Goal: Task Accomplishment & Management: Use online tool/utility

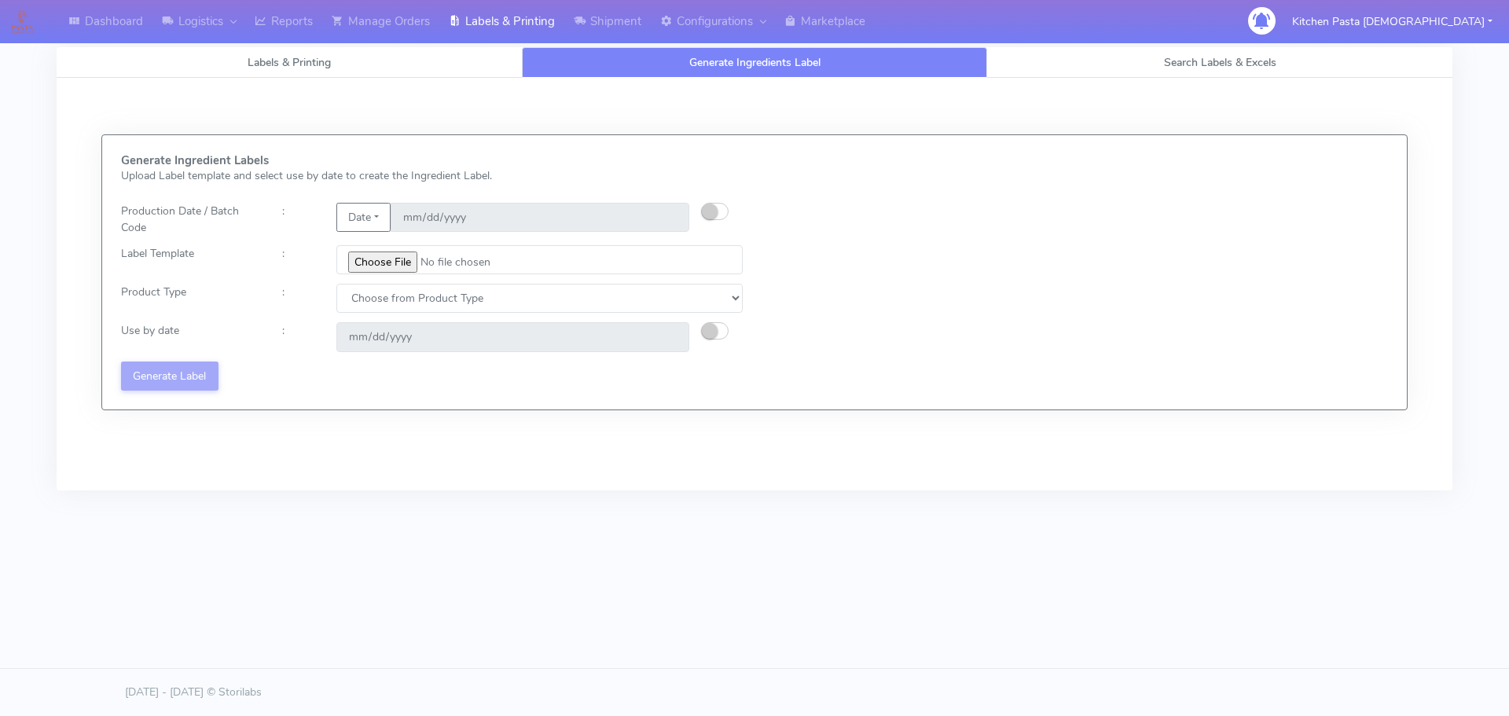
click at [399, 259] on input "file" at bounding box center [539, 259] width 406 height 29
type input "C:\fakepath\Ecom_256_V4.jpg"
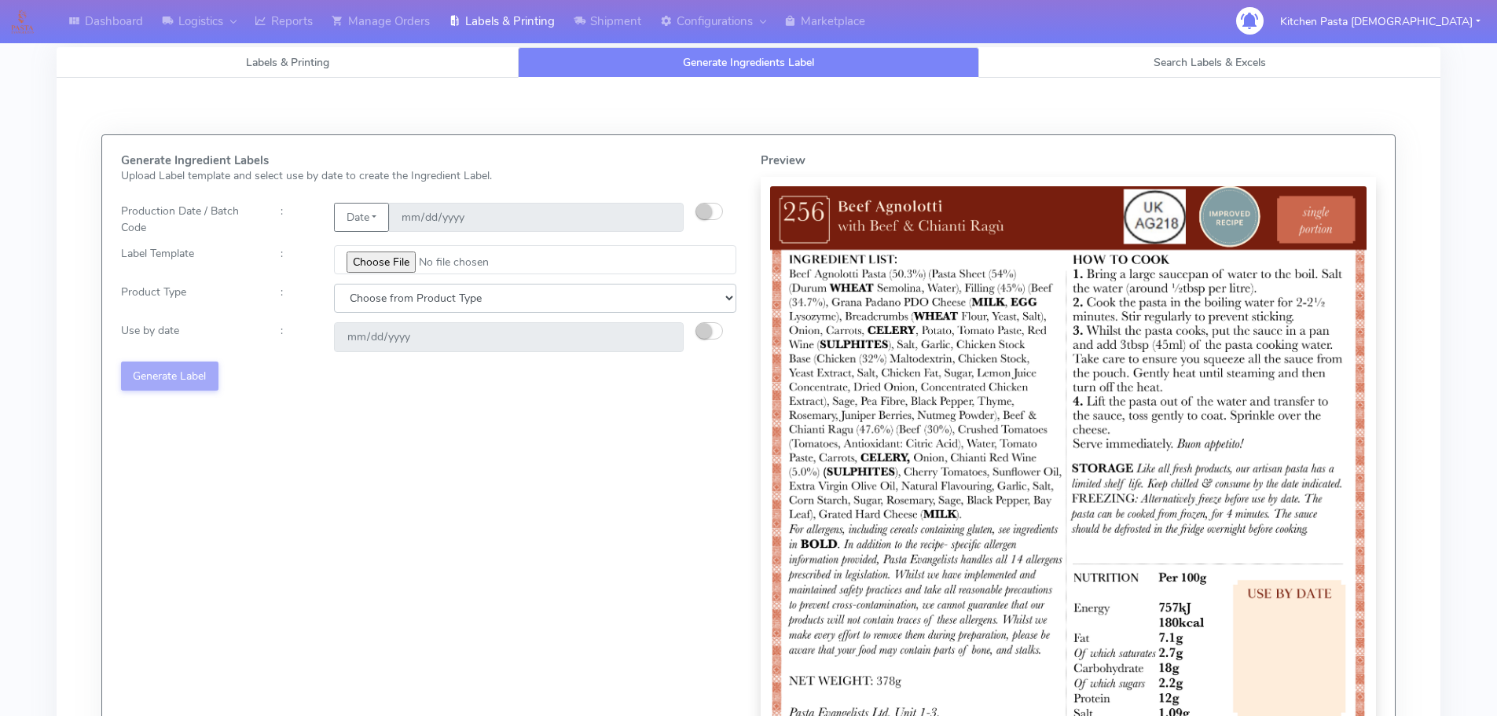
click at [367, 308] on select "Choose from Product Type ECOM ERETAIL CIRCULAR CIRC_DESERTS LASAGNE" at bounding box center [535, 298] width 402 height 29
select select "0"
click at [334, 284] on select "Choose from Product Type ECOM ERETAIL CIRCULAR CIRC_DESERTS LASAGNE" at bounding box center [535, 298] width 402 height 29
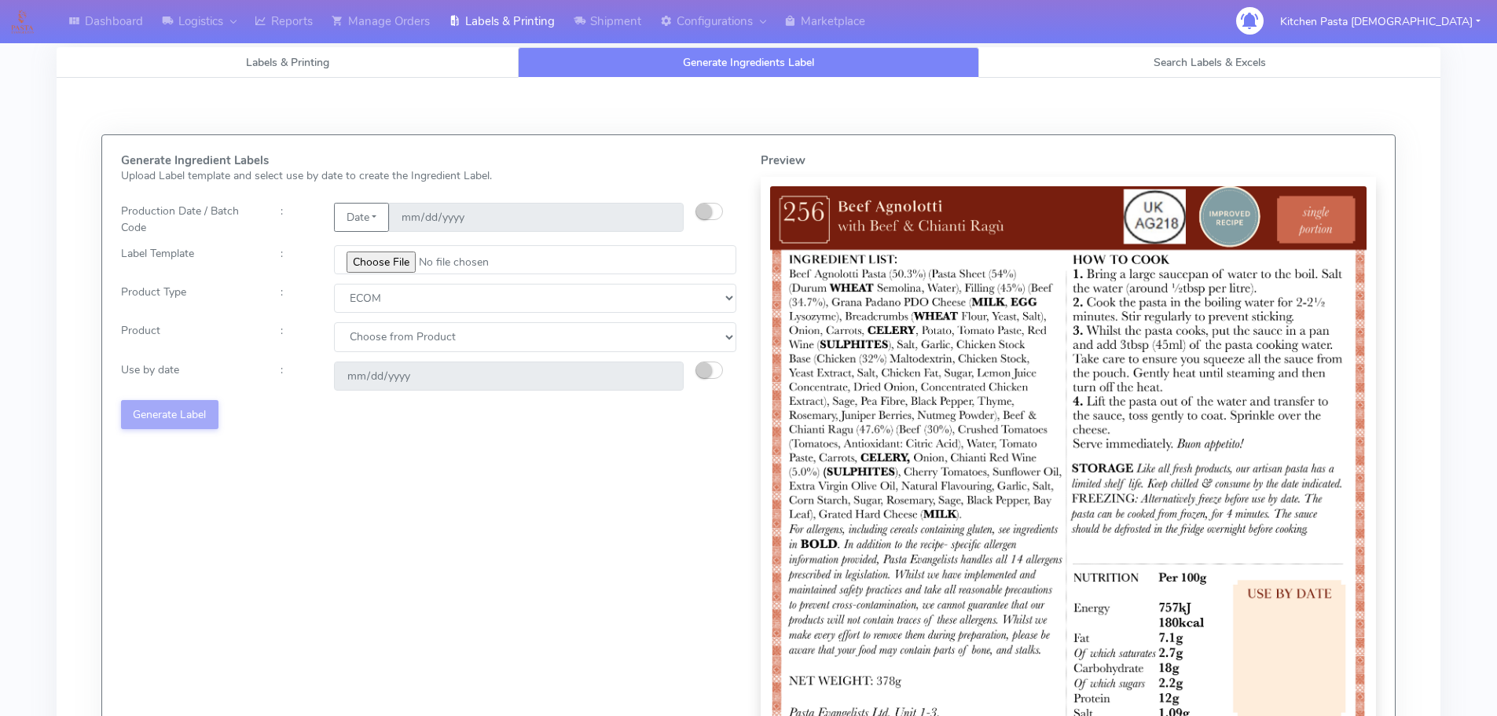
click at [362, 344] on select "Choose from Product PLAIN PASTA (EXCEPT HURRA) HURRA FILLED PASTA BUTTER (INTER…" at bounding box center [535, 336] width 402 height 29
select select "0"
click at [334, 322] on select "Choose from Product PLAIN PASTA (EXCEPT HURRA) HURRA FILLED PASTA BUTTER (INTER…" at bounding box center [535, 336] width 402 height 29
click at [709, 373] on small "button" at bounding box center [704, 370] width 16 height 16
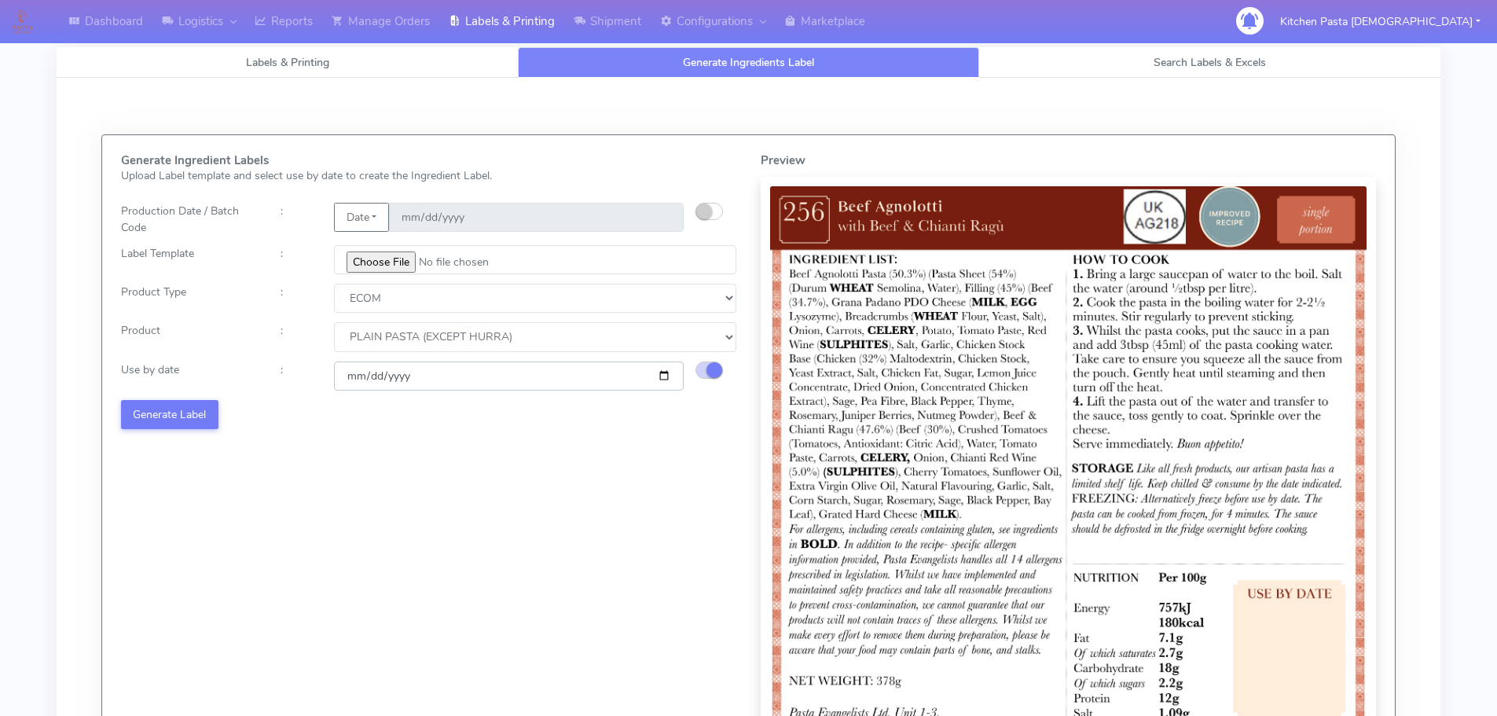
click at [656, 373] on input "[DATE]" at bounding box center [509, 376] width 350 height 29
click at [663, 373] on input "[DATE]" at bounding box center [509, 376] width 350 height 29
type input "[DATE]"
click at [124, 411] on button "Generate Label" at bounding box center [169, 414] width 97 height 29
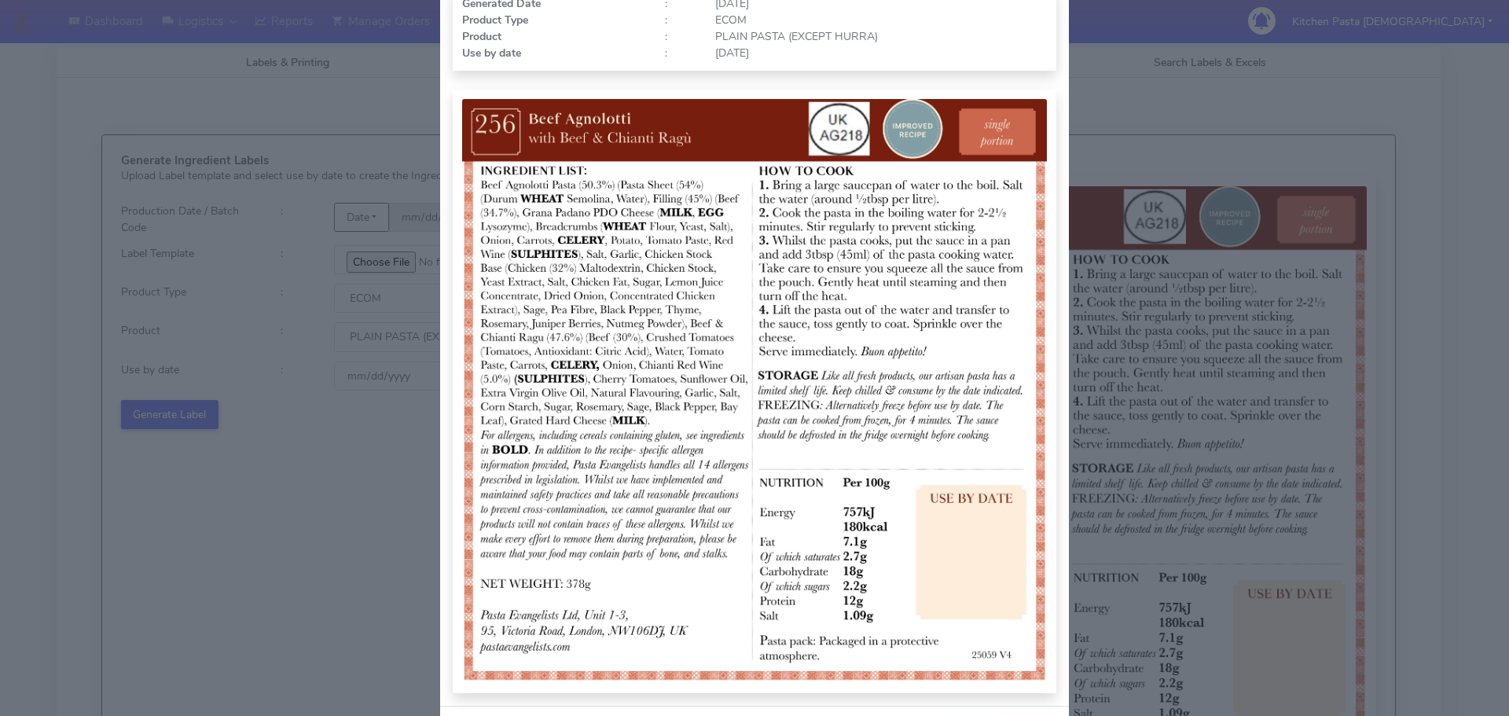
scroll to position [163, 0]
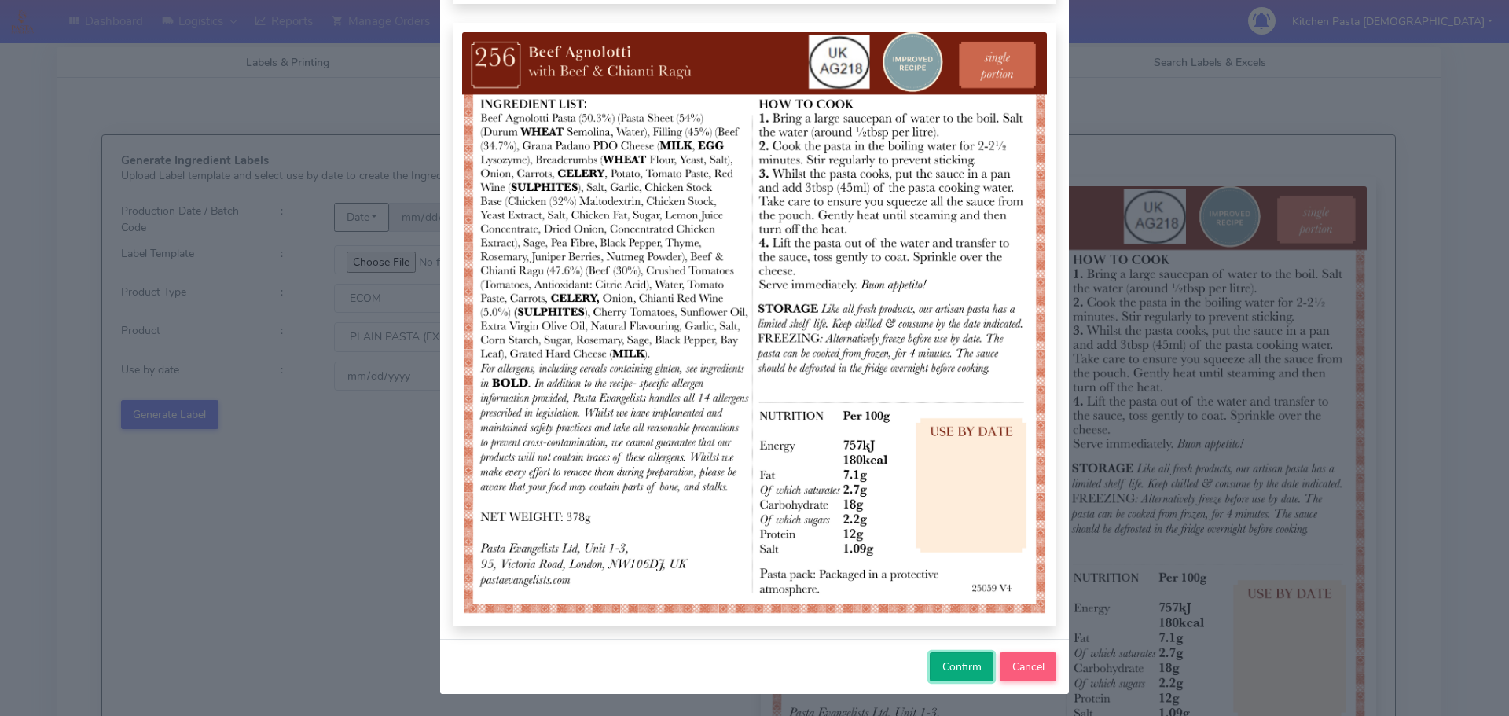
click at [961, 678] on button "Confirm" at bounding box center [962, 666] width 64 height 29
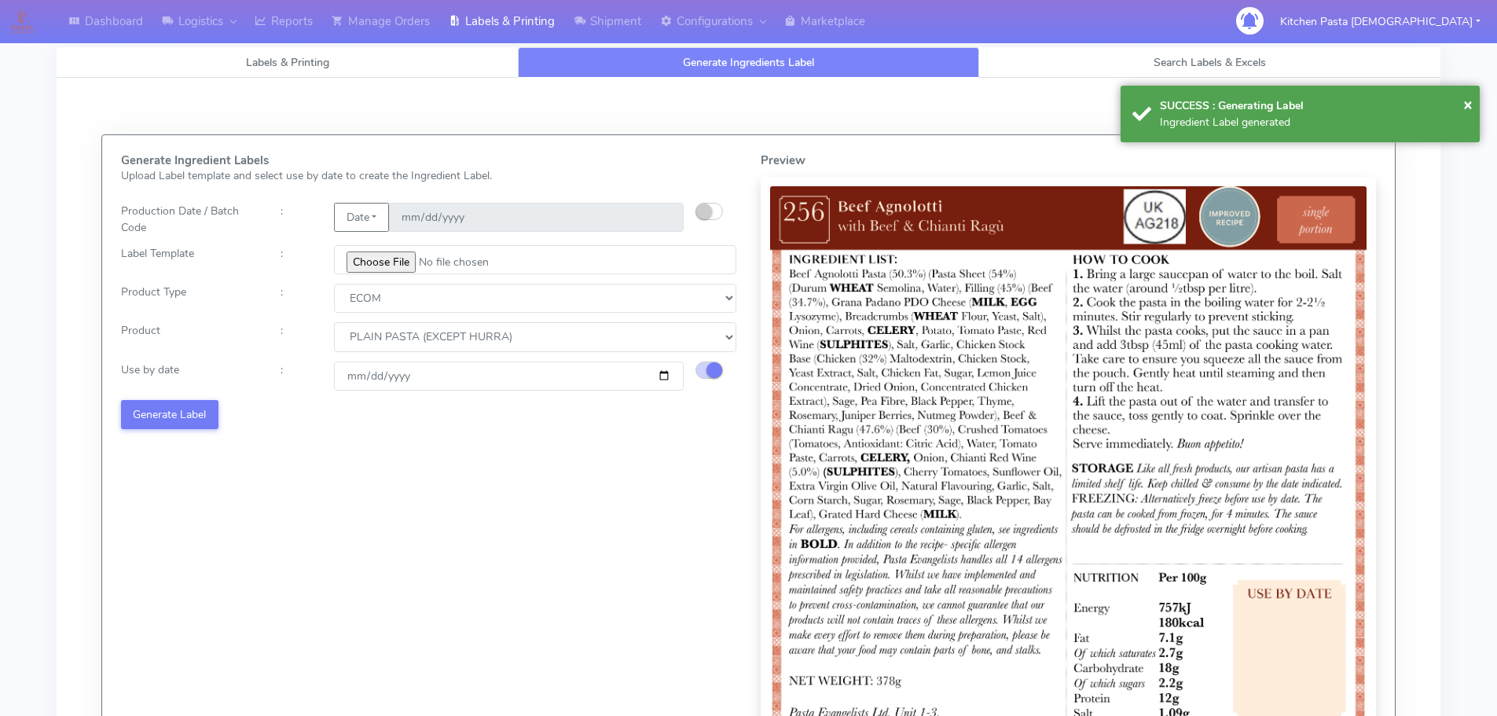
select select
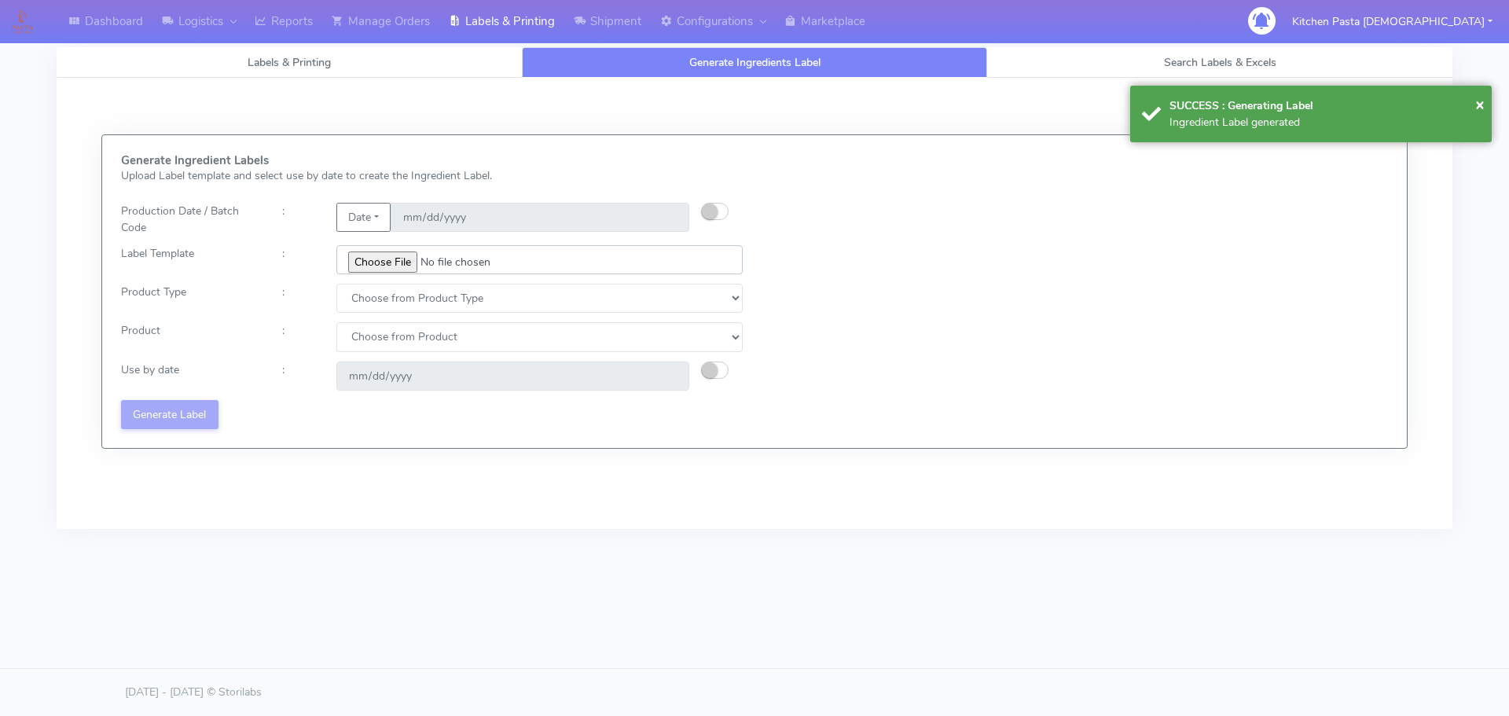
click at [373, 258] on input "file" at bounding box center [539, 259] width 406 height 29
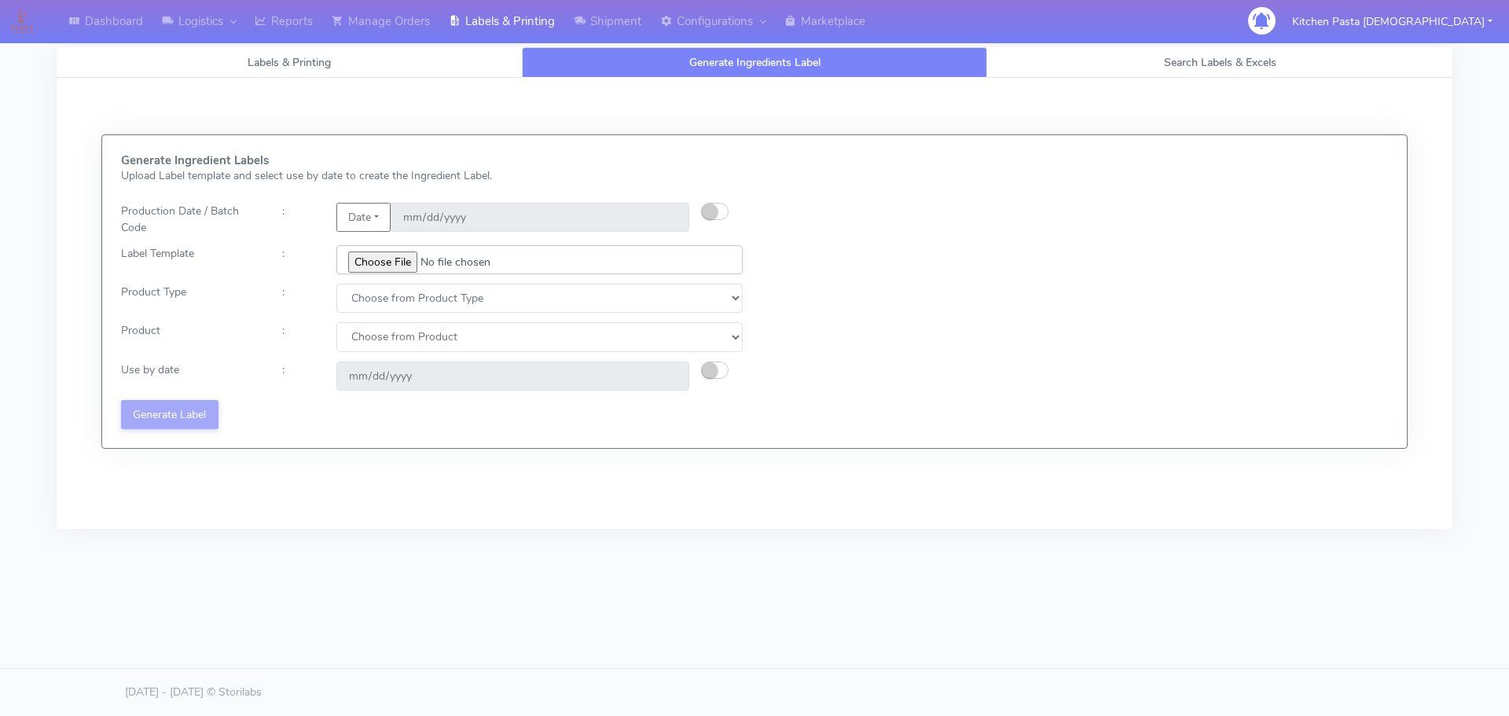
type input "C:\fakepath\Ecom_257_V4.jpg"
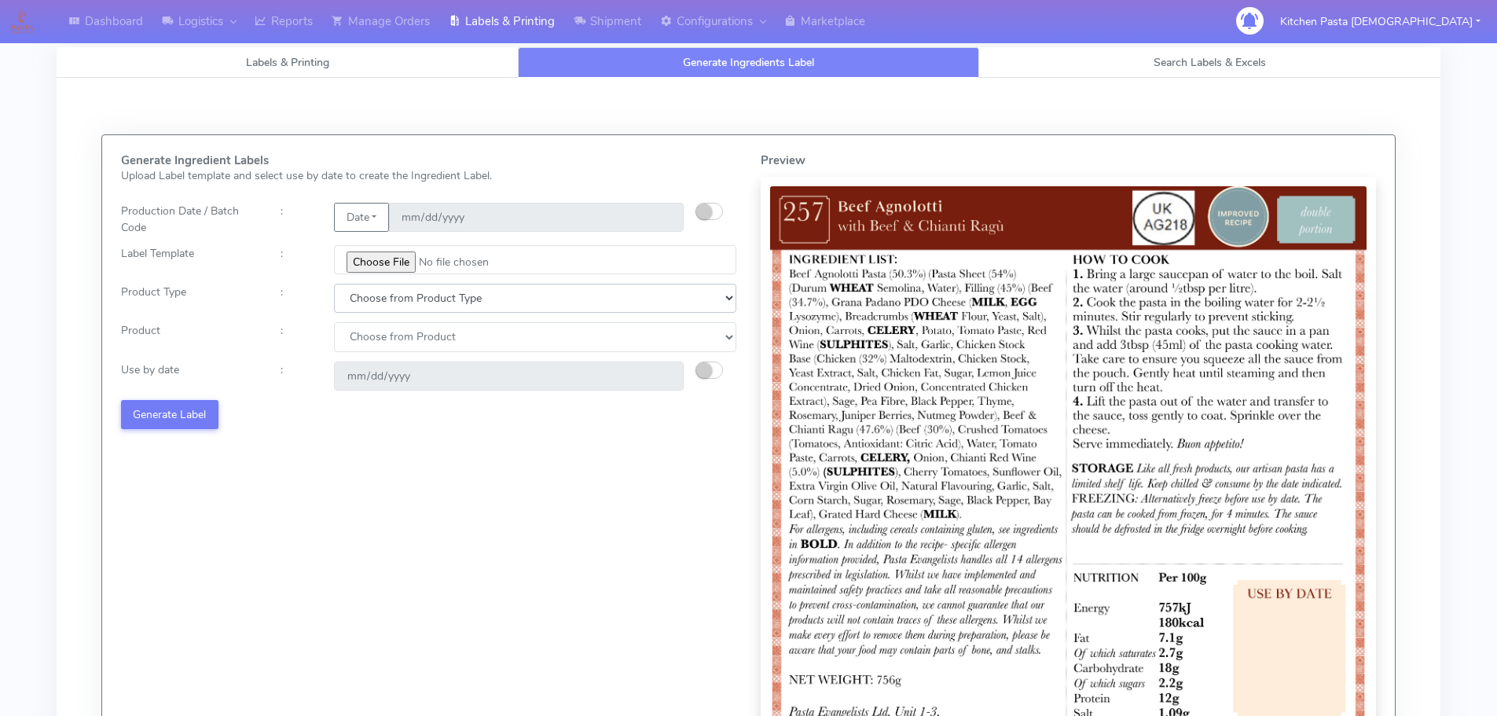
click at [407, 307] on select "Choose from Product Type ECOM ERETAIL CIRCULAR CIRC_DESERTS LASAGNE" at bounding box center [535, 298] width 402 height 29
select select "0"
click at [334, 284] on select "Choose from Product Type ECOM ERETAIL CIRCULAR CIRC_DESERTS LASAGNE" at bounding box center [535, 298] width 402 height 29
click at [375, 343] on select "Choose from Product PLAIN PASTA (EXCEPT HURRA) HURRA FILLED PASTA BUTTER (INTER…" at bounding box center [535, 336] width 402 height 29
select select "0"
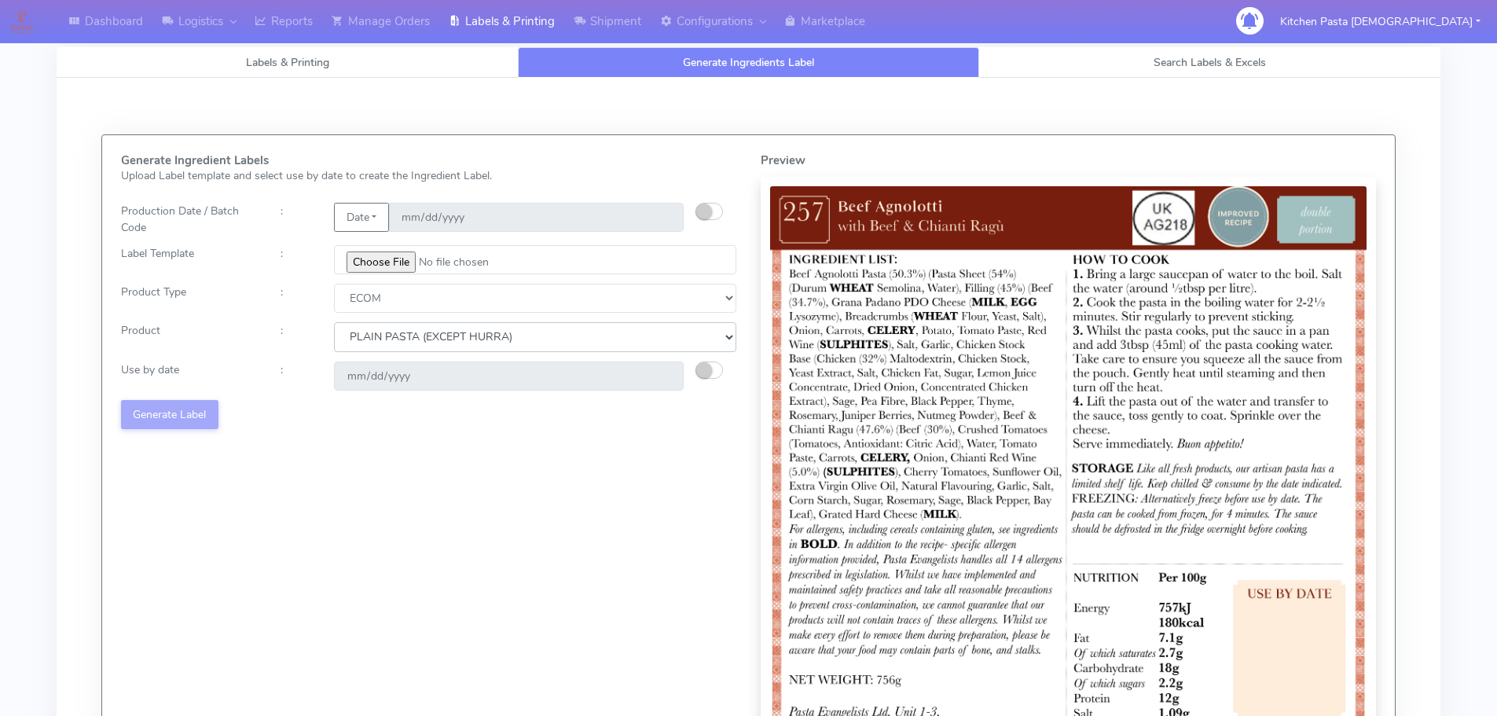
click at [334, 322] on select "Choose from Product PLAIN PASTA (EXCEPT HURRA) HURRA FILLED PASTA BUTTER (INTER…" at bounding box center [535, 336] width 402 height 29
click at [703, 364] on small "button" at bounding box center [704, 370] width 16 height 16
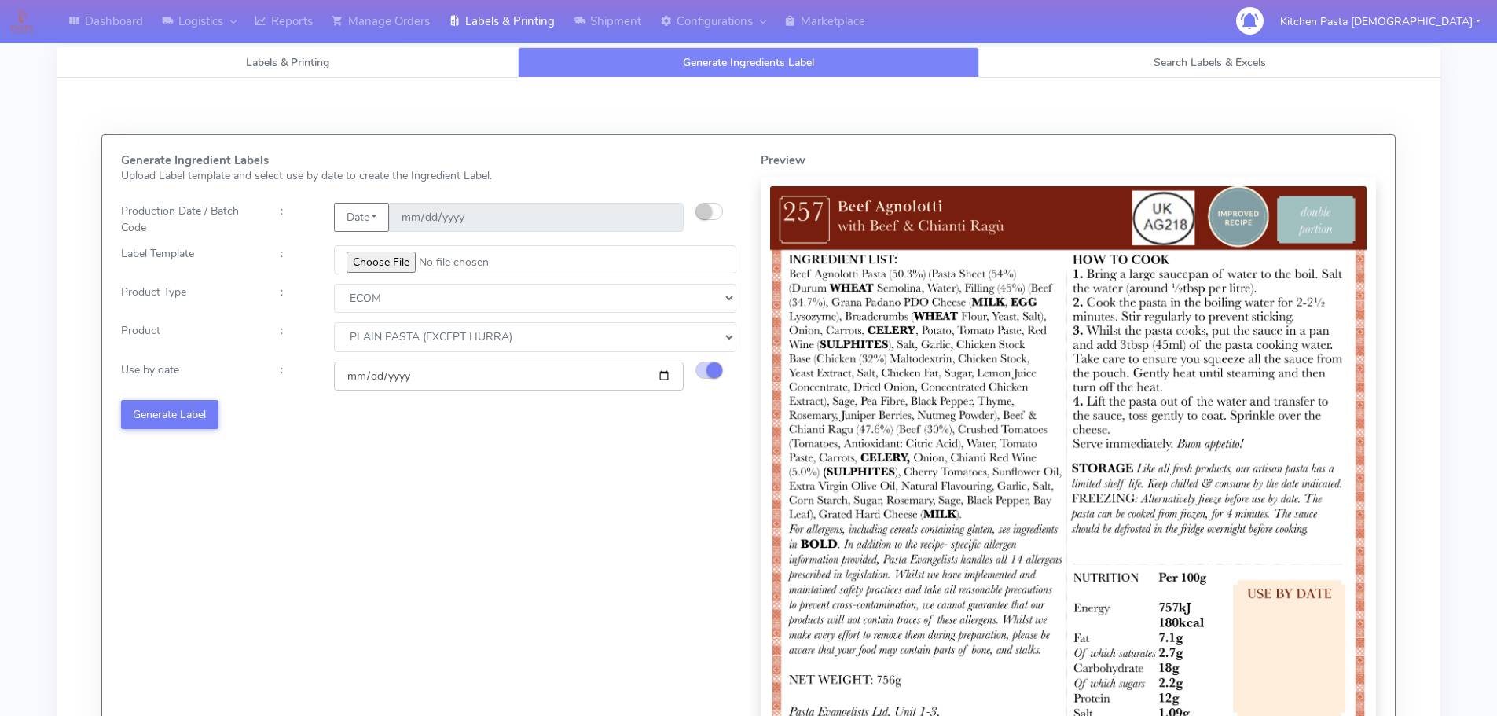
click at [663, 373] on input "[DATE]" at bounding box center [509, 376] width 350 height 29
type input "[DATE]"
click at [179, 422] on button "Generate Label" at bounding box center [169, 414] width 97 height 29
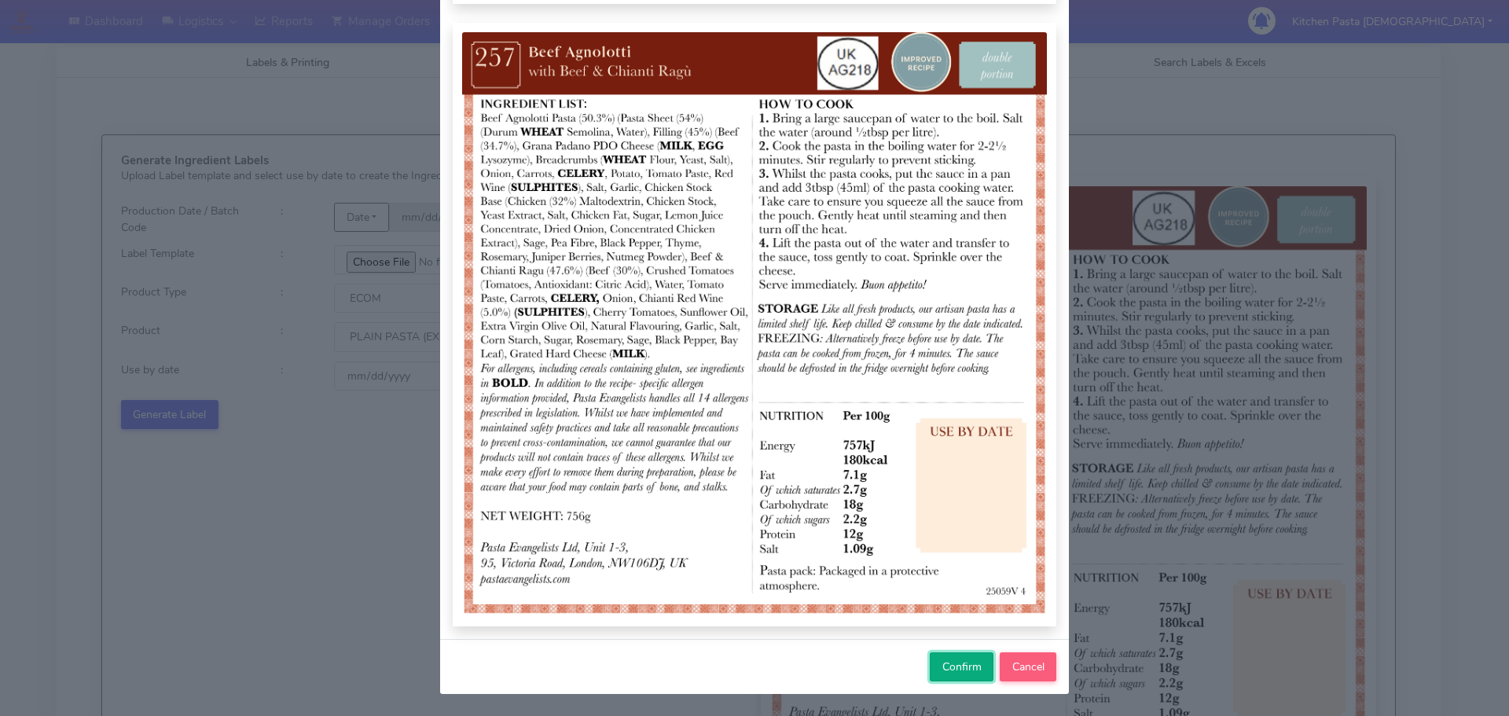
click at [954, 664] on span "Confirm" at bounding box center [961, 667] width 39 height 15
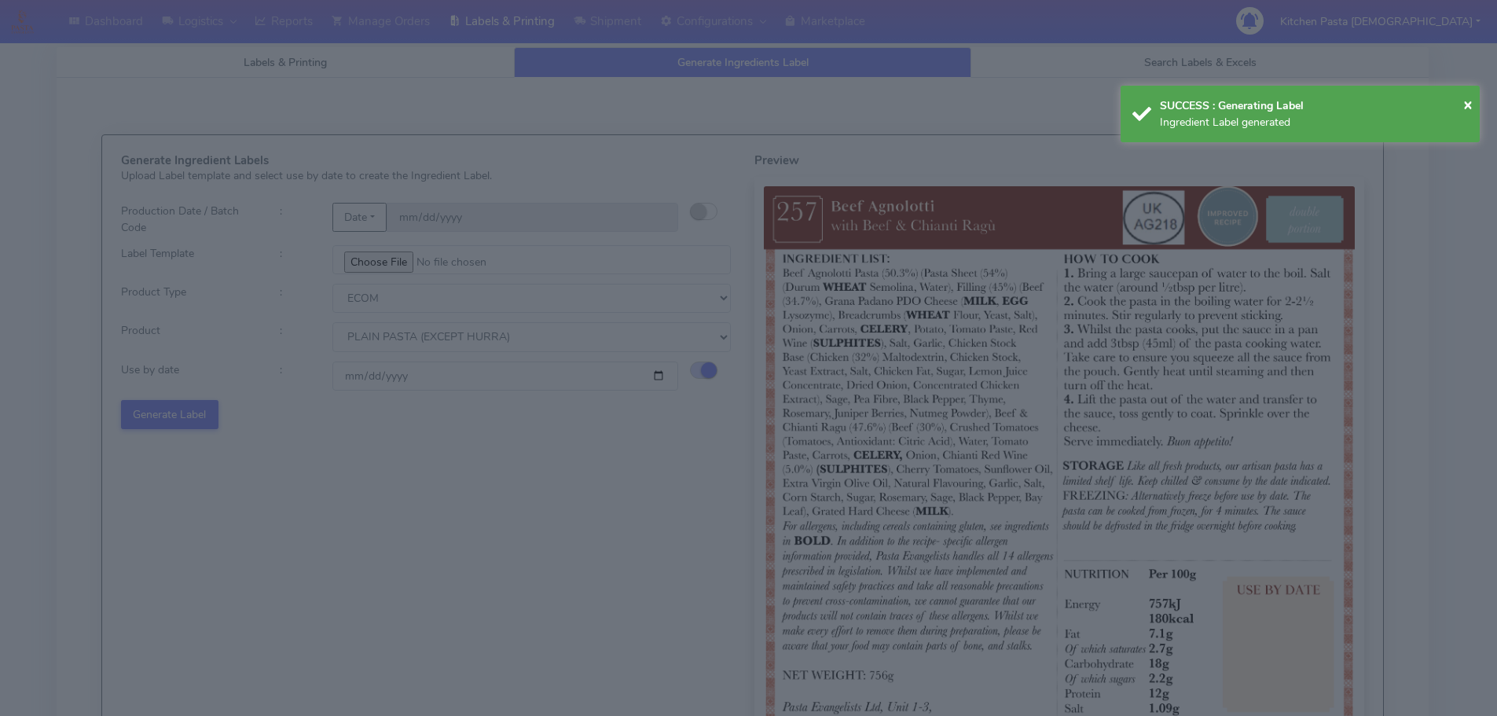
select select
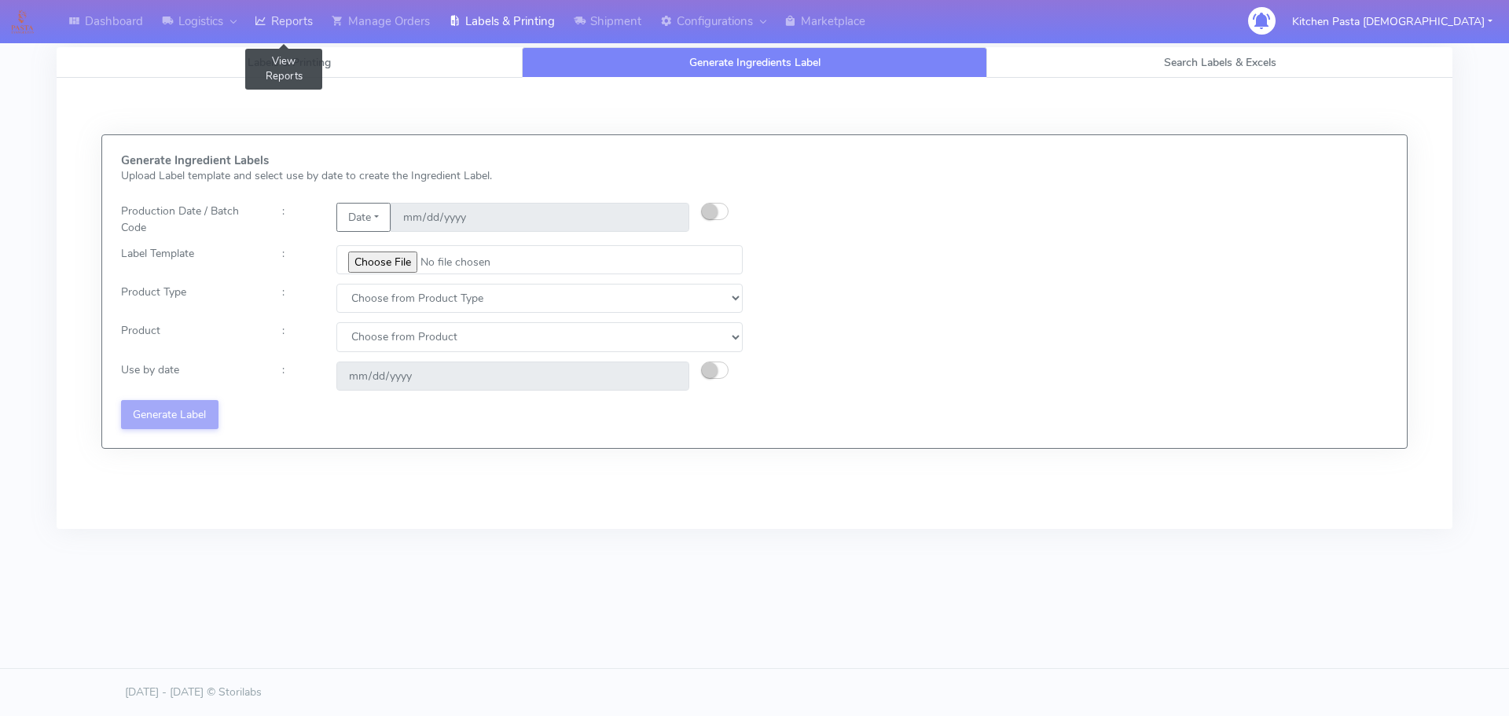
click at [249, 13] on link "Reports" at bounding box center [283, 21] width 77 height 43
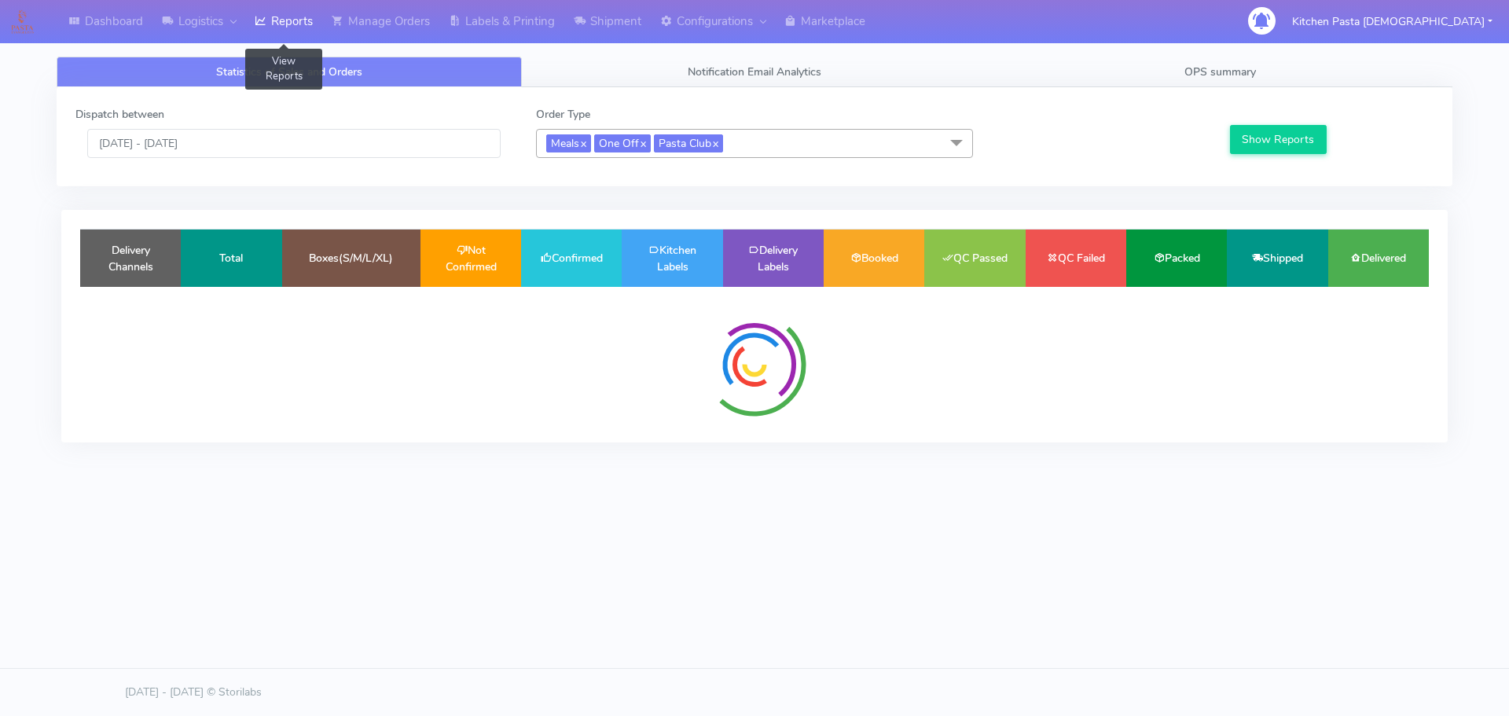
click at [260, 13] on icon at bounding box center [261, 21] width 12 height 16
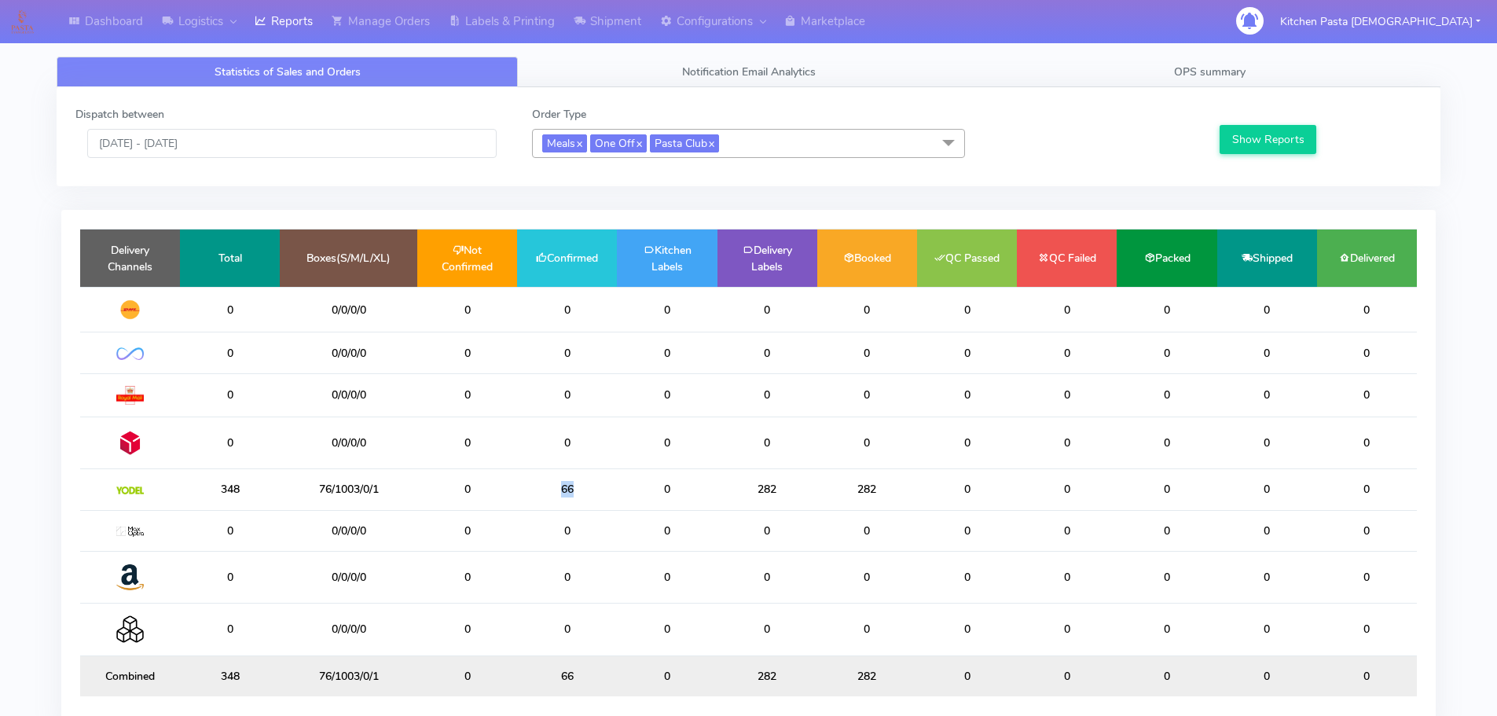
drag, startPoint x: 590, startPoint y: 491, endPoint x: 537, endPoint y: 491, distance: 53.5
click at [537, 491] on td "66" at bounding box center [567, 489] width 100 height 41
click at [626, 499] on td "0" at bounding box center [667, 489] width 100 height 41
drag, startPoint x: 480, startPoint y: 19, endPoint x: 509, endPoint y: 20, distance: 29.9
click at [480, 19] on link "Labels & Printing" at bounding box center [501, 21] width 125 height 43
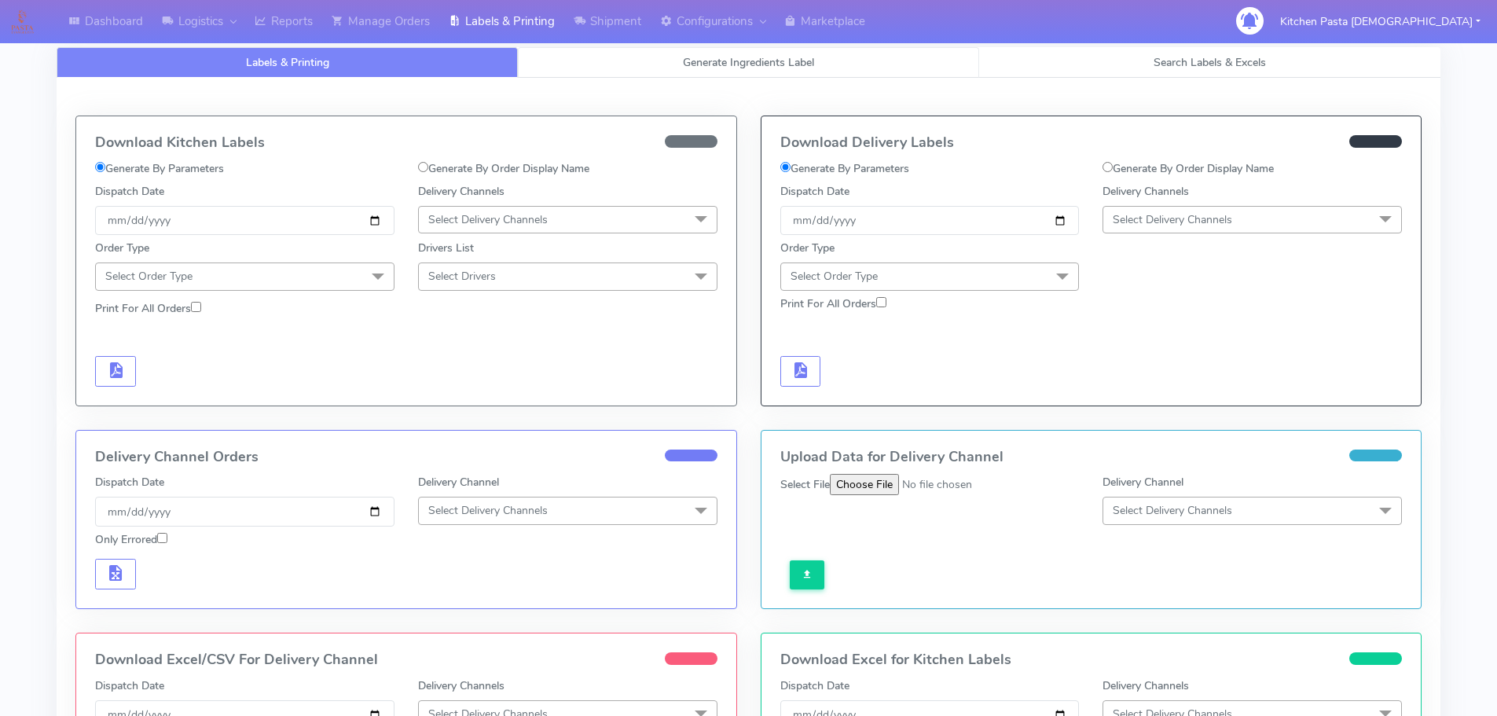
select select
click at [626, 60] on link "Generate Ingredients Label" at bounding box center [748, 62] width 461 height 31
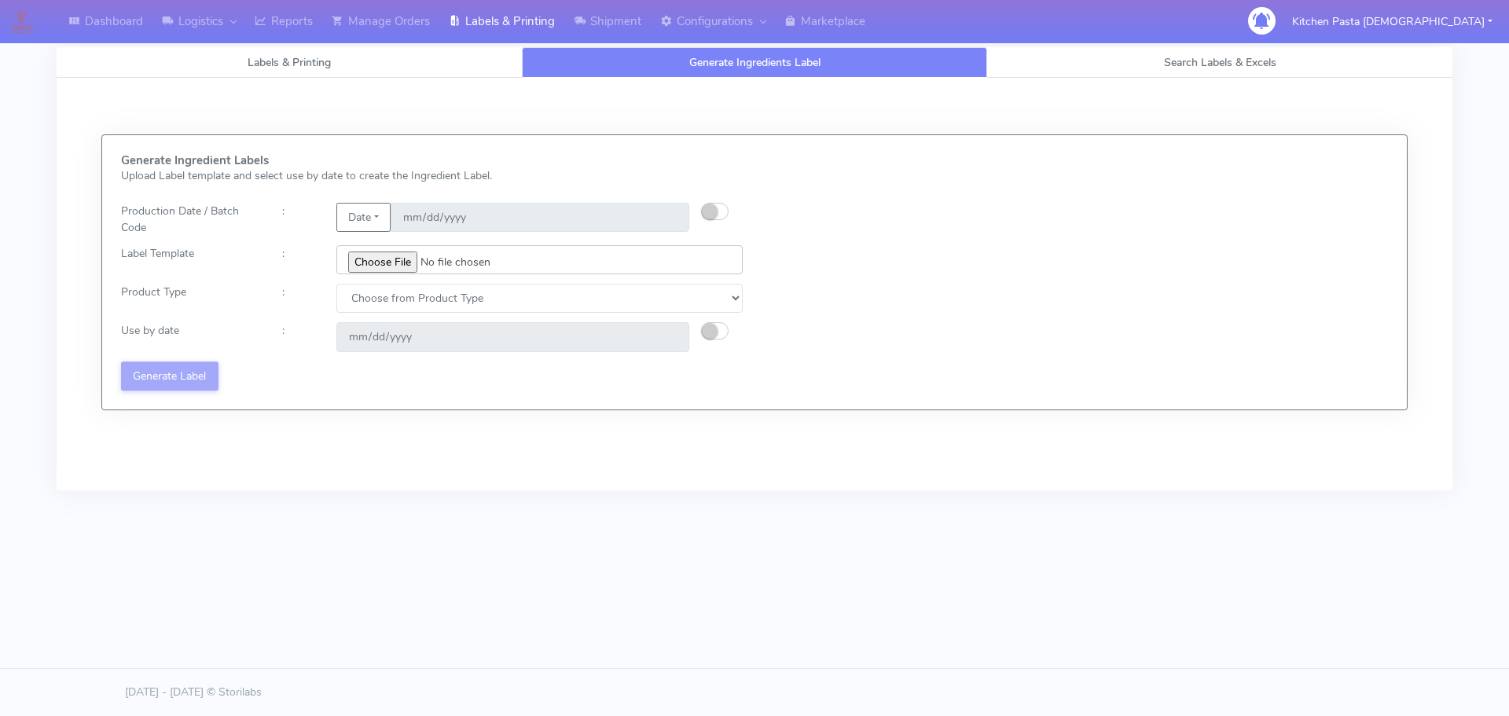
click at [352, 260] on input "file" at bounding box center [539, 259] width 406 height 29
type input "C:\fakepath\Ecom_220_V8.jpg"
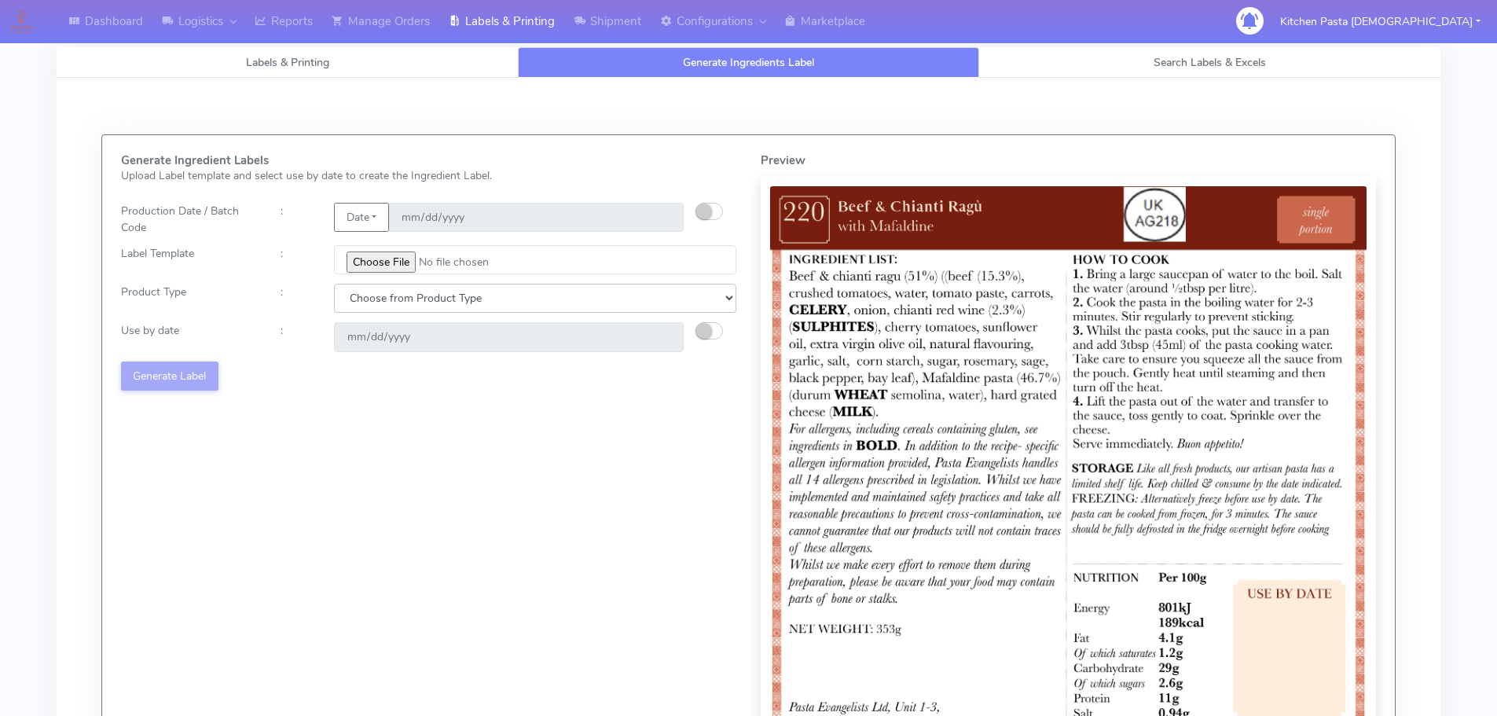
drag, startPoint x: 368, startPoint y: 284, endPoint x: 378, endPoint y: 303, distance: 21.5
click at [368, 284] on select "Choose from Product Type ECOM ERETAIL CIRCULAR CIRC_DESERTS LASAGNE" at bounding box center [535, 298] width 402 height 29
select select "0"
click at [334, 284] on select "Choose from Product Type ECOM ERETAIL CIRCULAR CIRC_DESERTS LASAGNE" at bounding box center [535, 298] width 402 height 29
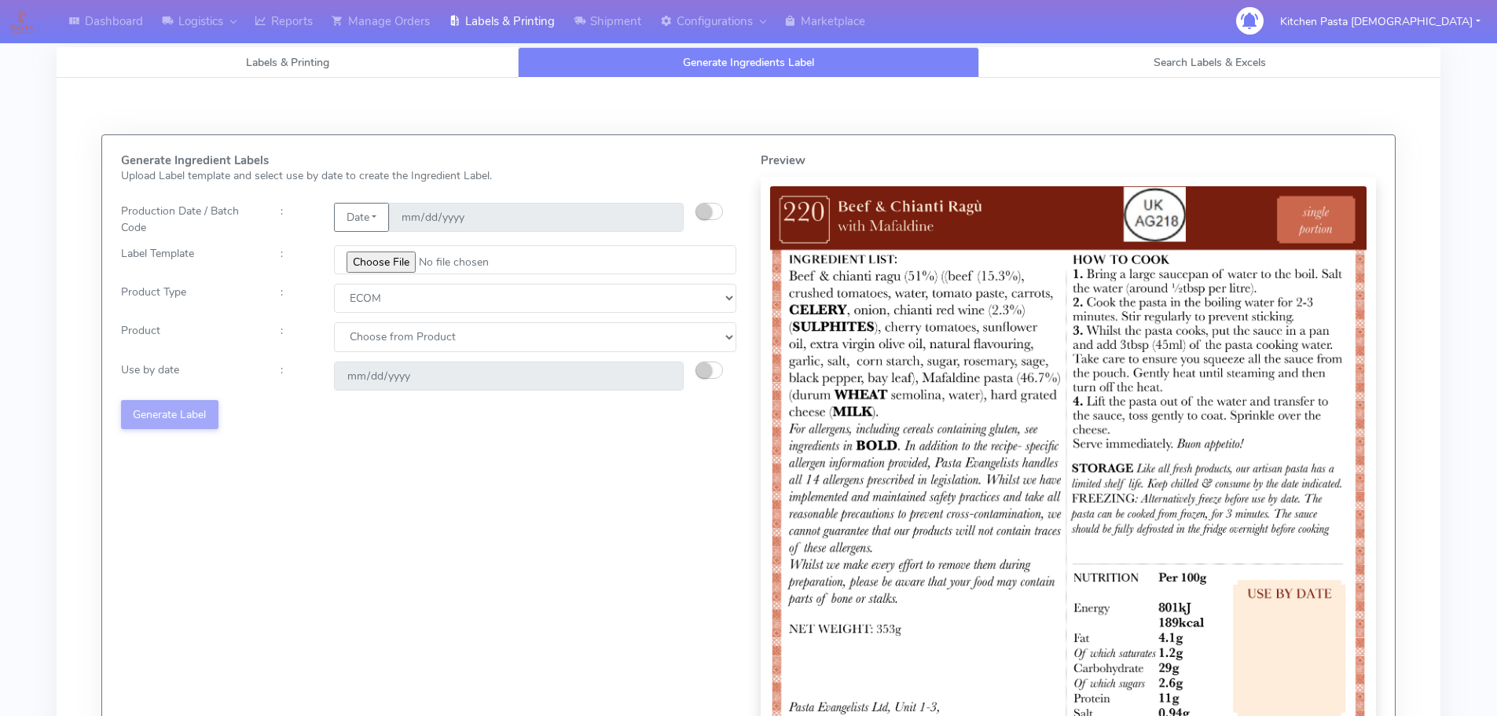
click at [380, 333] on select "Choose from Product PLAIN PASTA (EXCEPT HURRA) HURRA FILLED PASTA BUTTER (INTER…" at bounding box center [535, 336] width 402 height 29
select select "0"
click at [334, 322] on select "Choose from Product PLAIN PASTA (EXCEPT HURRA) HURRA FILLED PASTA BUTTER (INTER…" at bounding box center [535, 336] width 402 height 29
click at [702, 362] on div at bounding box center [722, 376] width 53 height 29
click at [702, 368] on small "button" at bounding box center [704, 370] width 16 height 16
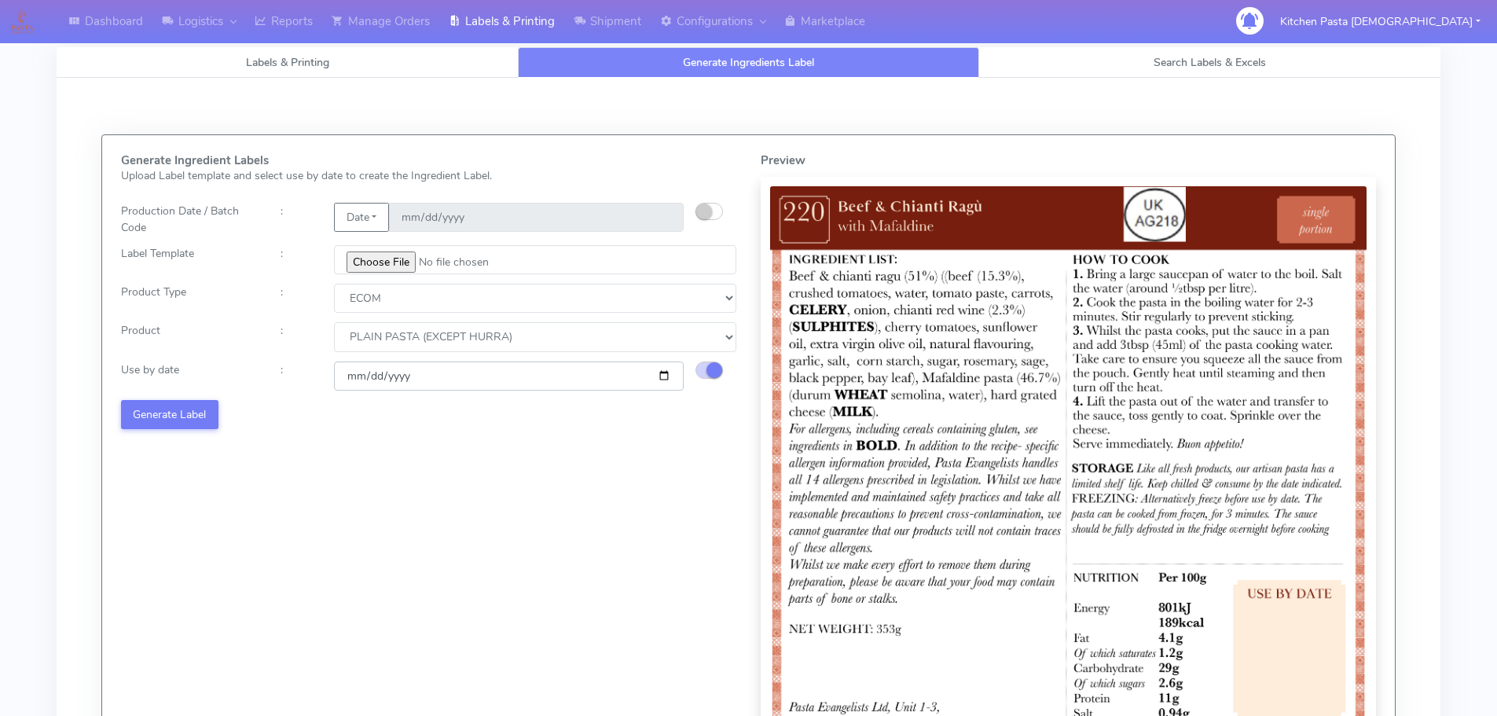
click at [663, 377] on input "2025-09-12" at bounding box center [509, 376] width 350 height 29
type input "2025-09-20"
click at [189, 412] on button "Generate Label" at bounding box center [169, 414] width 97 height 29
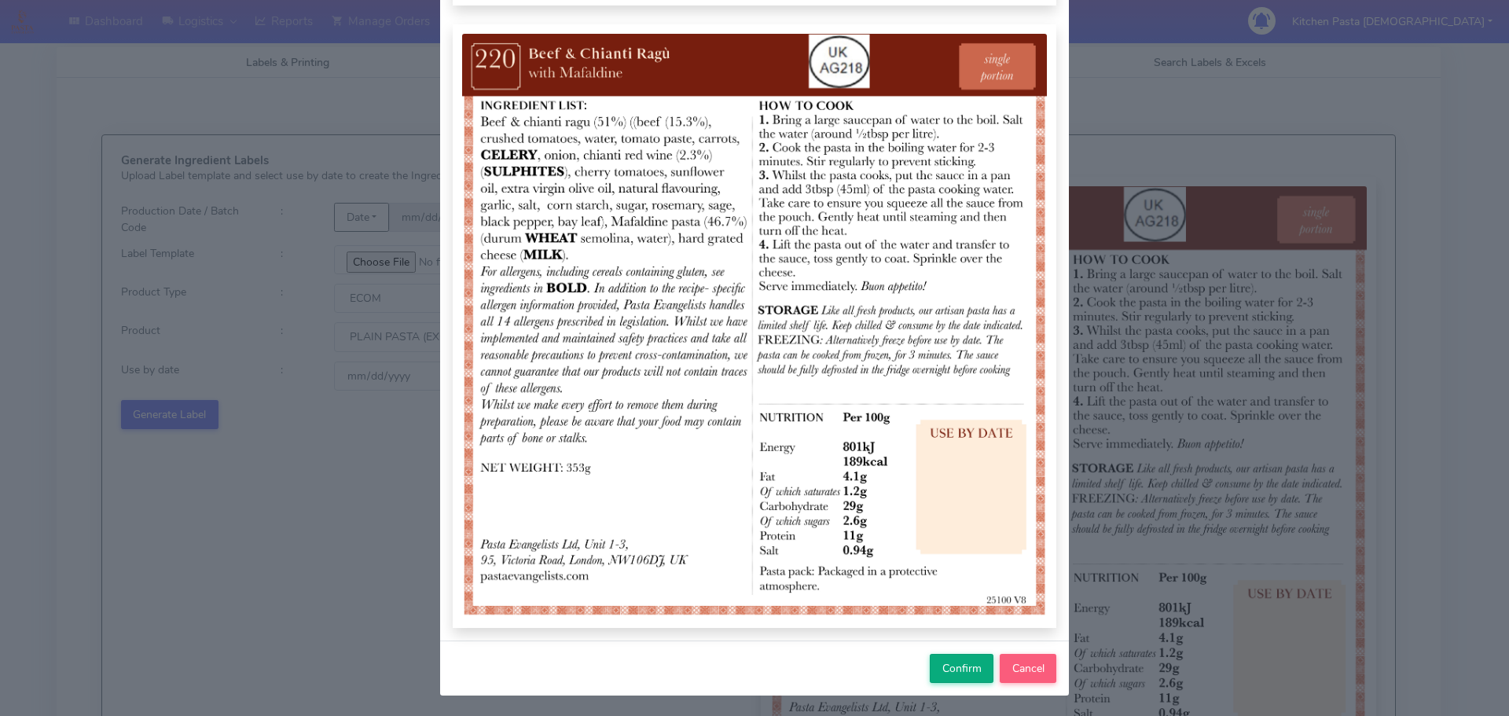
scroll to position [163, 0]
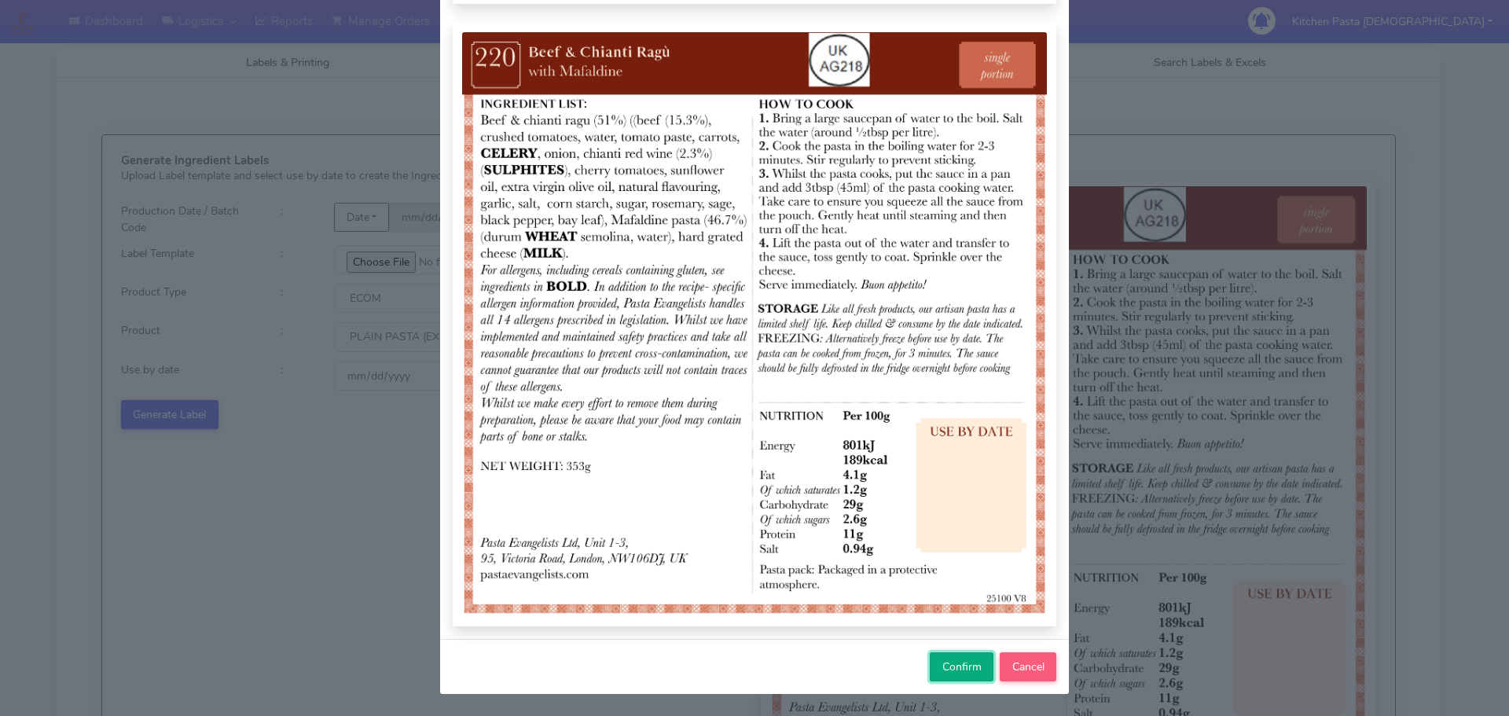
click at [952, 667] on span "Confirm" at bounding box center [961, 667] width 39 height 15
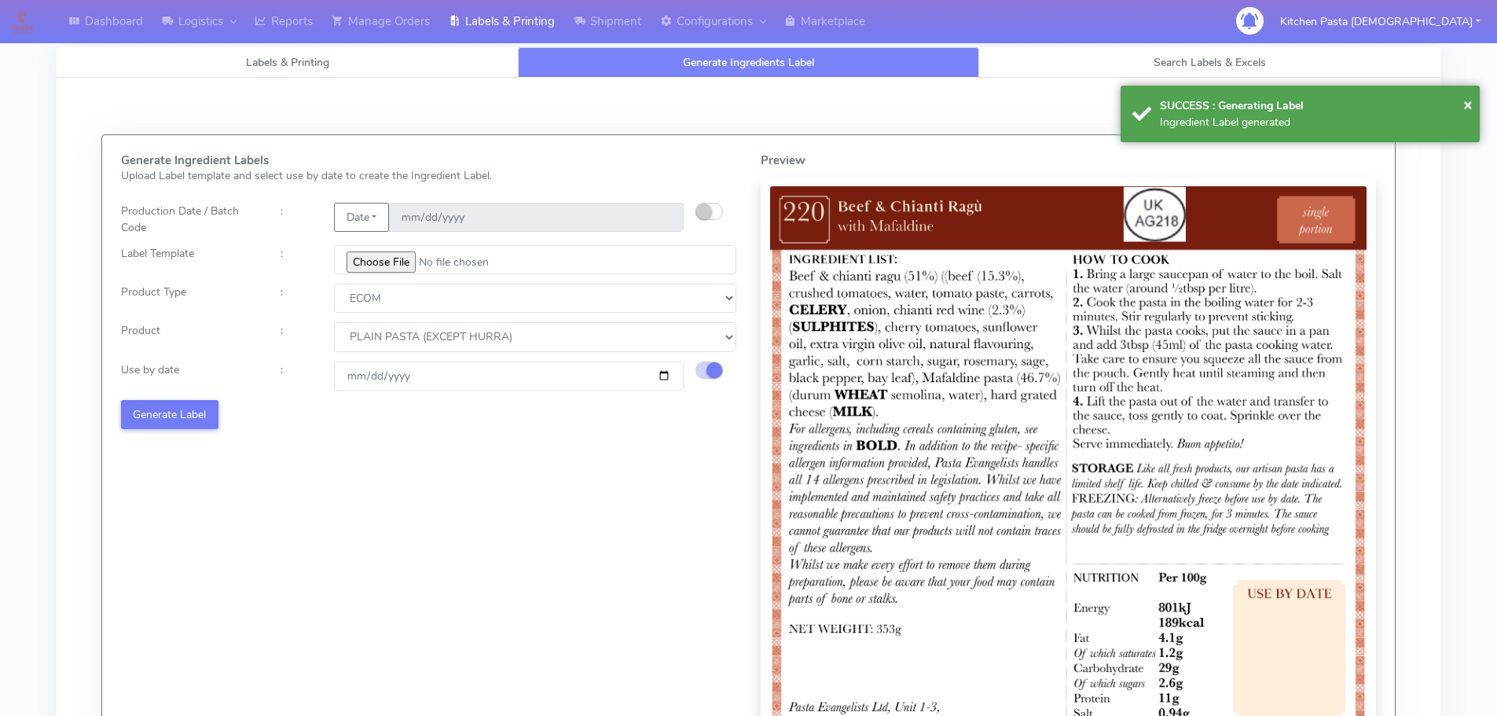
select select
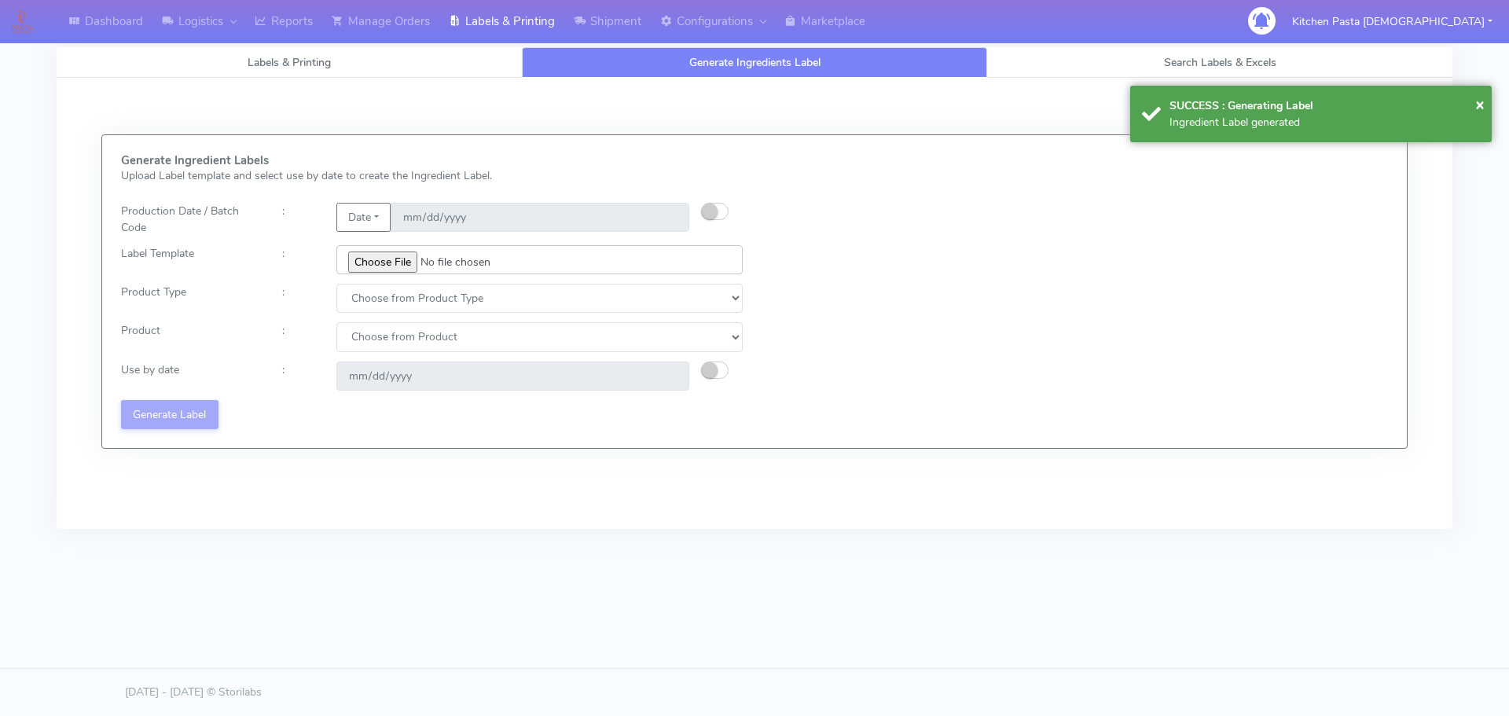
click at [377, 253] on input "file" at bounding box center [539, 259] width 406 height 29
type input "C:\fakepath\Ecom_221_V8.jpg"
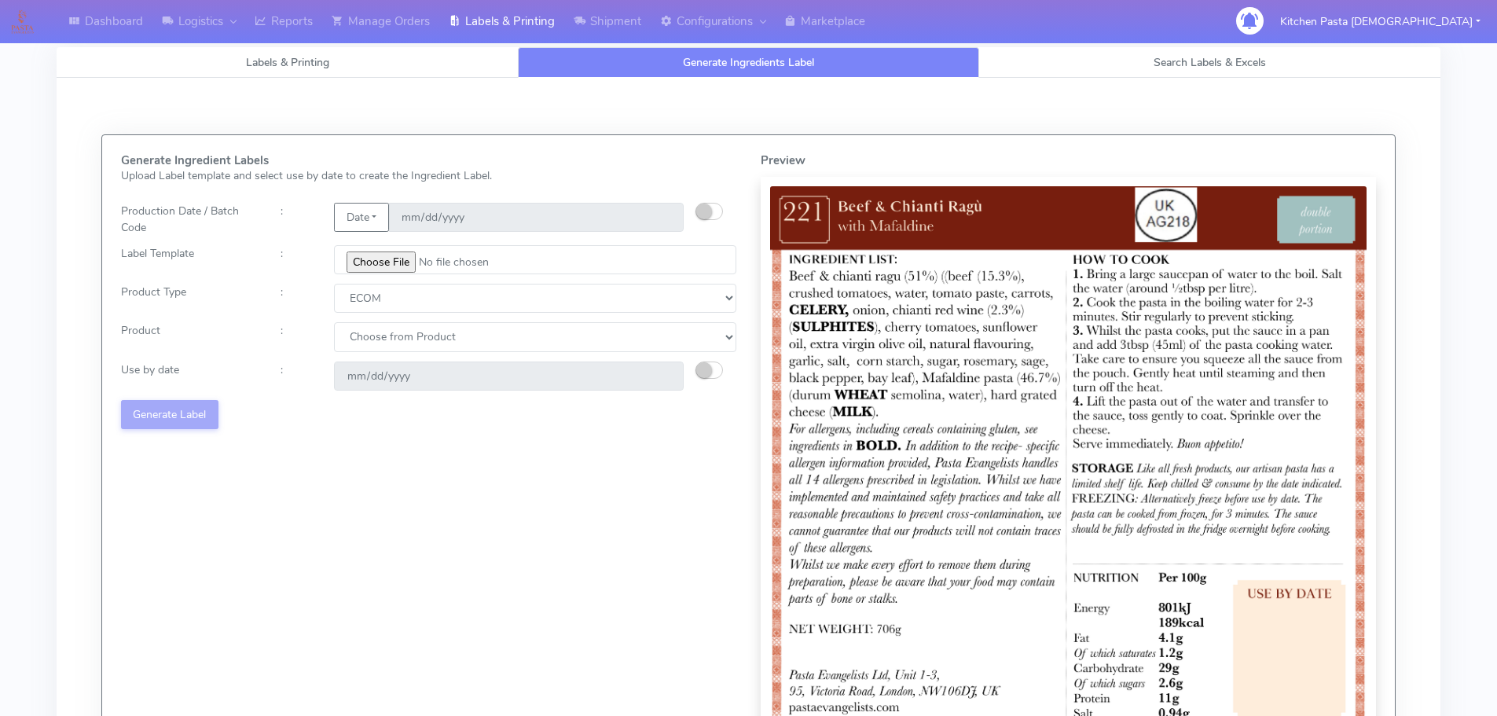
select select "0"
click at [334, 322] on select "Choose from Product PLAIN PASTA (EXCEPT HURRA) HURRA FILLED PASTA BUTTER (INTER…" at bounding box center [535, 336] width 402 height 29
click at [707, 374] on small "button" at bounding box center [704, 370] width 16 height 16
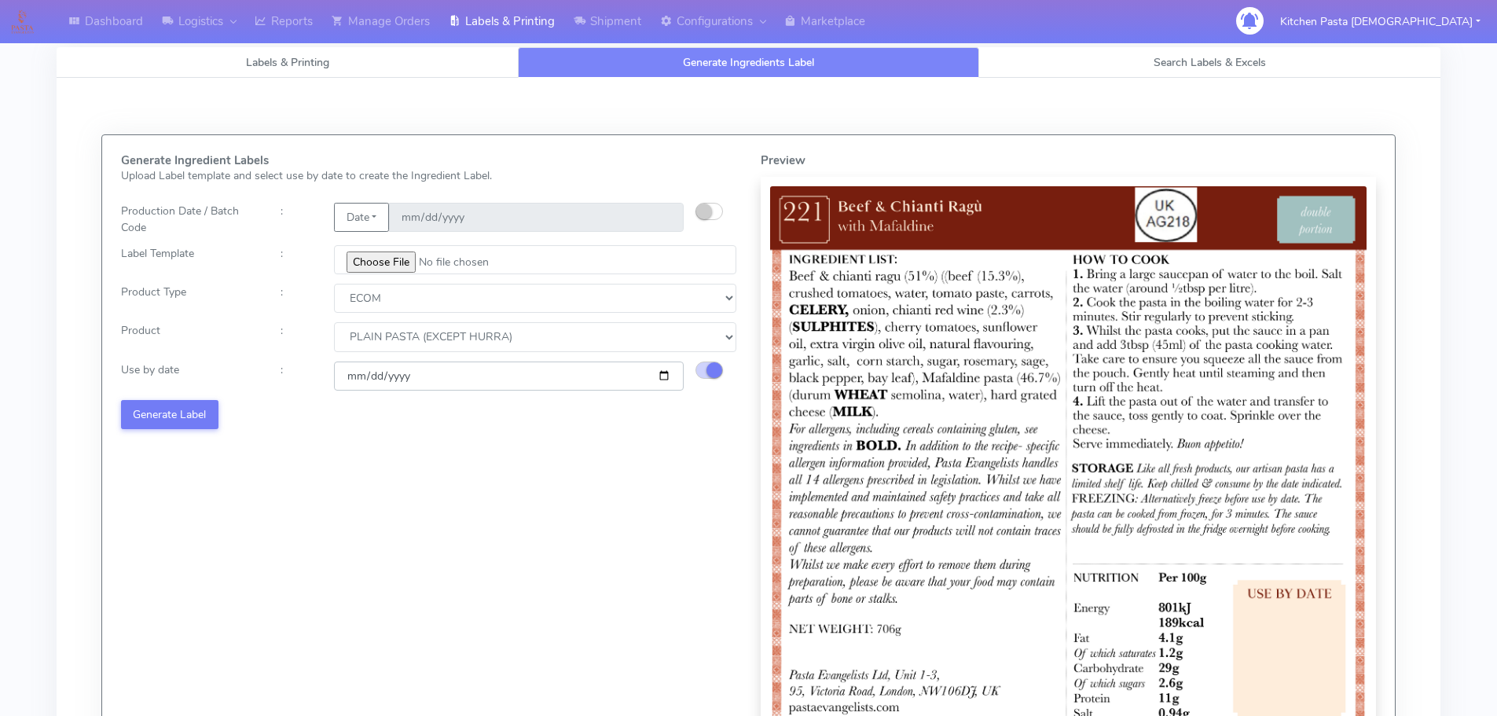
click at [668, 372] on input "[DATE]" at bounding box center [509, 376] width 350 height 29
type input "[DATE]"
click at [193, 413] on button "Generate Label" at bounding box center [169, 414] width 97 height 29
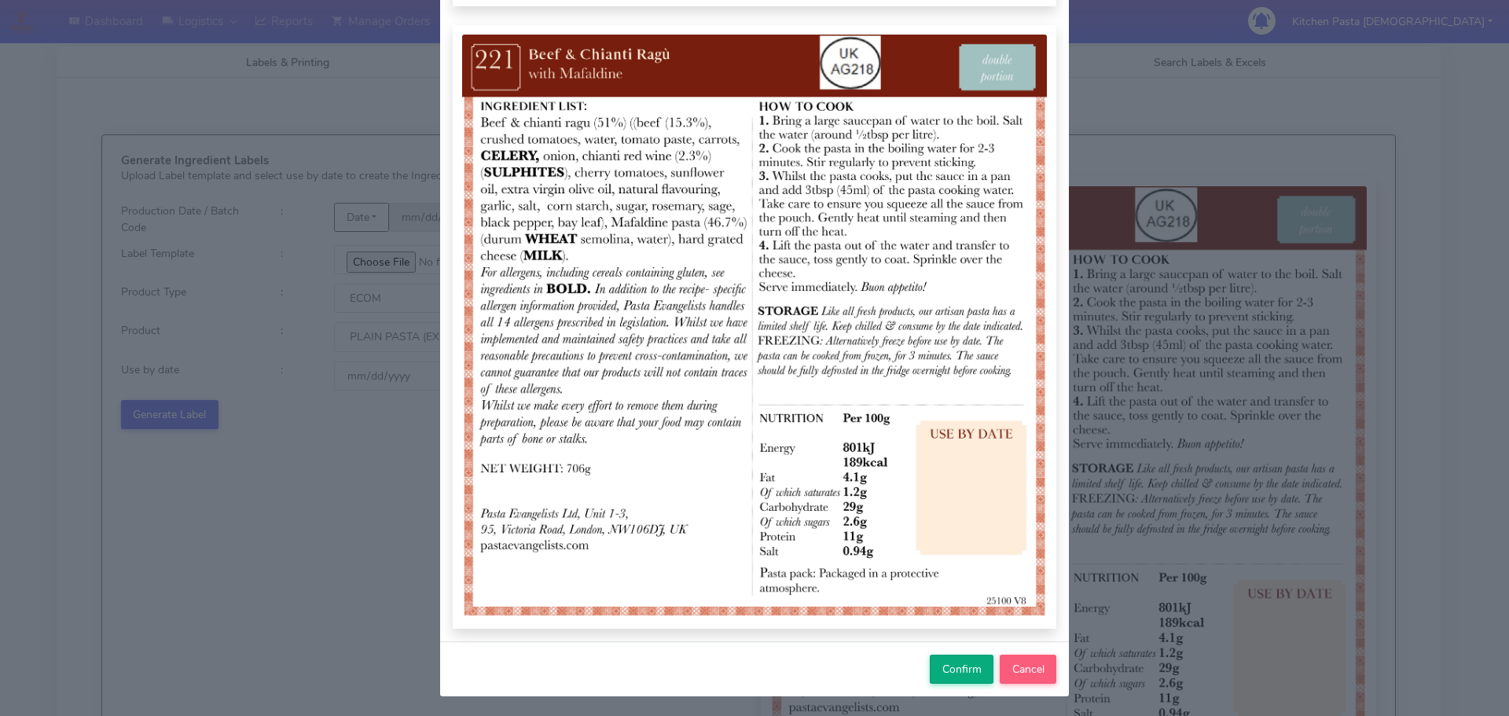
scroll to position [163, 0]
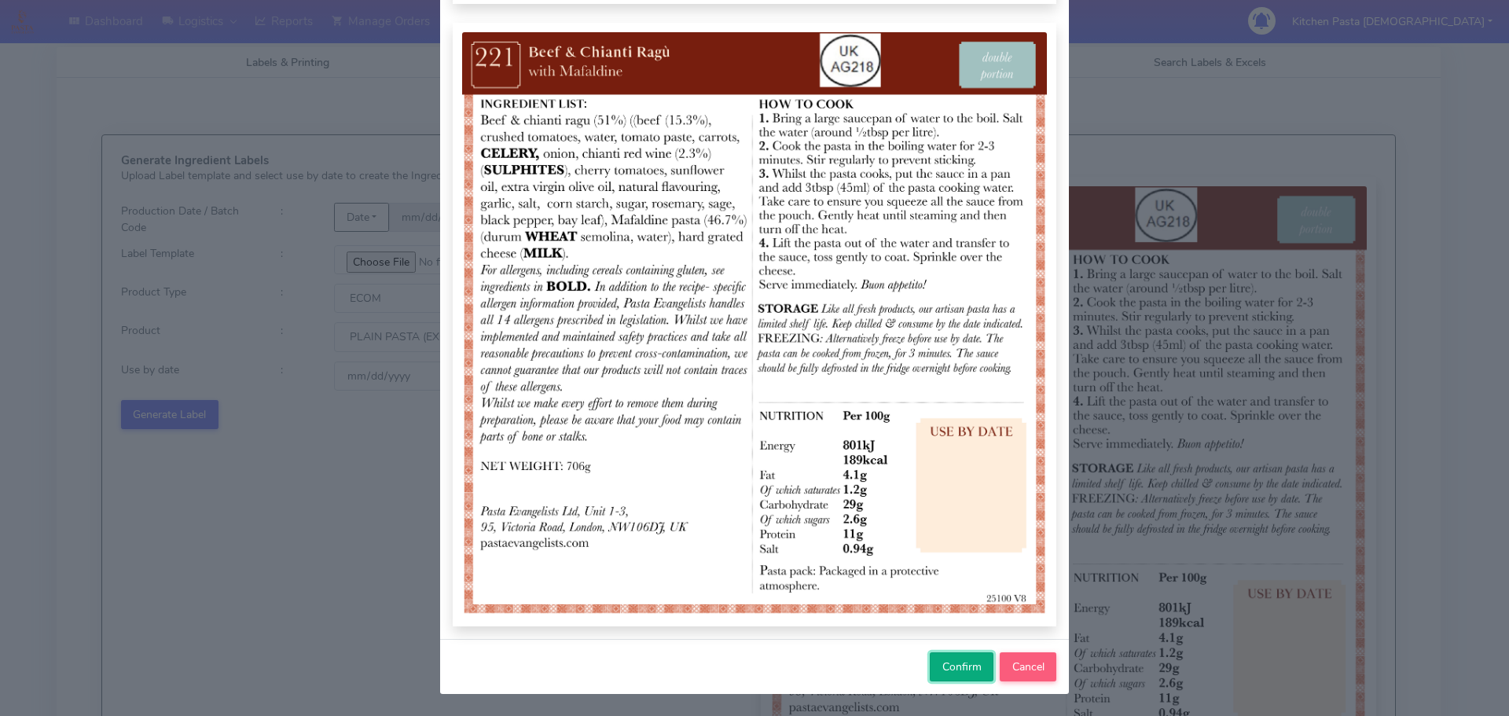
click at [957, 658] on button "Confirm" at bounding box center [962, 666] width 64 height 29
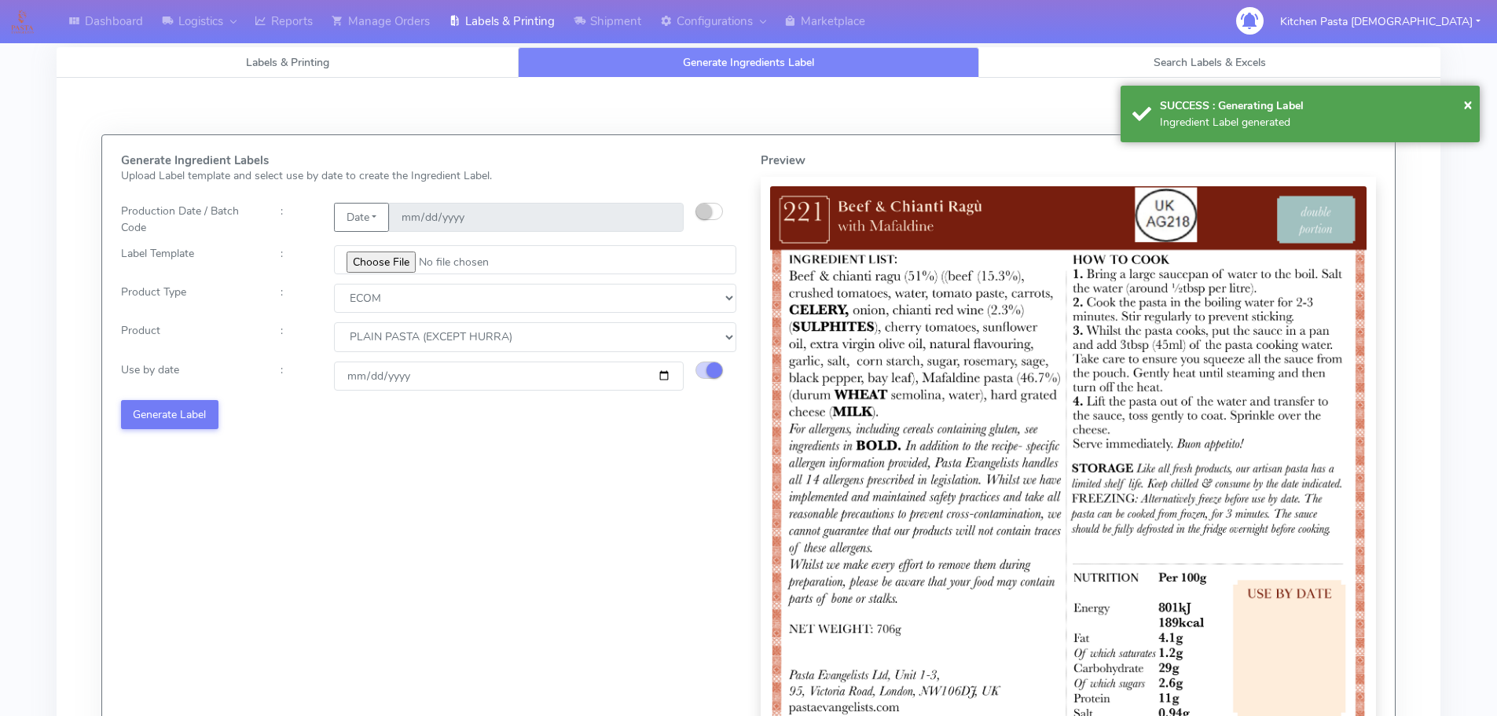
select select
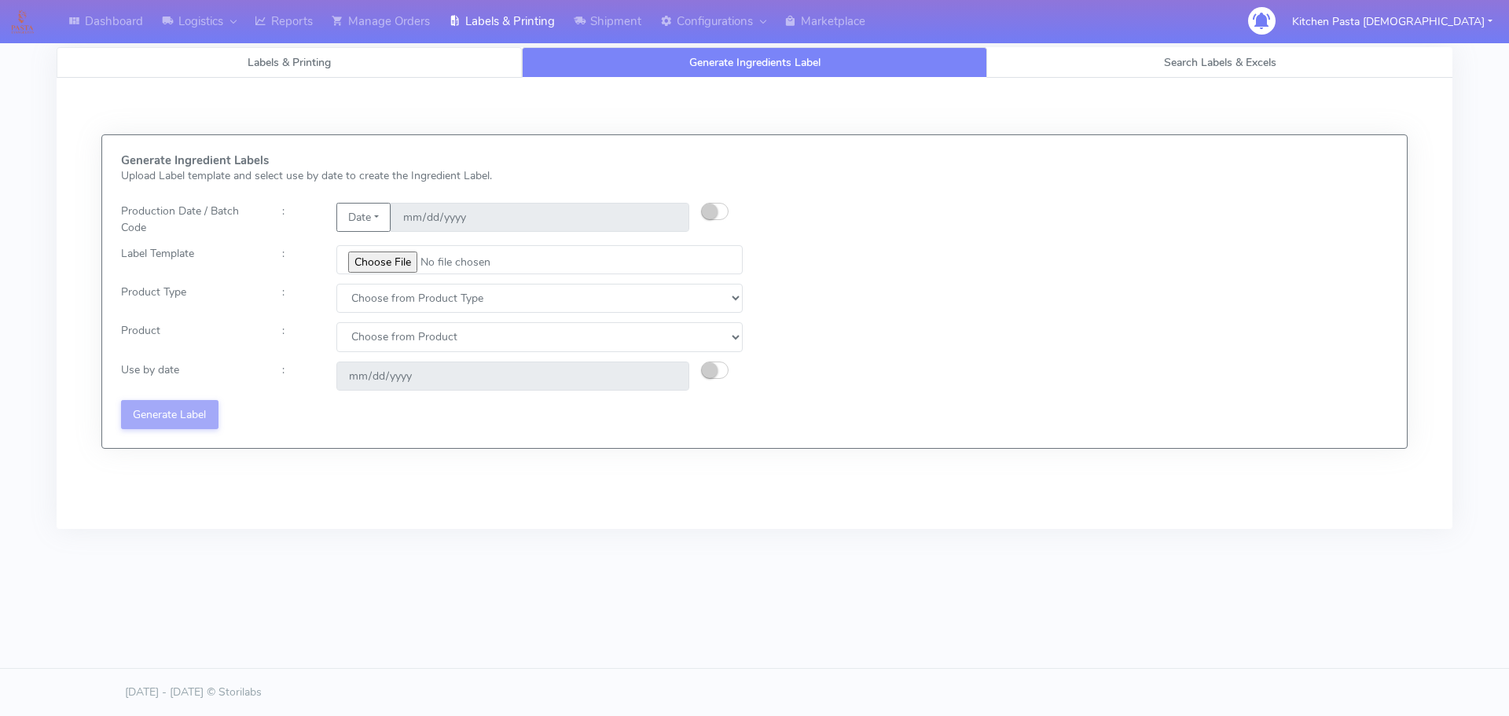
click at [317, 48] on link "Labels & Printing" at bounding box center [289, 62] width 465 height 31
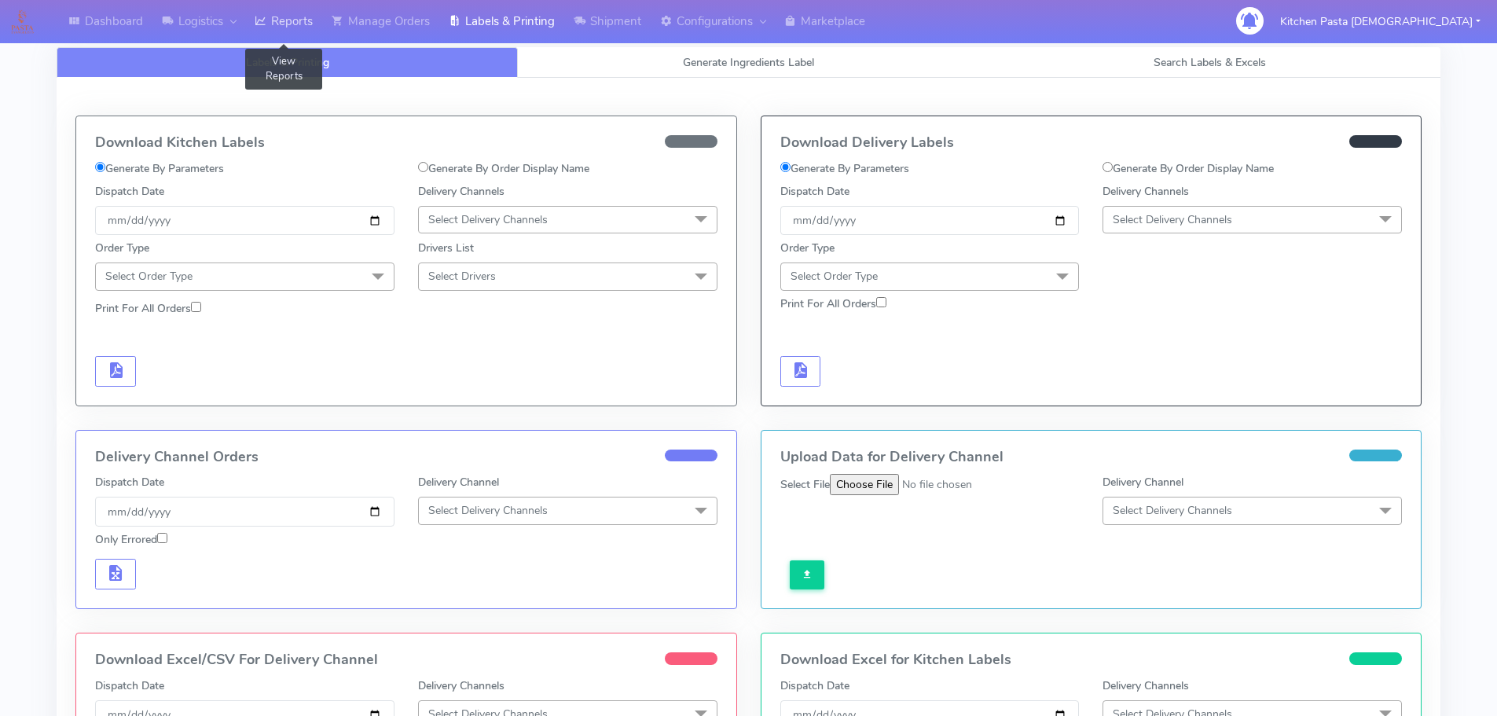
click at [315, 35] on link "Reports" at bounding box center [283, 21] width 77 height 43
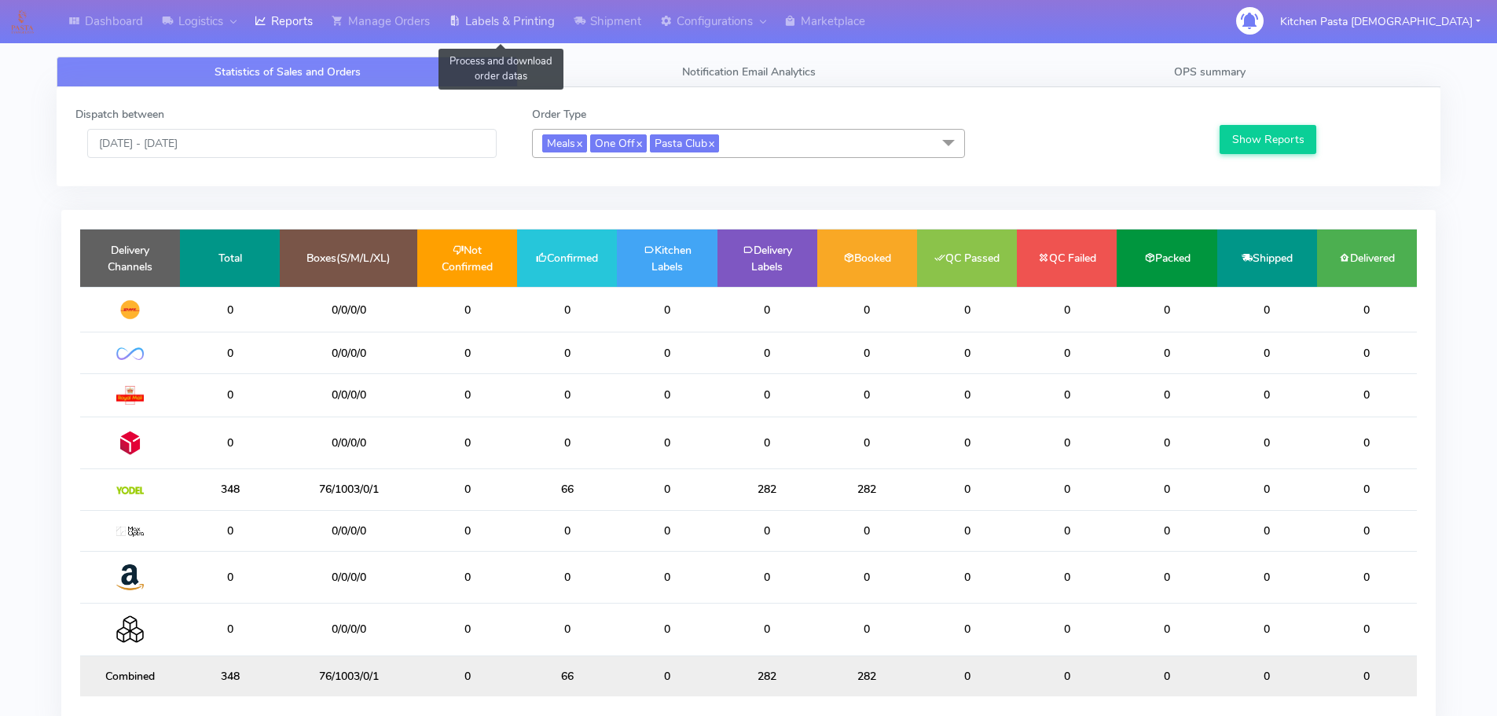
click at [492, 27] on link "Labels & Printing" at bounding box center [501, 21] width 125 height 43
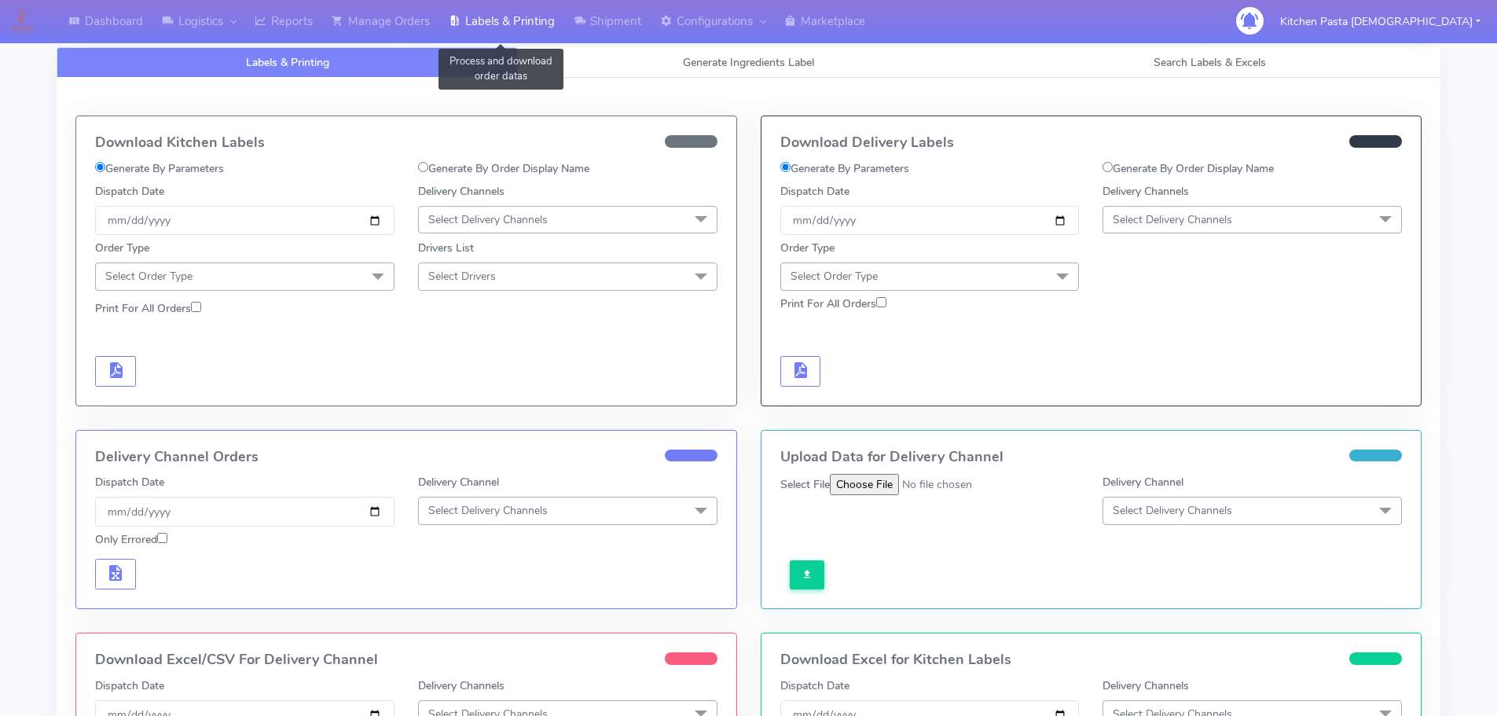
click at [492, 27] on link "Labels & Printing" at bounding box center [501, 21] width 125 height 43
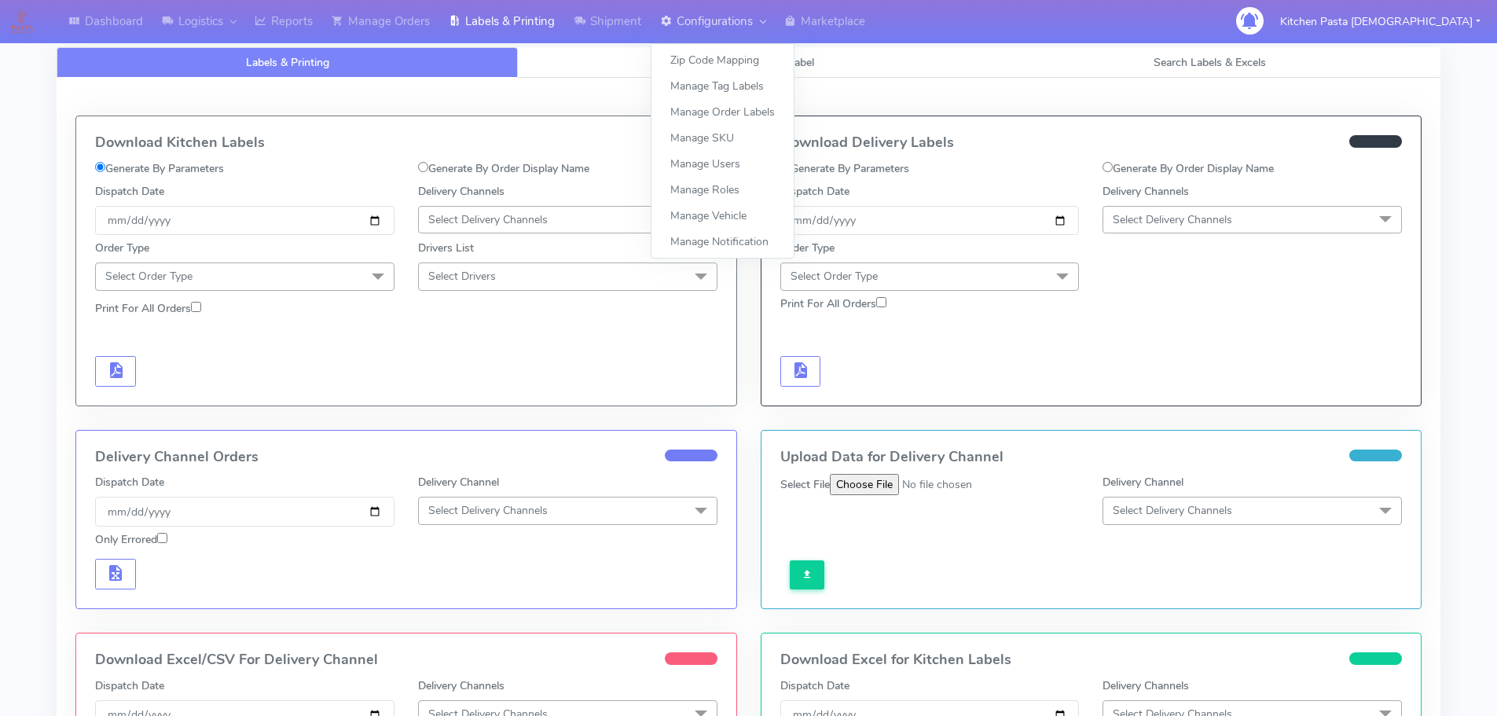
click at [660, 20] on link "Configurations" at bounding box center [713, 21] width 124 height 43
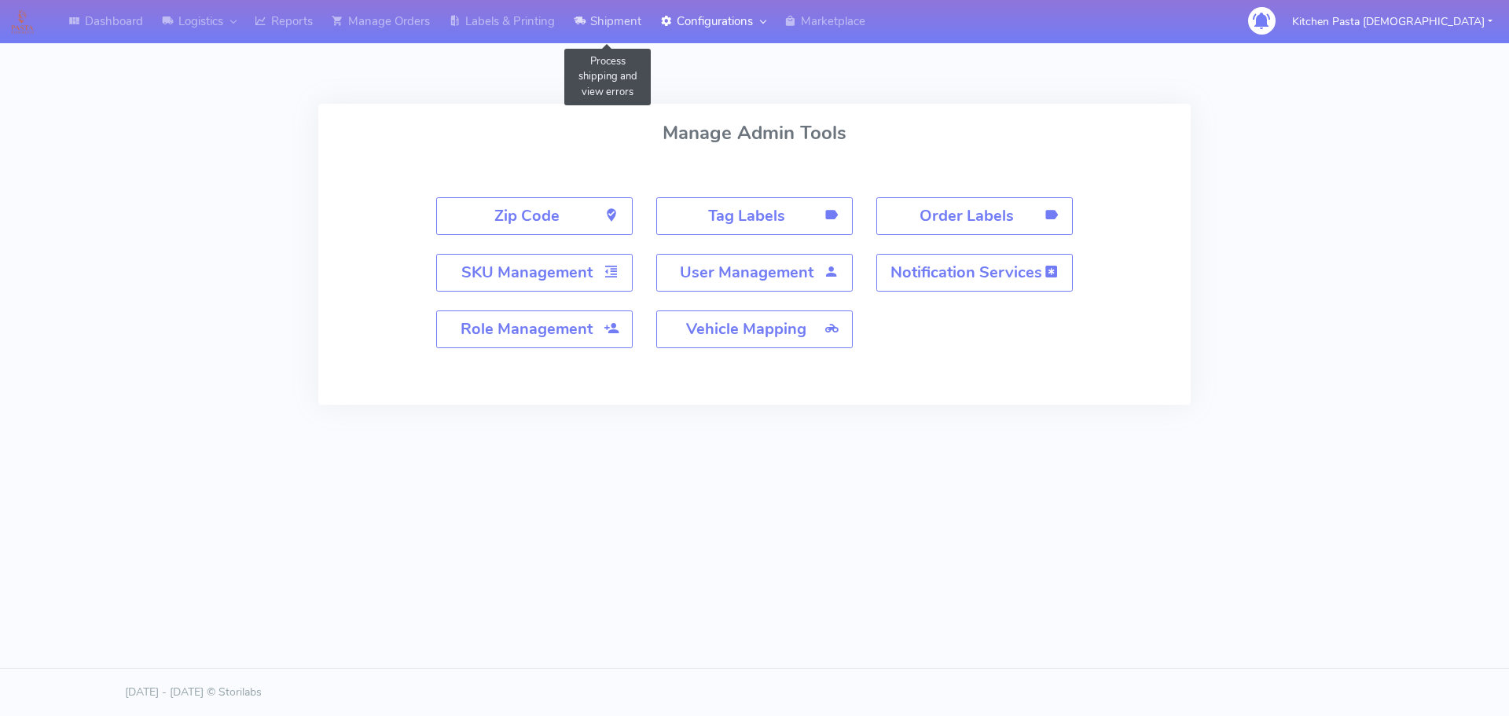
click at [623, 19] on link "Shipment" at bounding box center [607, 21] width 86 height 43
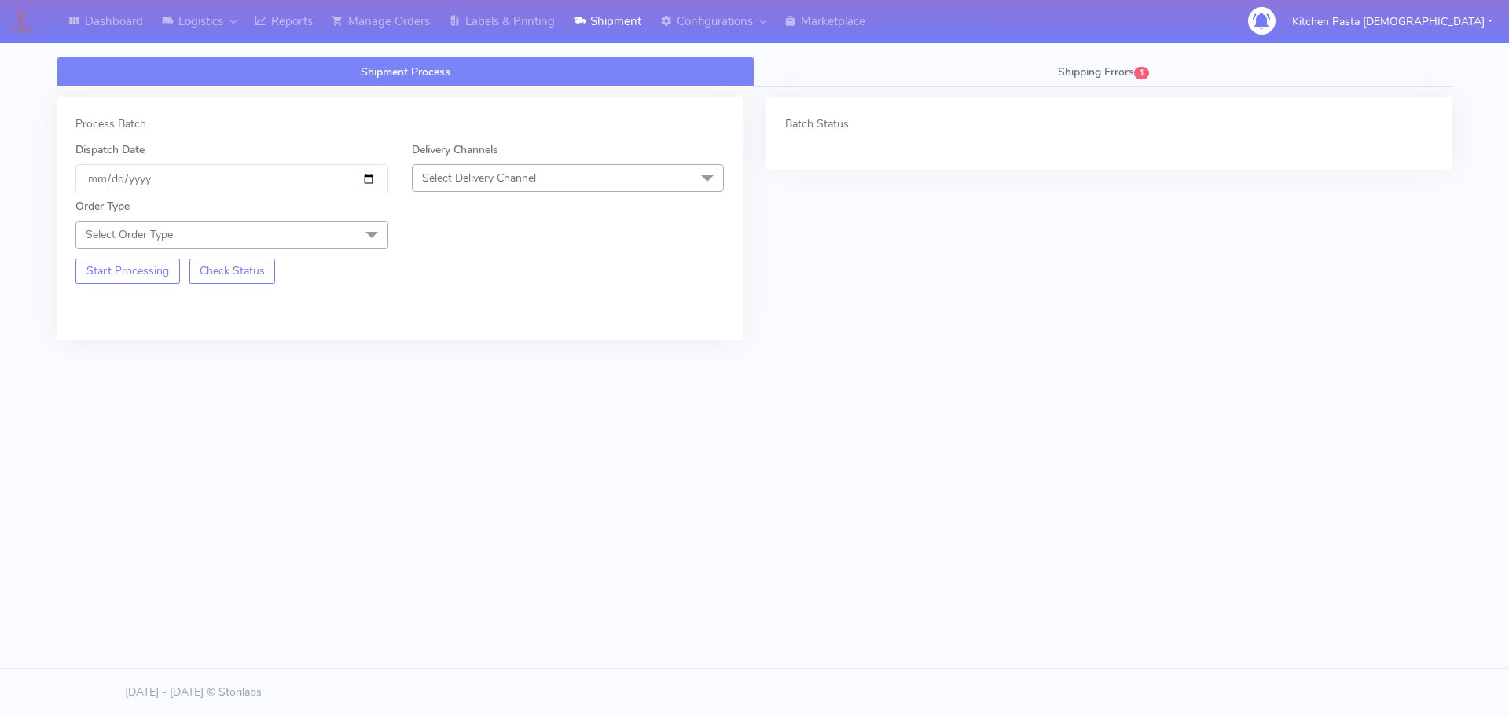
click at [582, 175] on span "Select Delivery Channel" at bounding box center [568, 178] width 313 height 28
click at [460, 358] on div "Yodel" at bounding box center [569, 355] width 296 height 17
click at [248, 241] on span "Select Order Type" at bounding box center [231, 235] width 313 height 28
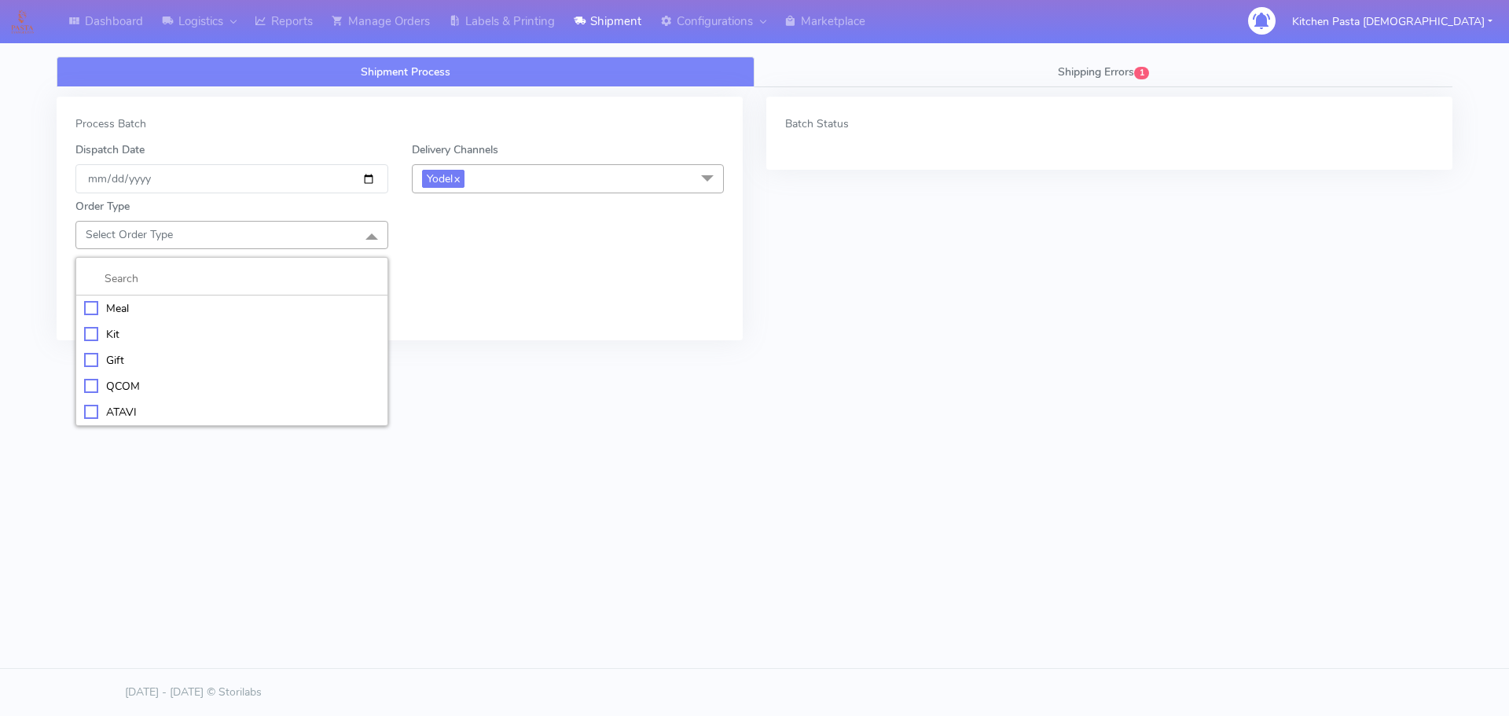
click at [200, 296] on li "Meal" at bounding box center [231, 309] width 311 height 26
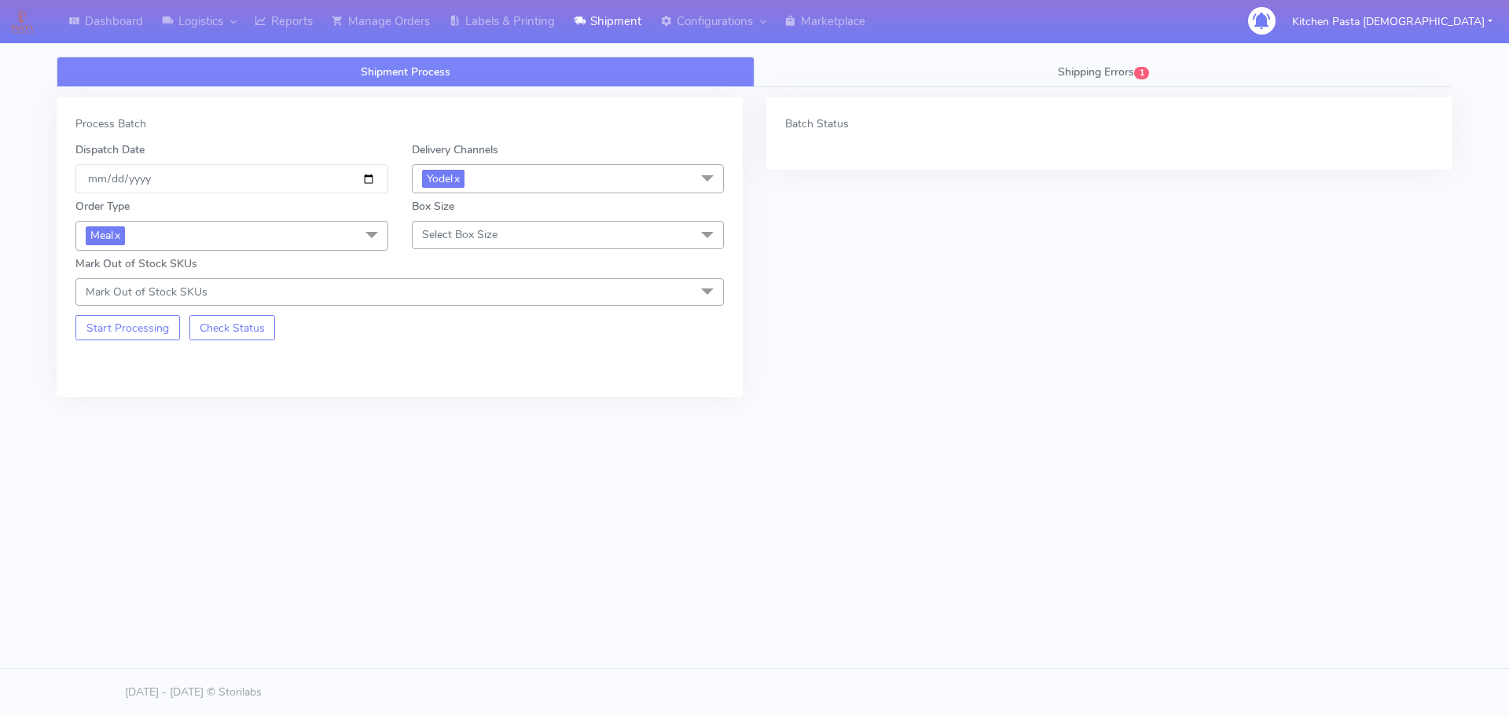
click at [475, 233] on span "Select Box Size" at bounding box center [459, 234] width 75 height 15
click at [457, 354] on div "Medium" at bounding box center [569, 360] width 296 height 17
click at [121, 325] on button "Start Processing" at bounding box center [127, 327] width 105 height 25
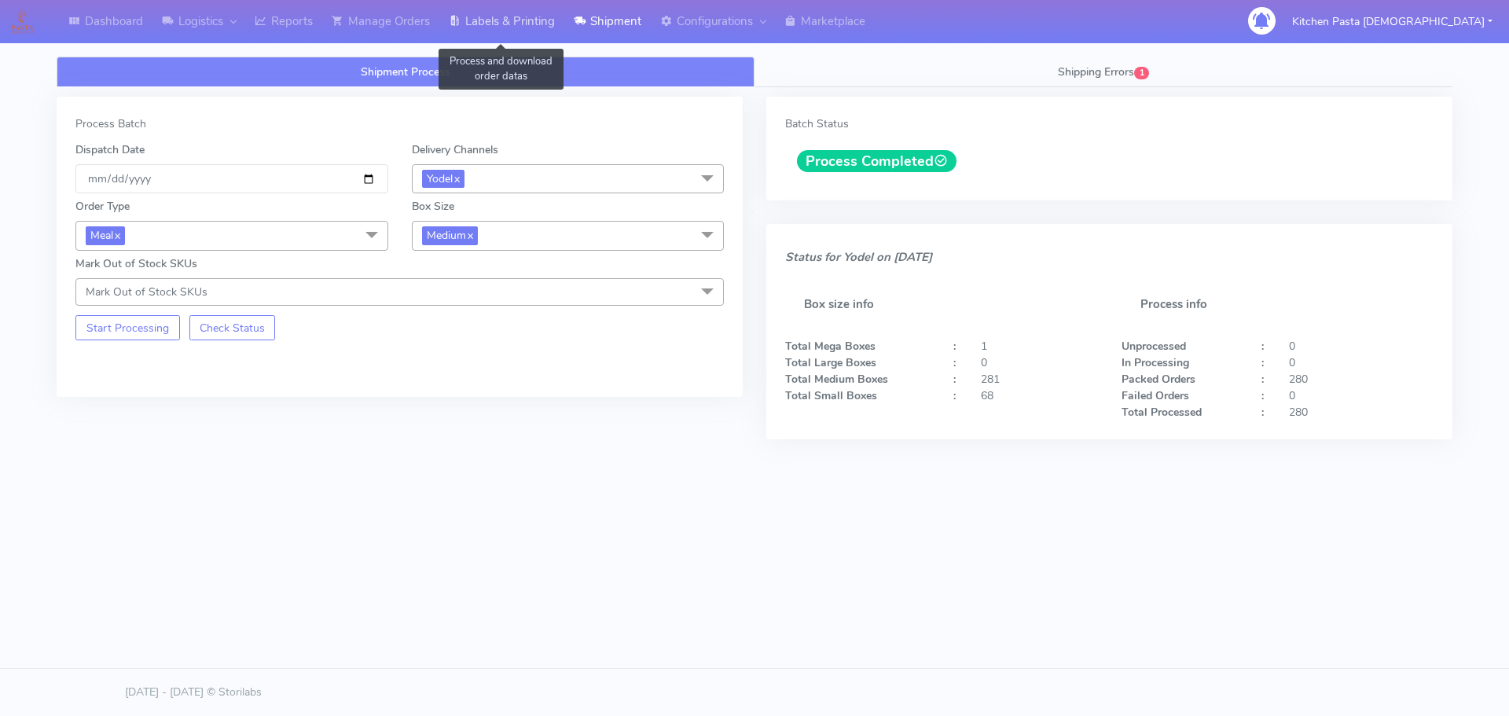
click at [519, 39] on link "Labels & Printing" at bounding box center [501, 21] width 125 height 43
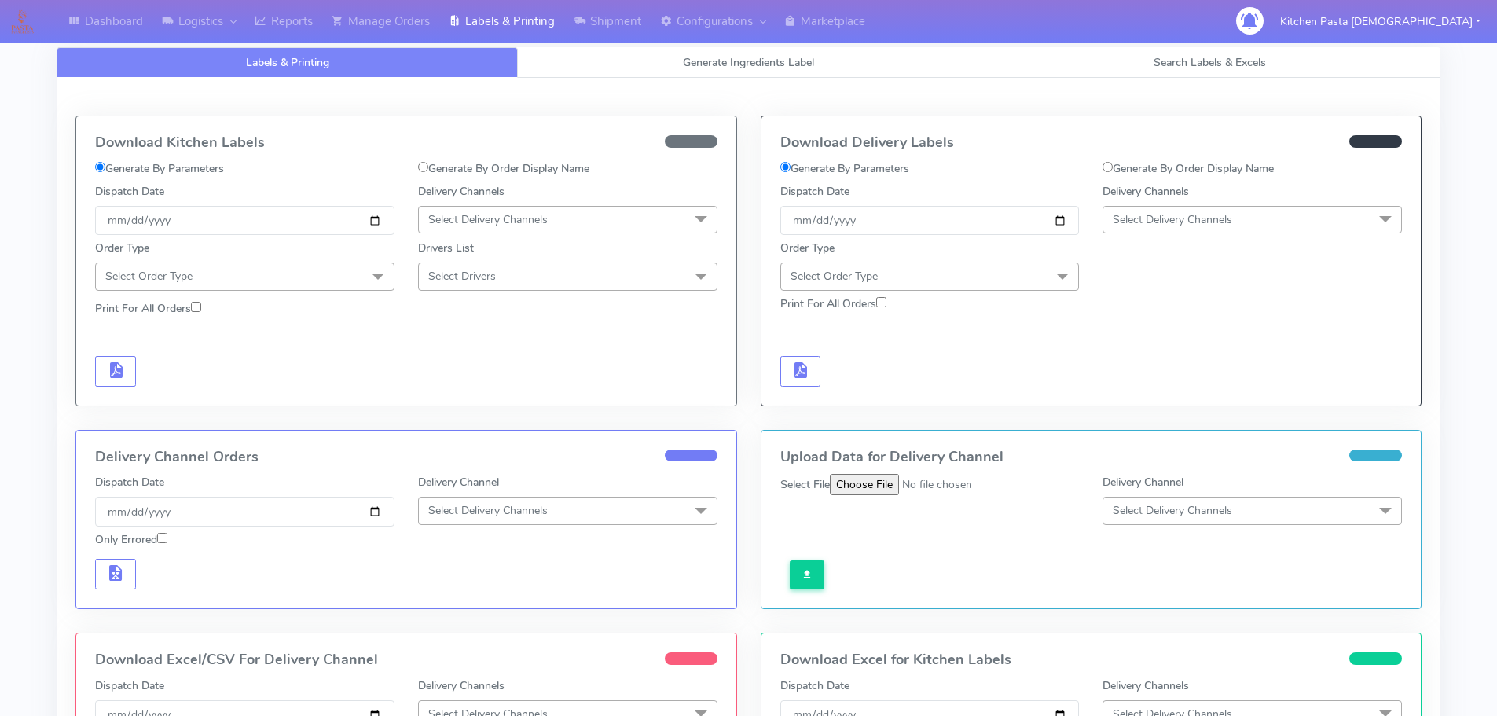
click at [1244, 226] on span "Select Delivery Channels" at bounding box center [1252, 220] width 299 height 28
click at [1193, 395] on div "Yodel" at bounding box center [1253, 396] width 282 height 17
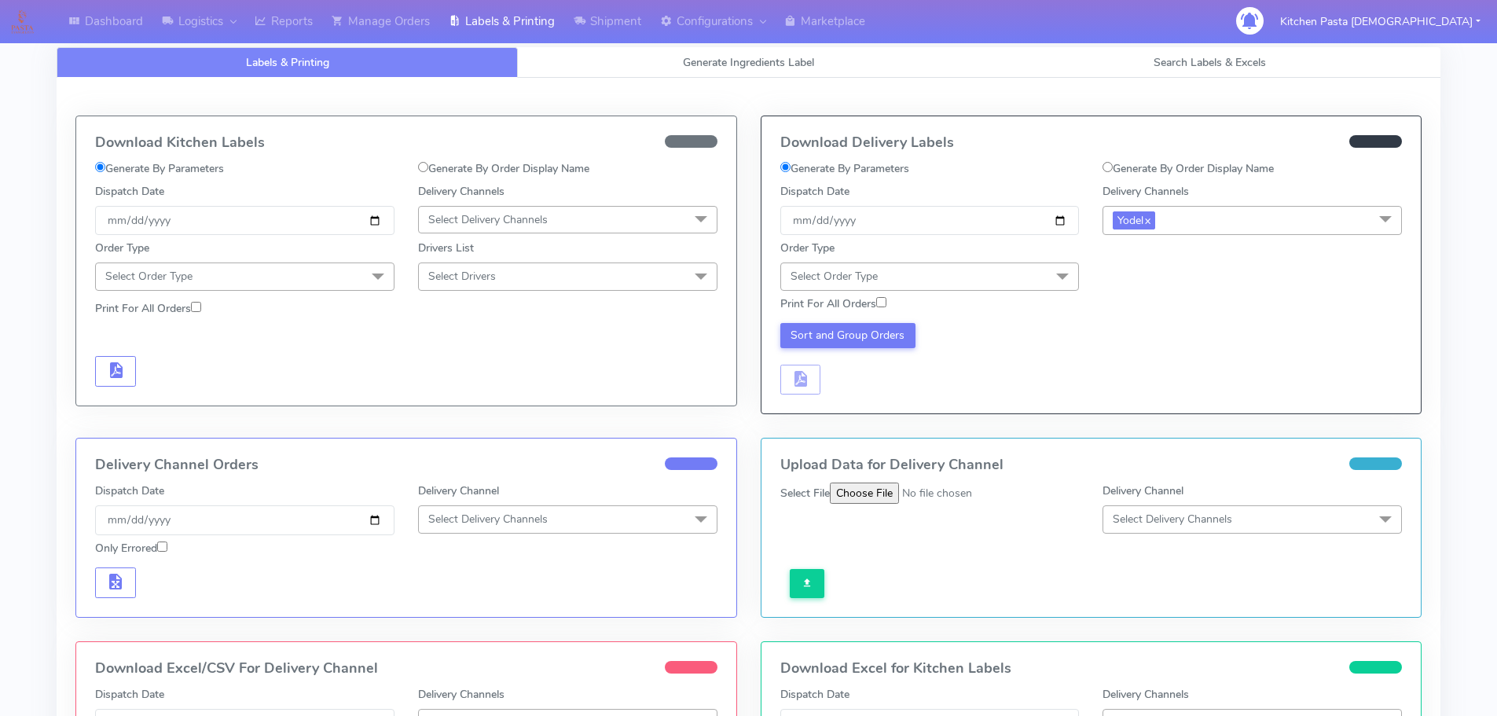
click at [978, 277] on span "Select Order Type" at bounding box center [930, 277] width 299 height 28
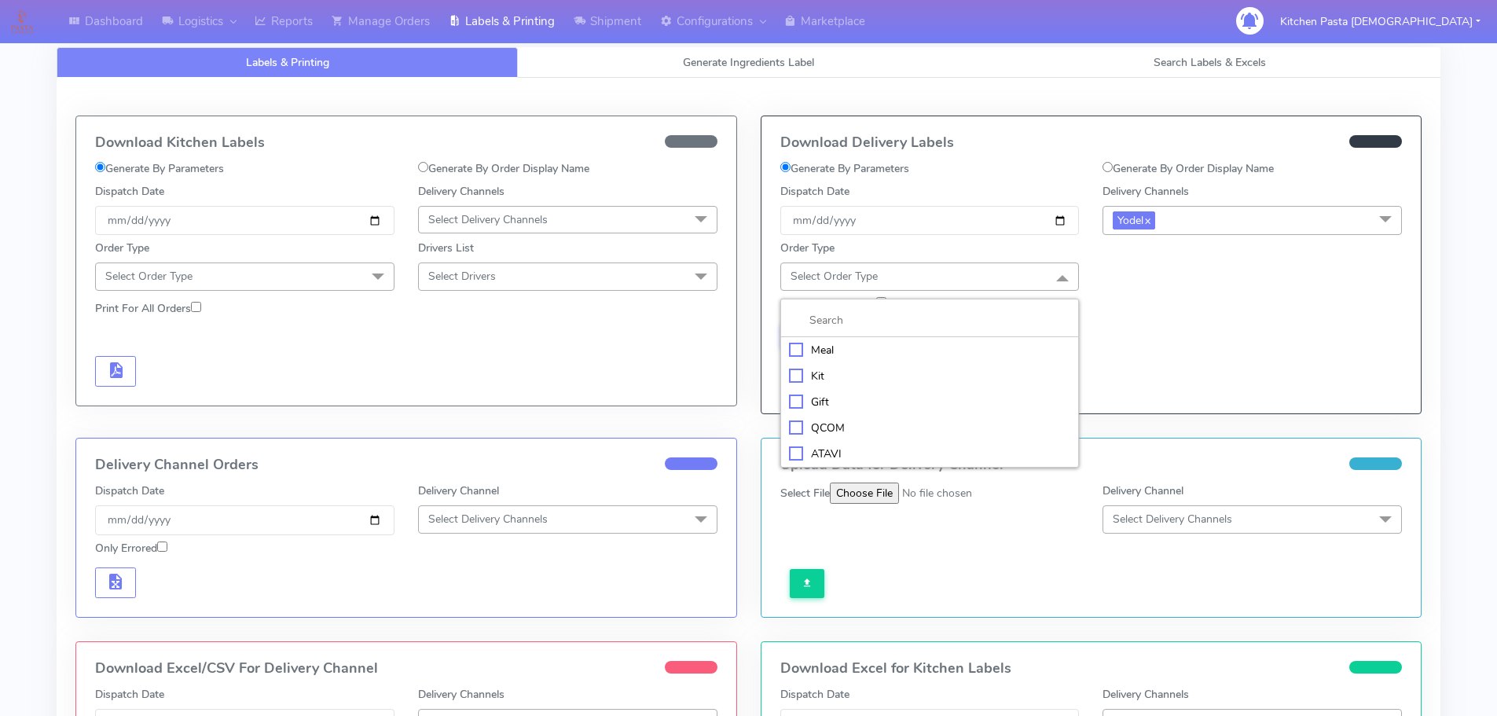
click at [901, 347] on div "Meal" at bounding box center [930, 350] width 282 height 17
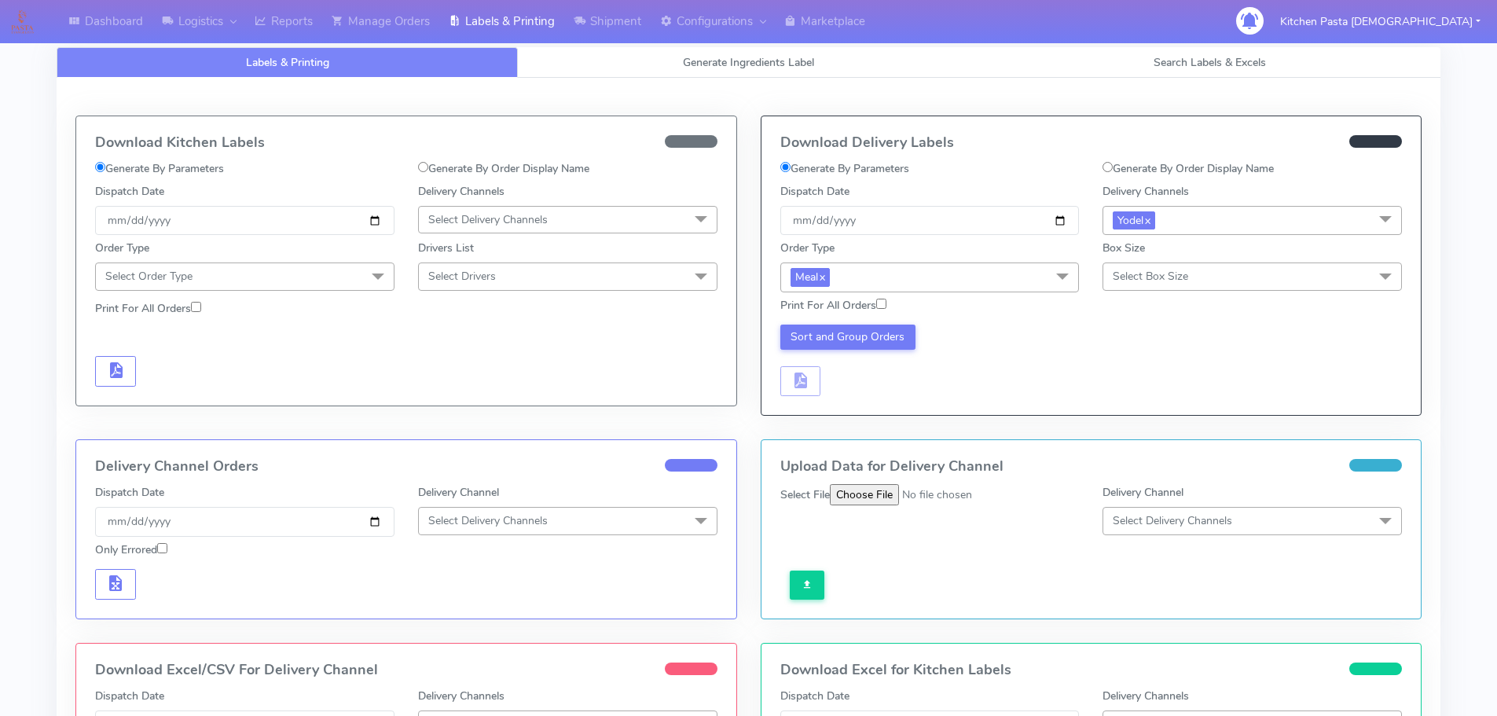
click at [1211, 274] on span "Select Box Size" at bounding box center [1252, 277] width 299 height 28
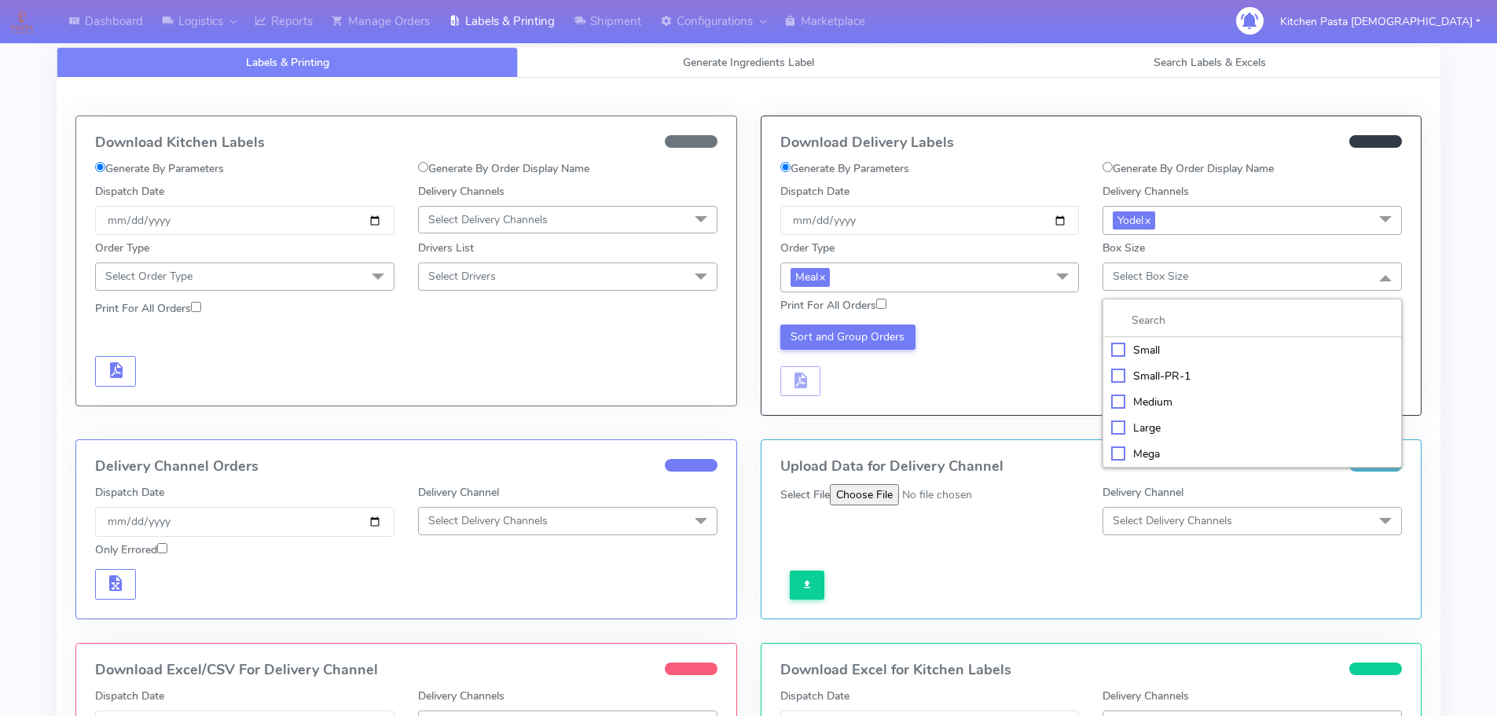
click at [1151, 395] on div "Medium" at bounding box center [1253, 402] width 282 height 17
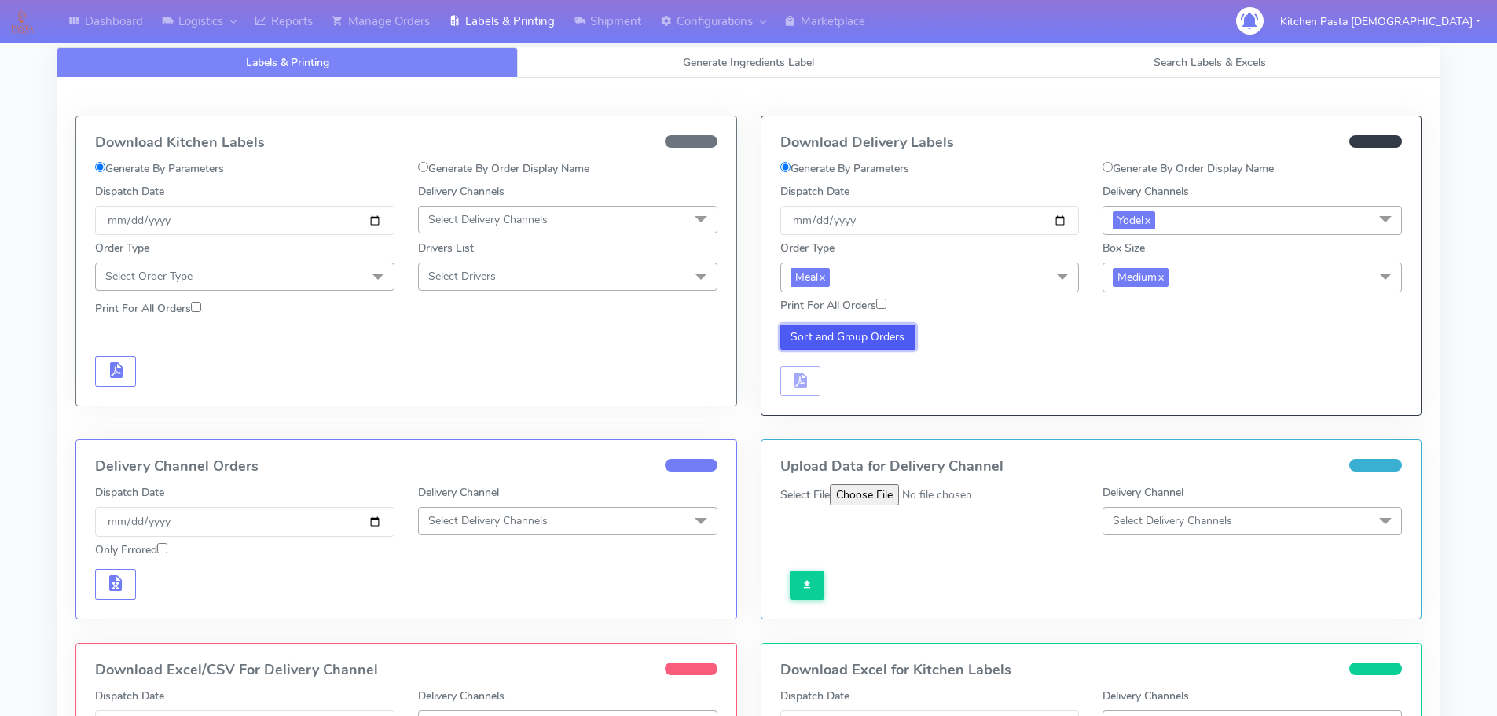
click at [854, 340] on button "Sort and Group Orders" at bounding box center [849, 337] width 136 height 25
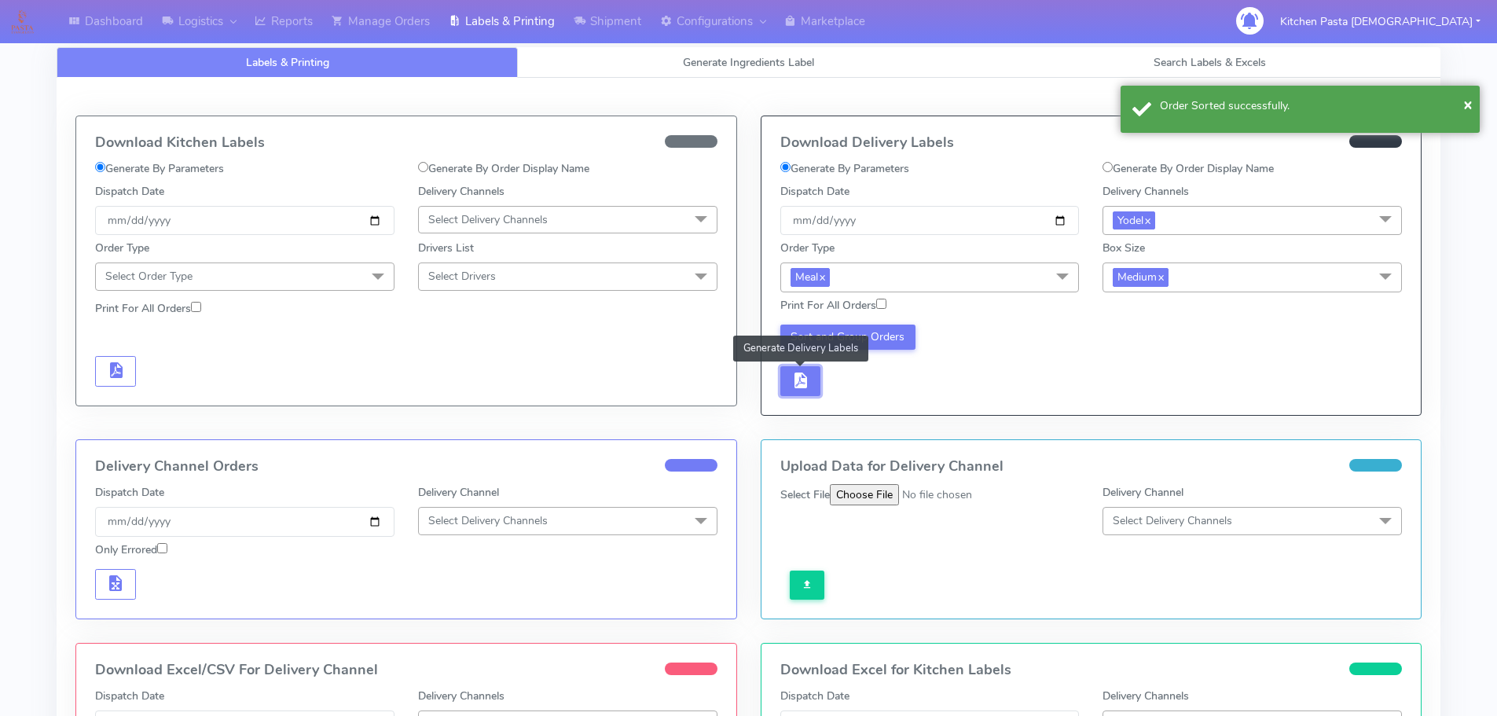
click at [801, 386] on span "button" at bounding box center [800, 384] width 19 height 15
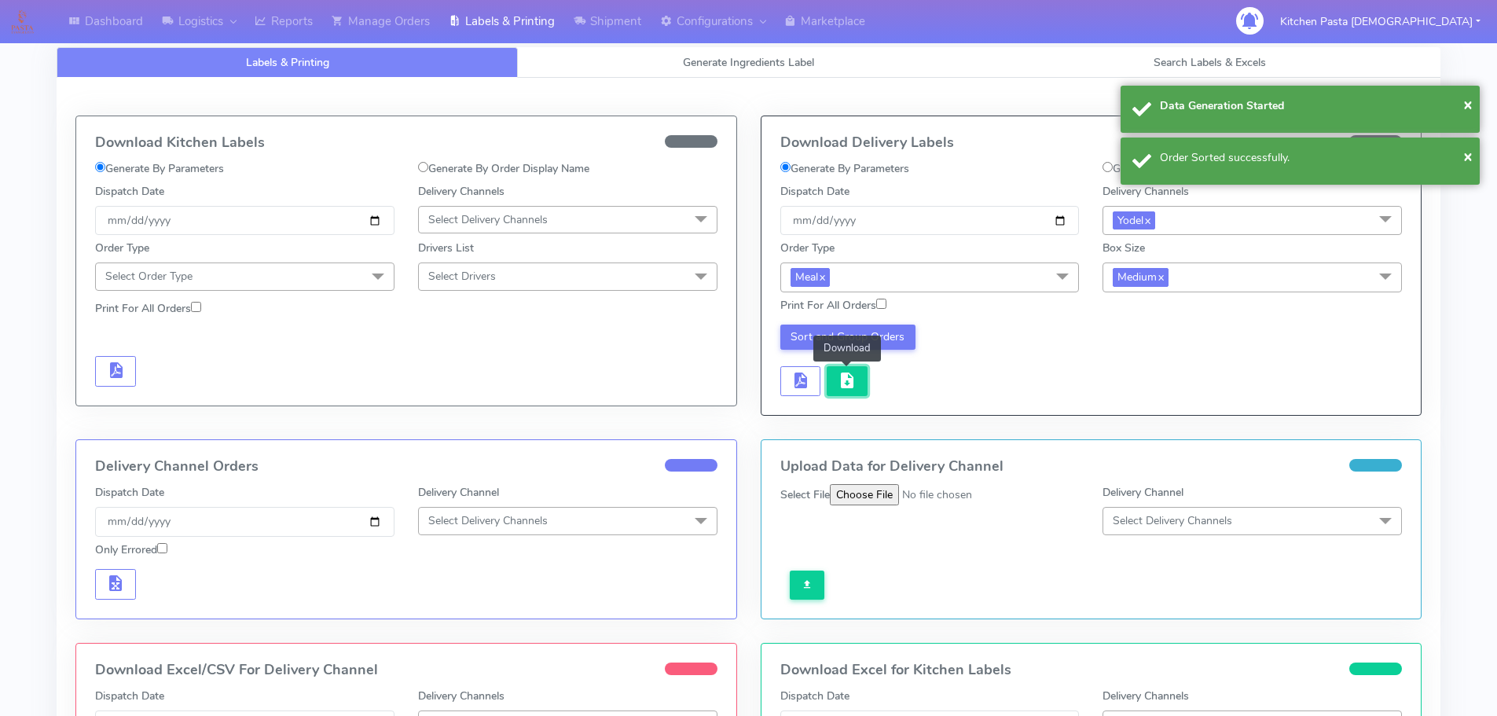
click at [844, 377] on span "button" at bounding box center [847, 384] width 19 height 15
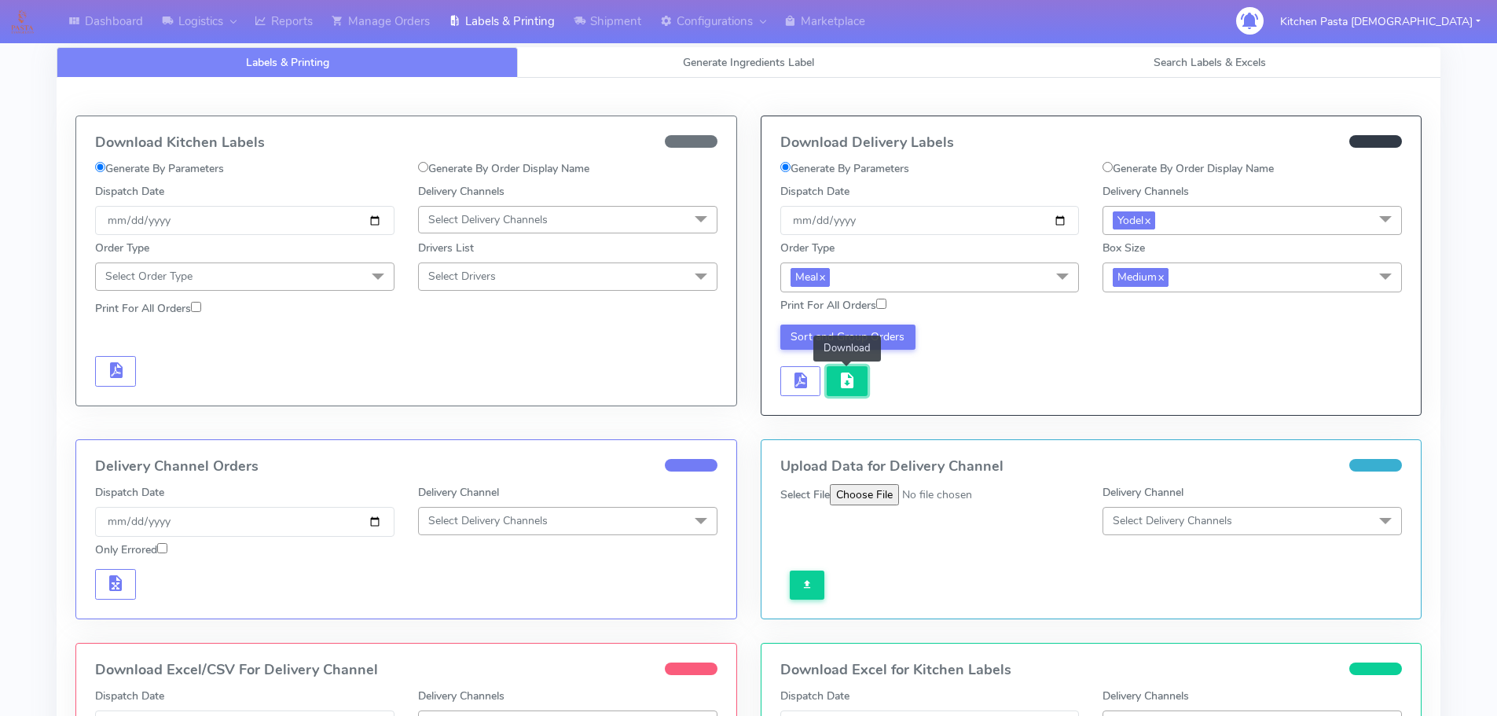
click at [863, 377] on button "button" at bounding box center [847, 381] width 41 height 31
click at [279, 24] on link "Reports" at bounding box center [283, 21] width 77 height 43
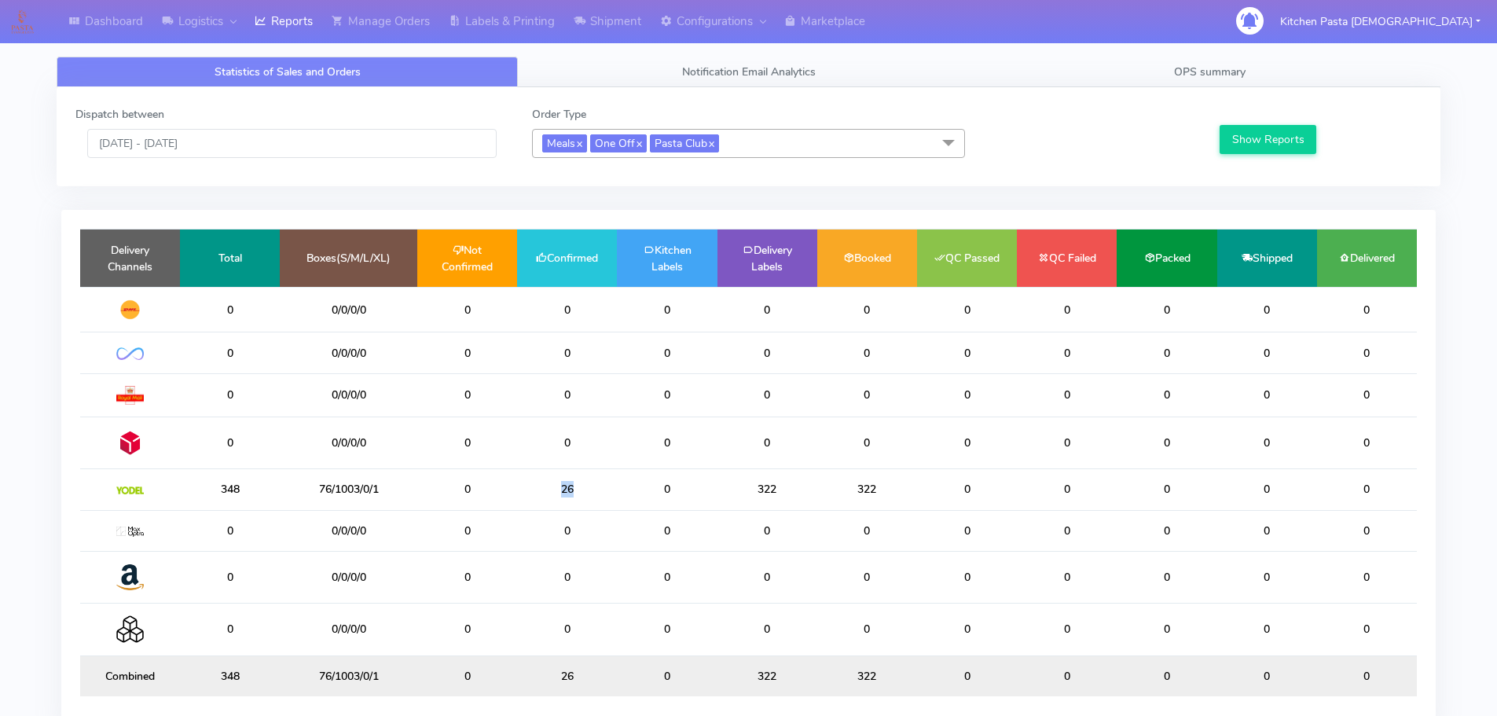
drag, startPoint x: 587, startPoint y: 503, endPoint x: 543, endPoint y: 502, distance: 44.0
click at [543, 502] on td "26" at bounding box center [567, 489] width 100 height 41
click at [635, 502] on td "0" at bounding box center [667, 489] width 100 height 41
click at [601, 39] on link "Shipment" at bounding box center [607, 21] width 86 height 43
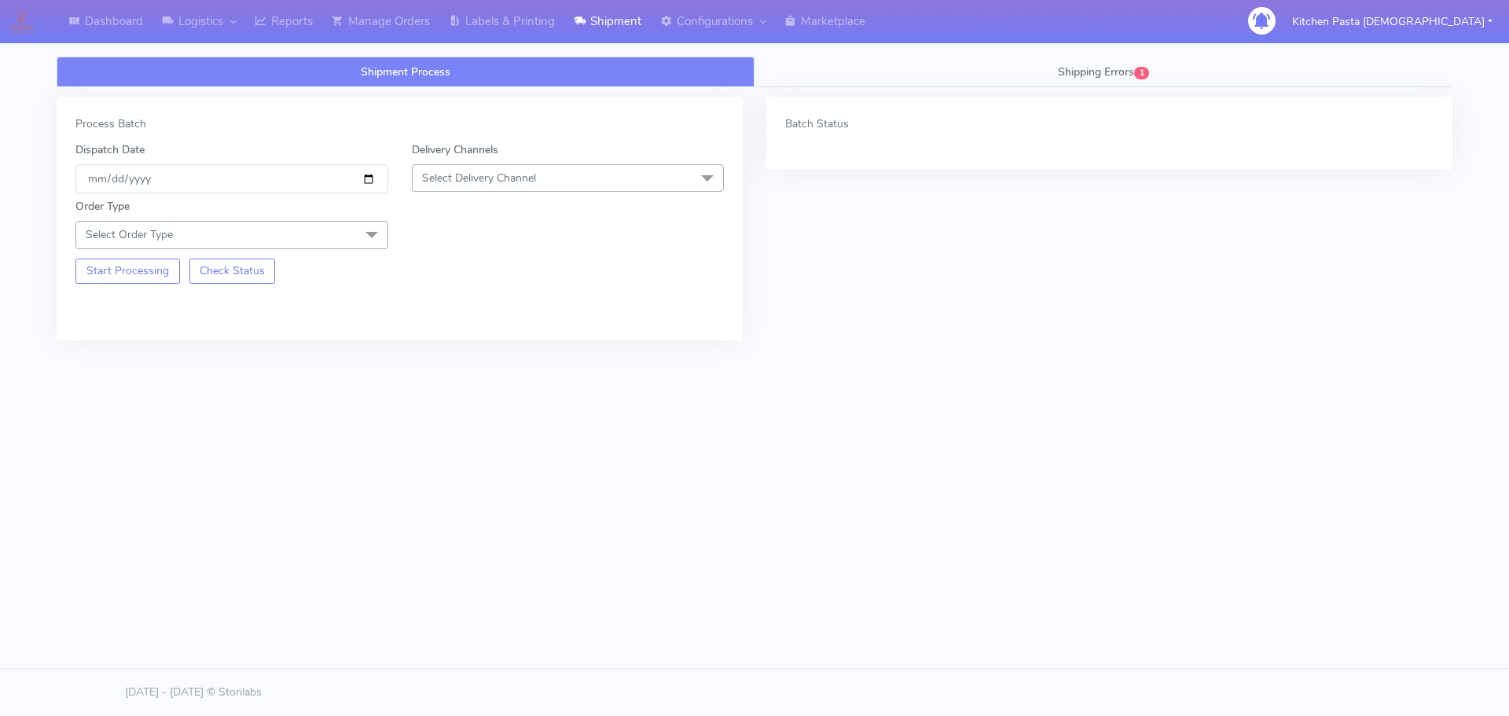
click at [549, 177] on span "Select Delivery Channel" at bounding box center [568, 178] width 313 height 28
click at [460, 350] on div "Yodel" at bounding box center [569, 355] width 296 height 17
click at [366, 229] on span at bounding box center [371, 236] width 31 height 30
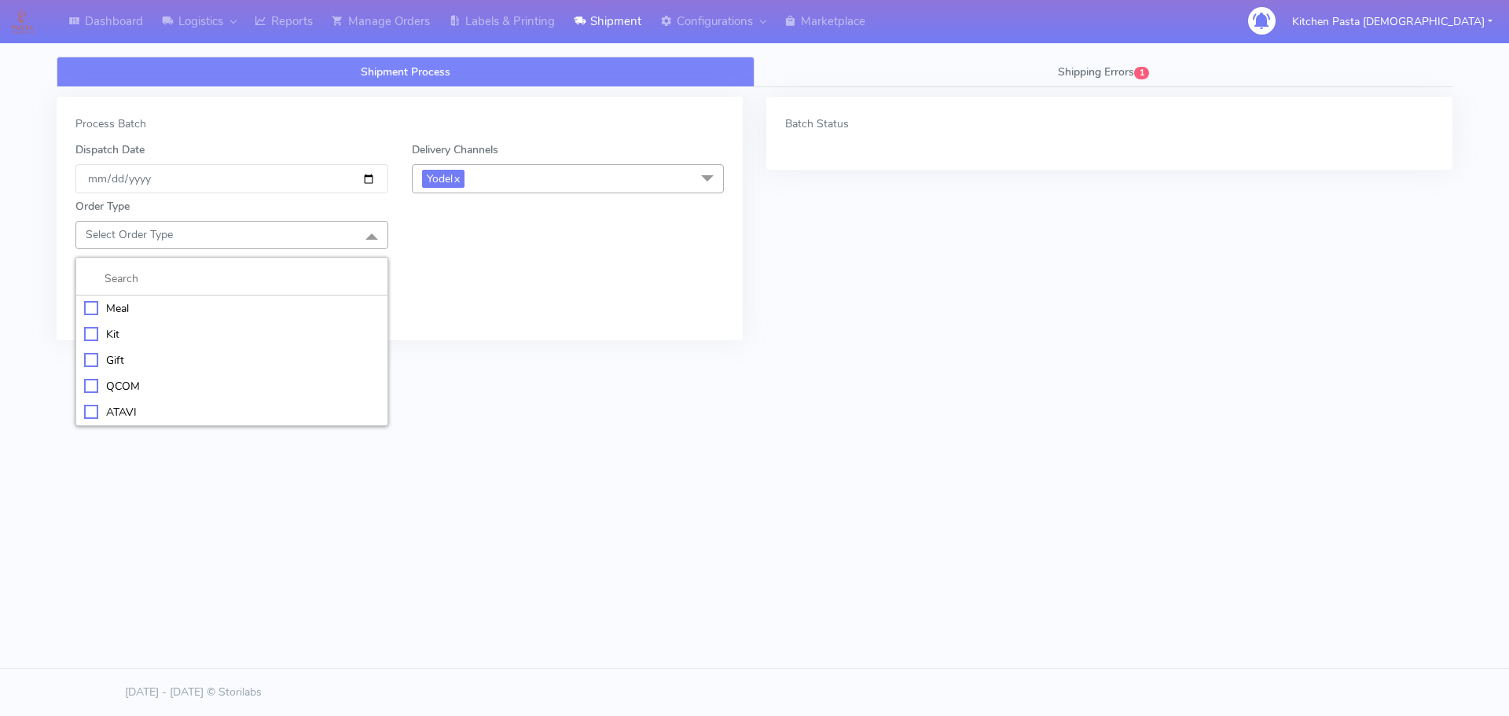
click at [235, 300] on div "Meal" at bounding box center [232, 308] width 296 height 17
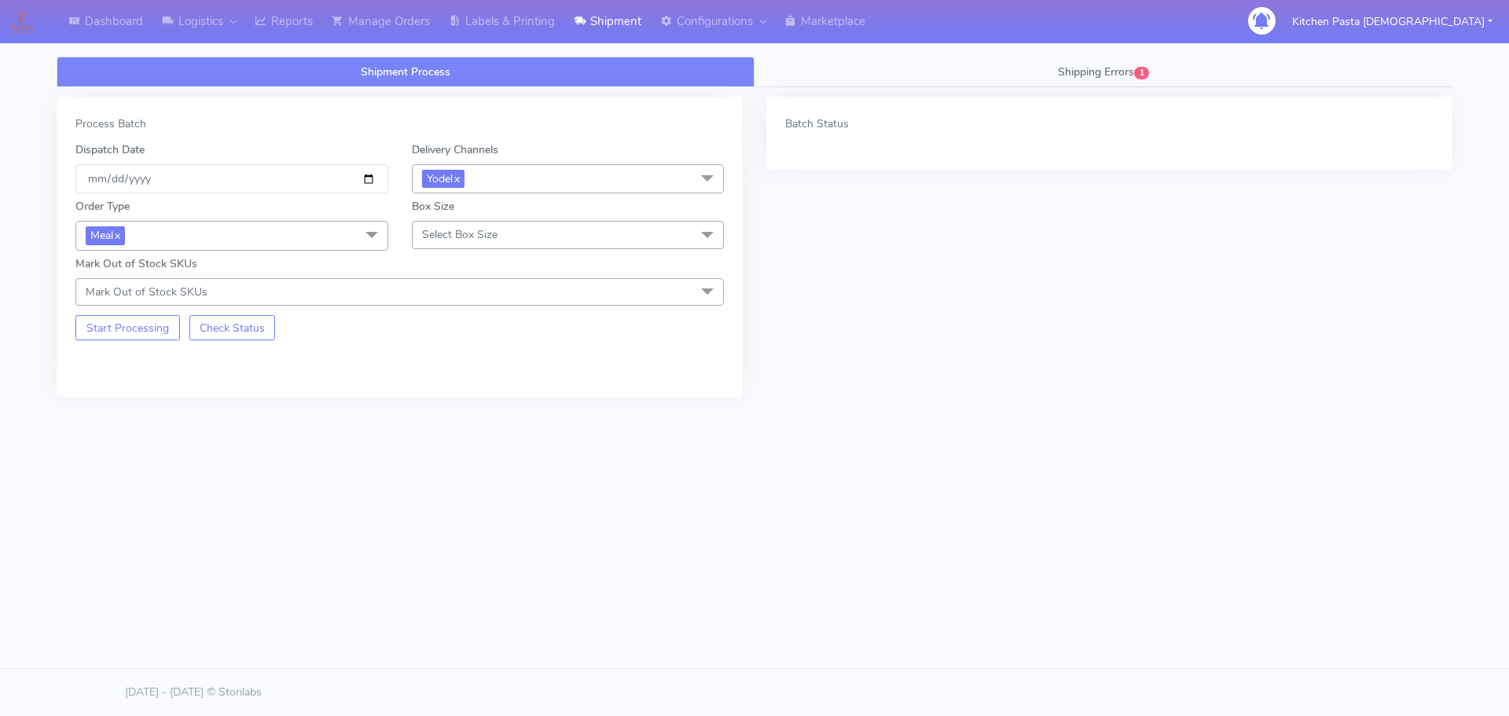
click at [505, 225] on span "Select Box Size" at bounding box center [568, 235] width 313 height 28
drag, startPoint x: 489, startPoint y: 307, endPoint x: 468, endPoint y: 314, distance: 21.6
click at [487, 310] on div "Small" at bounding box center [569, 308] width 296 height 17
click at [116, 344] on div "Process Batch Dispatch Date 2025-09-07 Delivery Channels Yodel x DHL OnFleet Ro…" at bounding box center [400, 247] width 686 height 300
click at [141, 331] on button "Start Processing" at bounding box center [127, 327] width 105 height 25
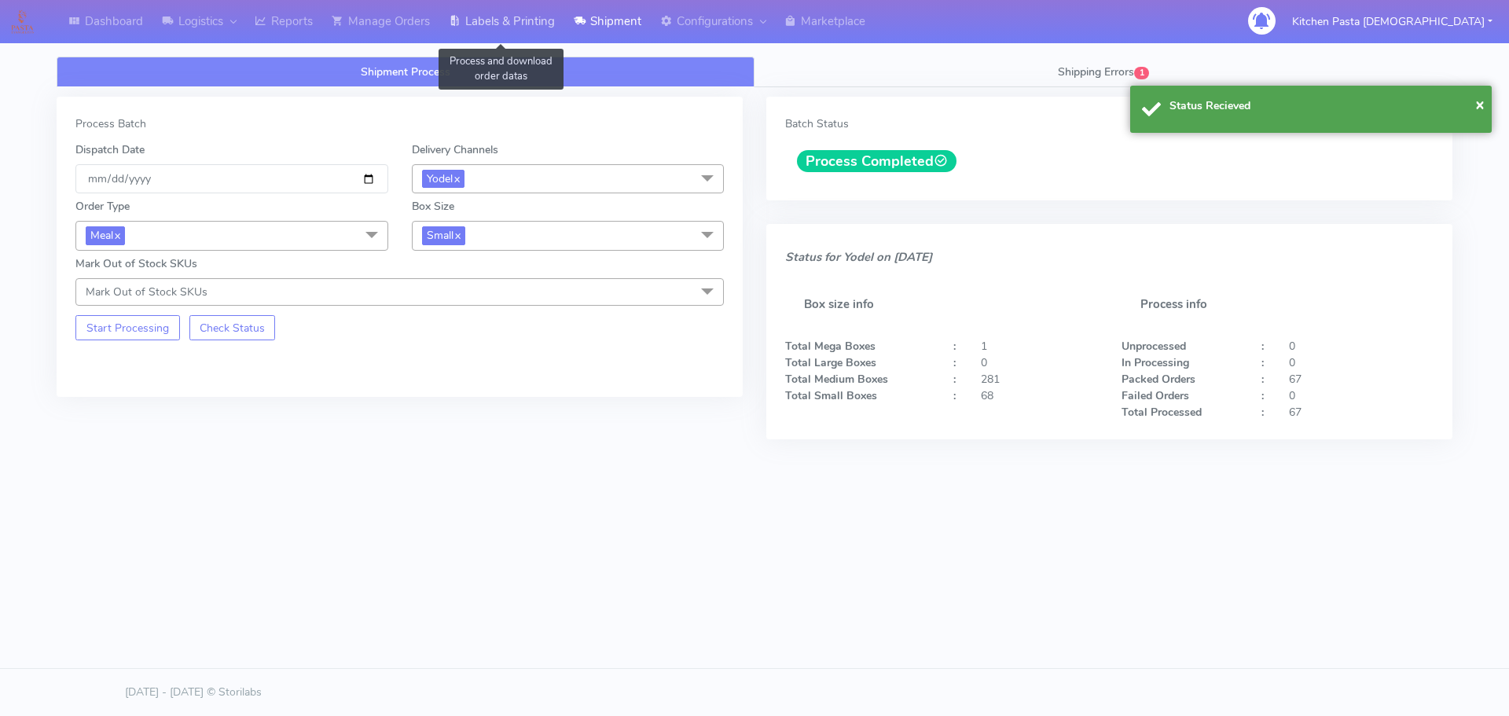
drag, startPoint x: 532, startPoint y: 27, endPoint x: 553, endPoint y: 35, distance: 22.6
click at [532, 27] on link "Labels & Printing" at bounding box center [501, 21] width 125 height 43
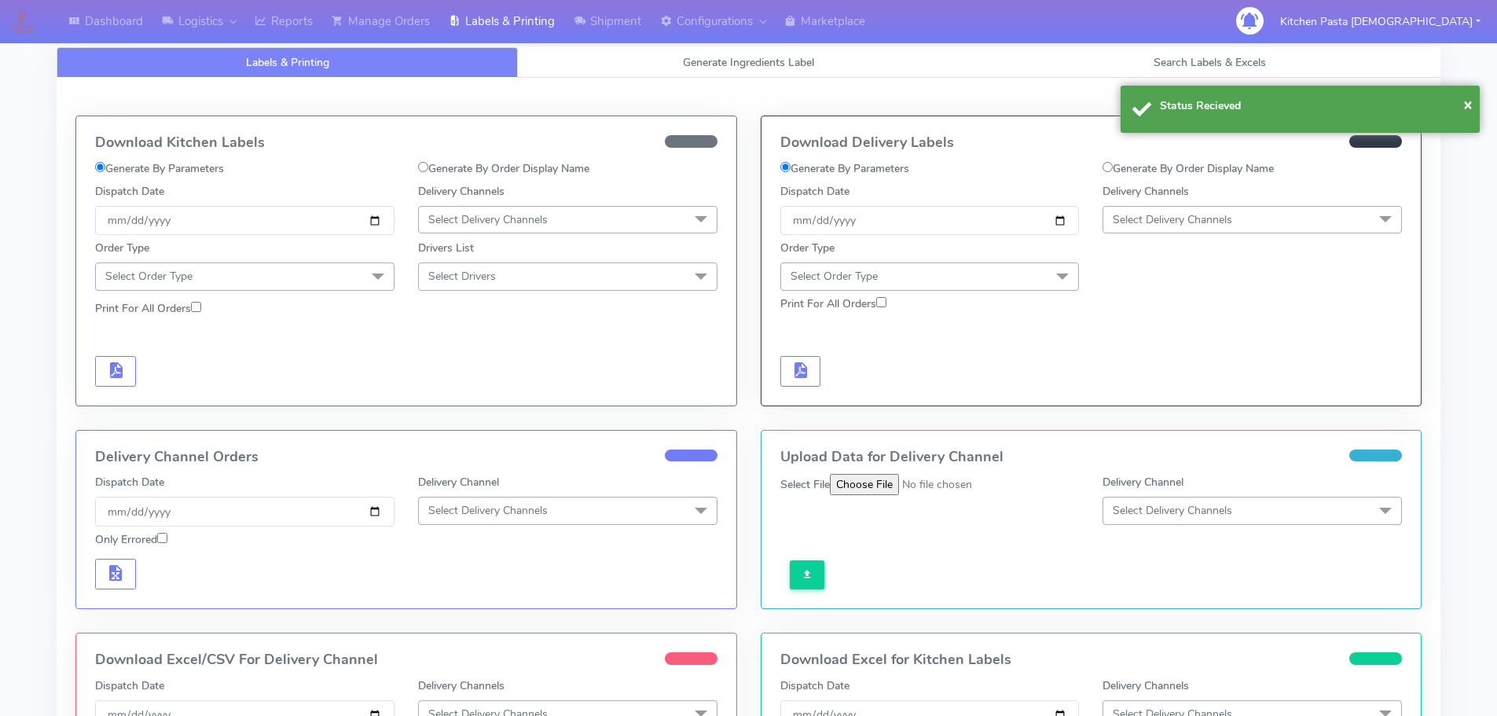
click at [1222, 223] on span "Select Delivery Channels" at bounding box center [1172, 219] width 119 height 15
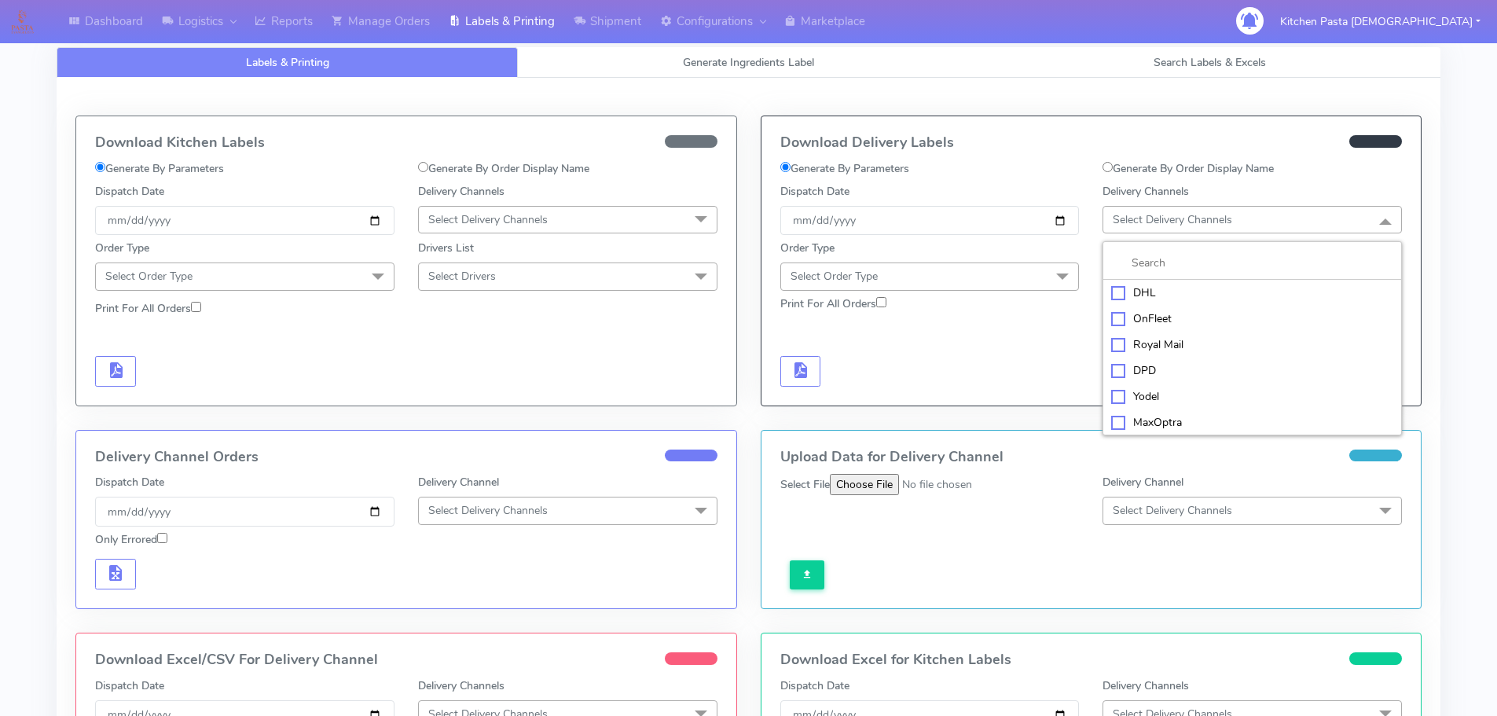
click at [1178, 391] on div "Yodel" at bounding box center [1253, 396] width 282 height 17
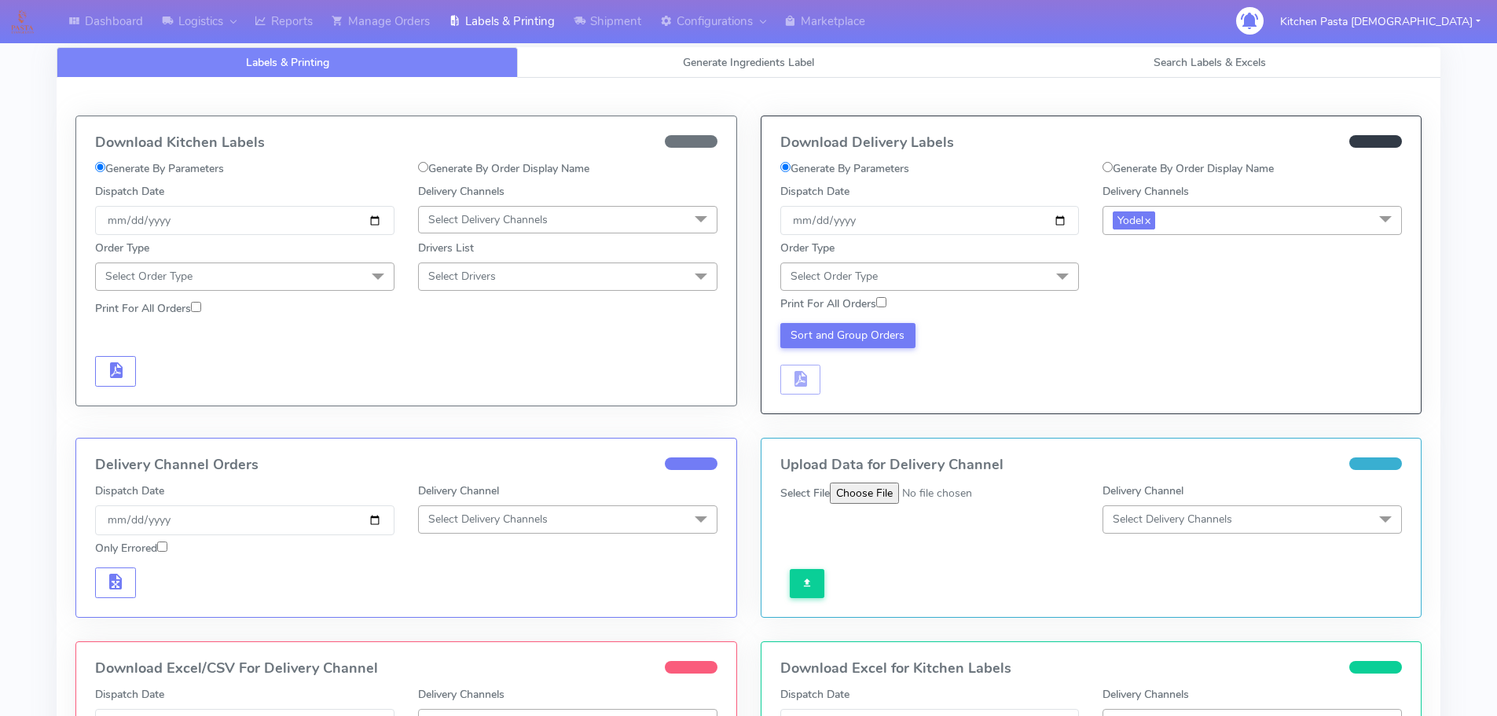
click at [1048, 259] on div "Order Type Select Order Type Meal Kit Gift QCOM ATAVI" at bounding box center [930, 265] width 323 height 50
click at [1036, 285] on span "Select Order Type" at bounding box center [930, 277] width 299 height 28
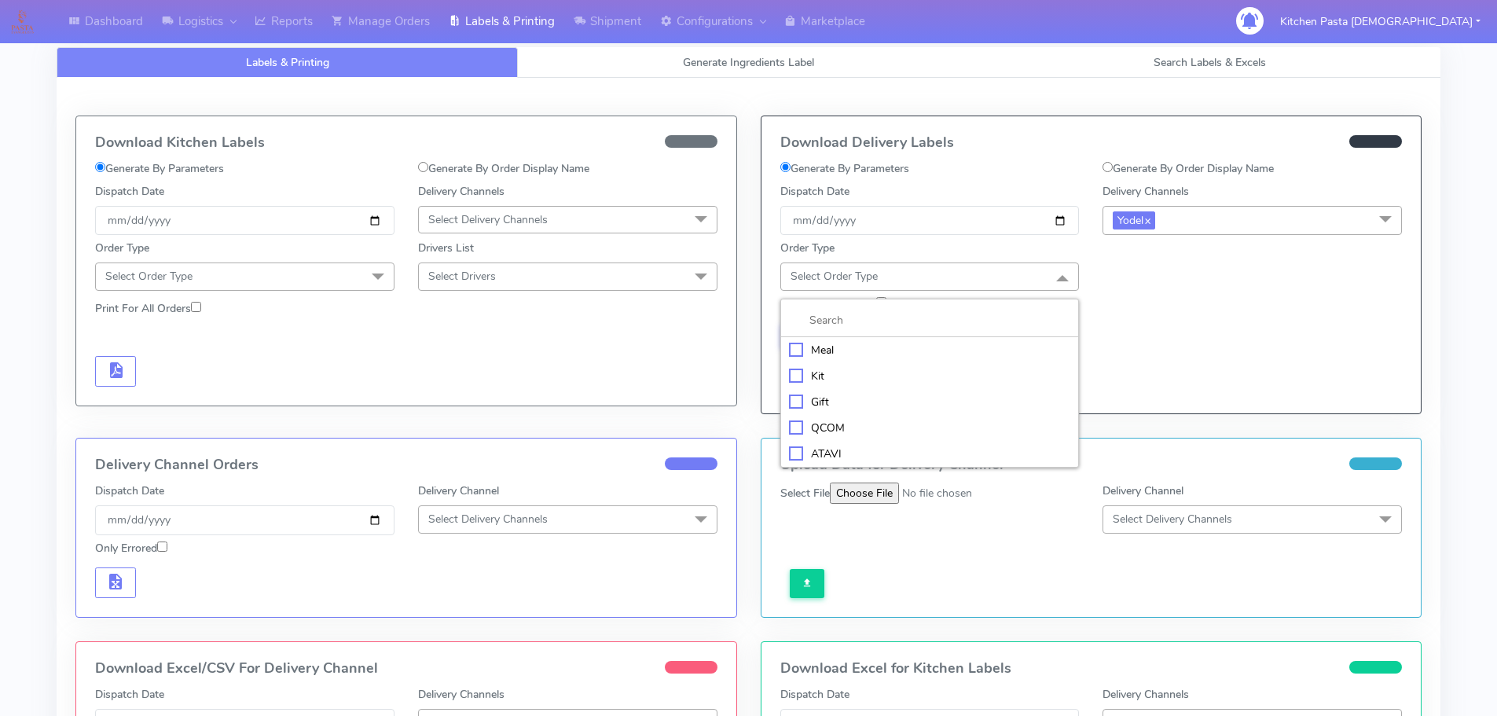
click at [938, 340] on li "Meal" at bounding box center [930, 350] width 298 height 26
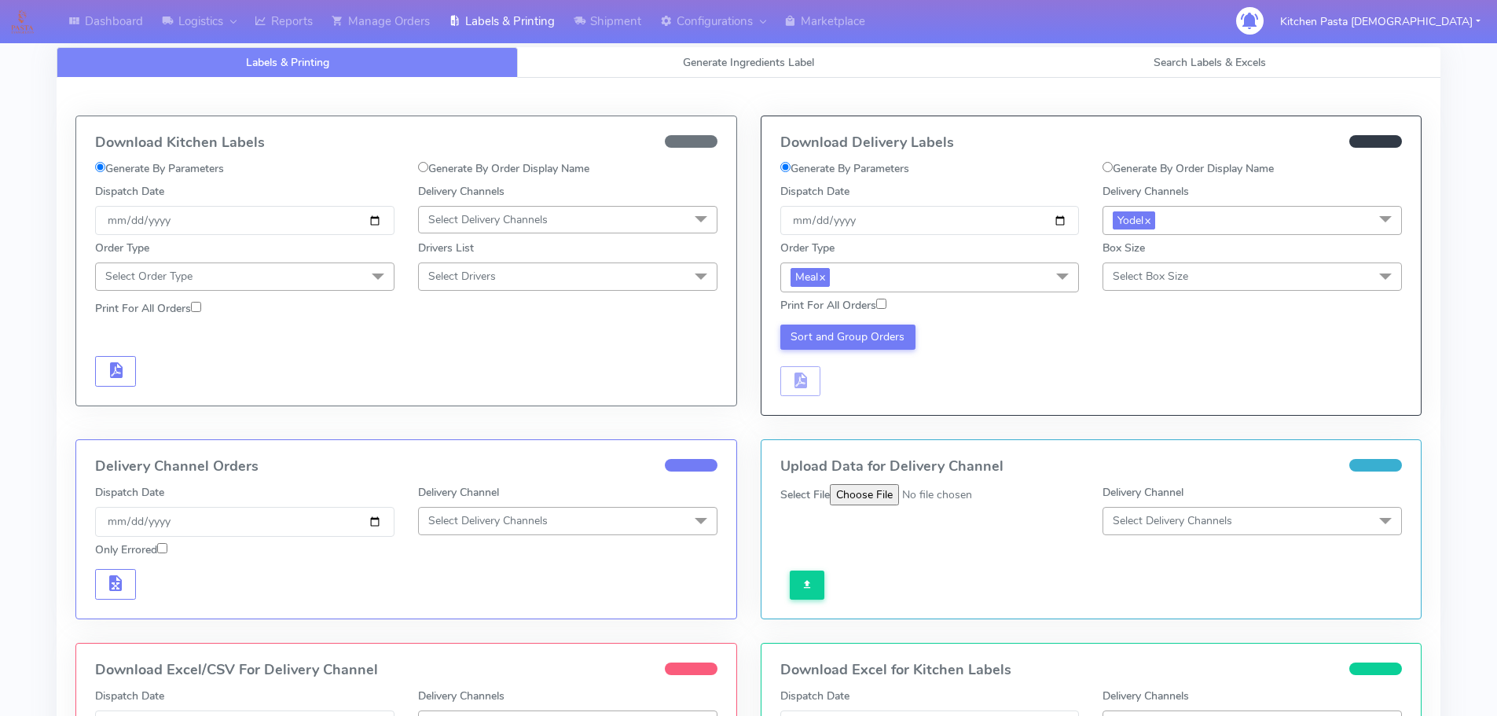
click at [1163, 285] on span "Select Box Size" at bounding box center [1252, 277] width 299 height 28
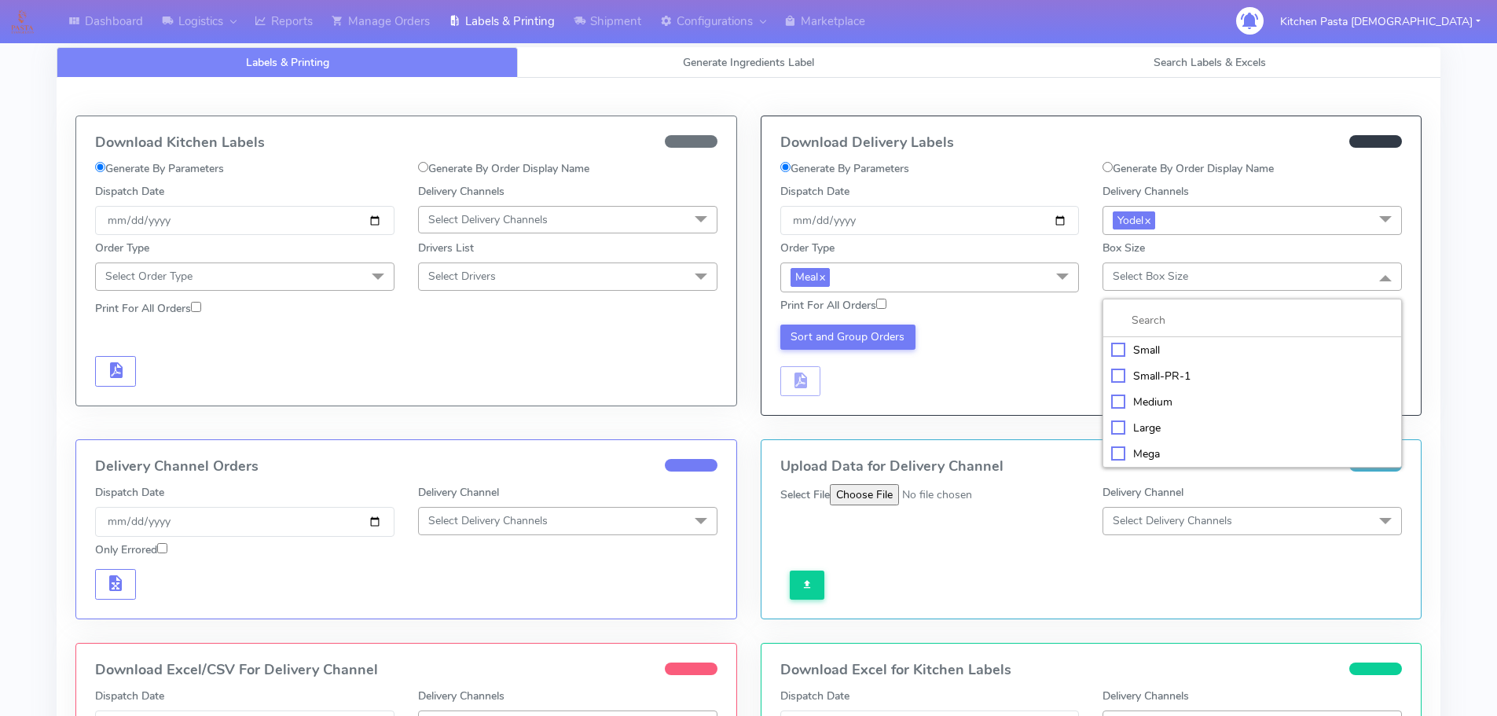
click at [1169, 352] on div "Small" at bounding box center [1253, 350] width 282 height 17
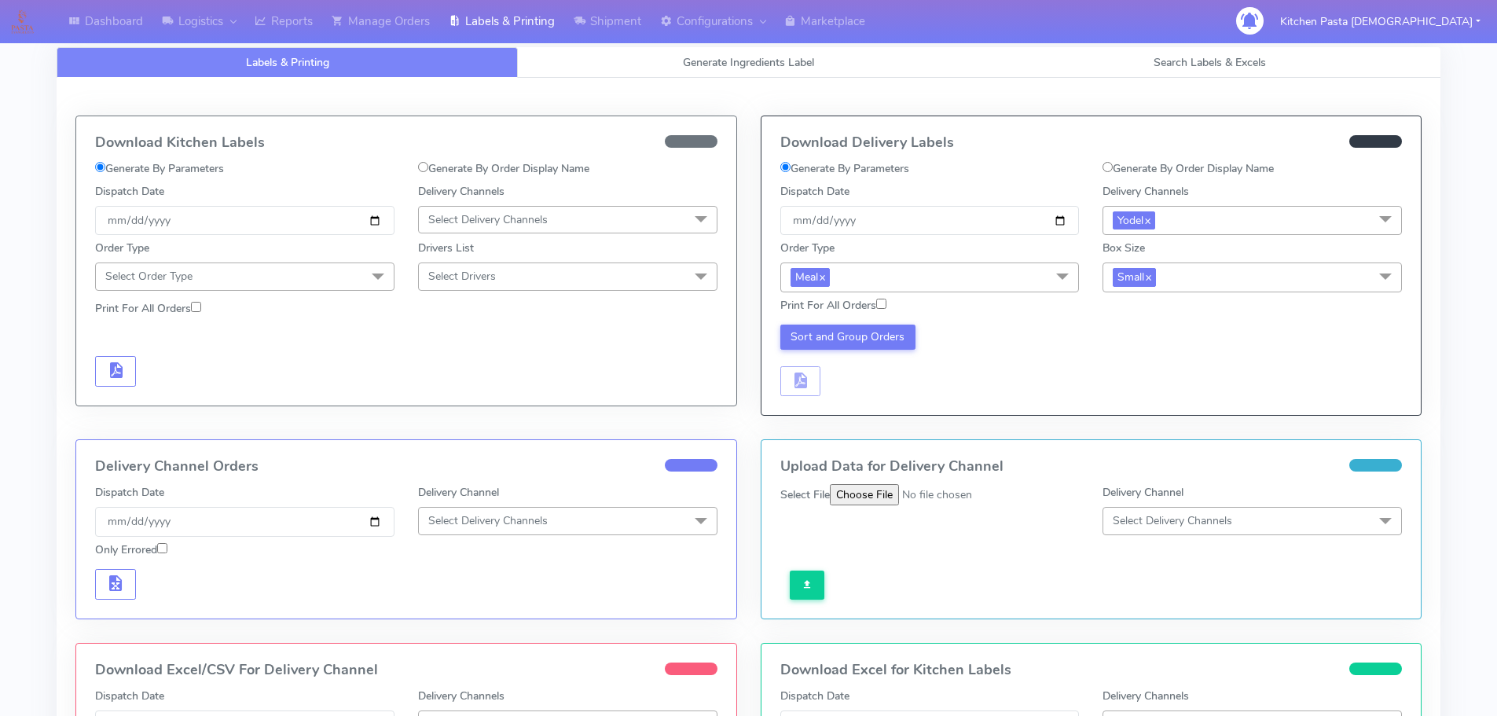
click at [871, 323] on div "Sort and Group Orders" at bounding box center [1092, 358] width 646 height 77
click at [865, 329] on button "Sort and Group Orders" at bounding box center [849, 337] width 136 height 25
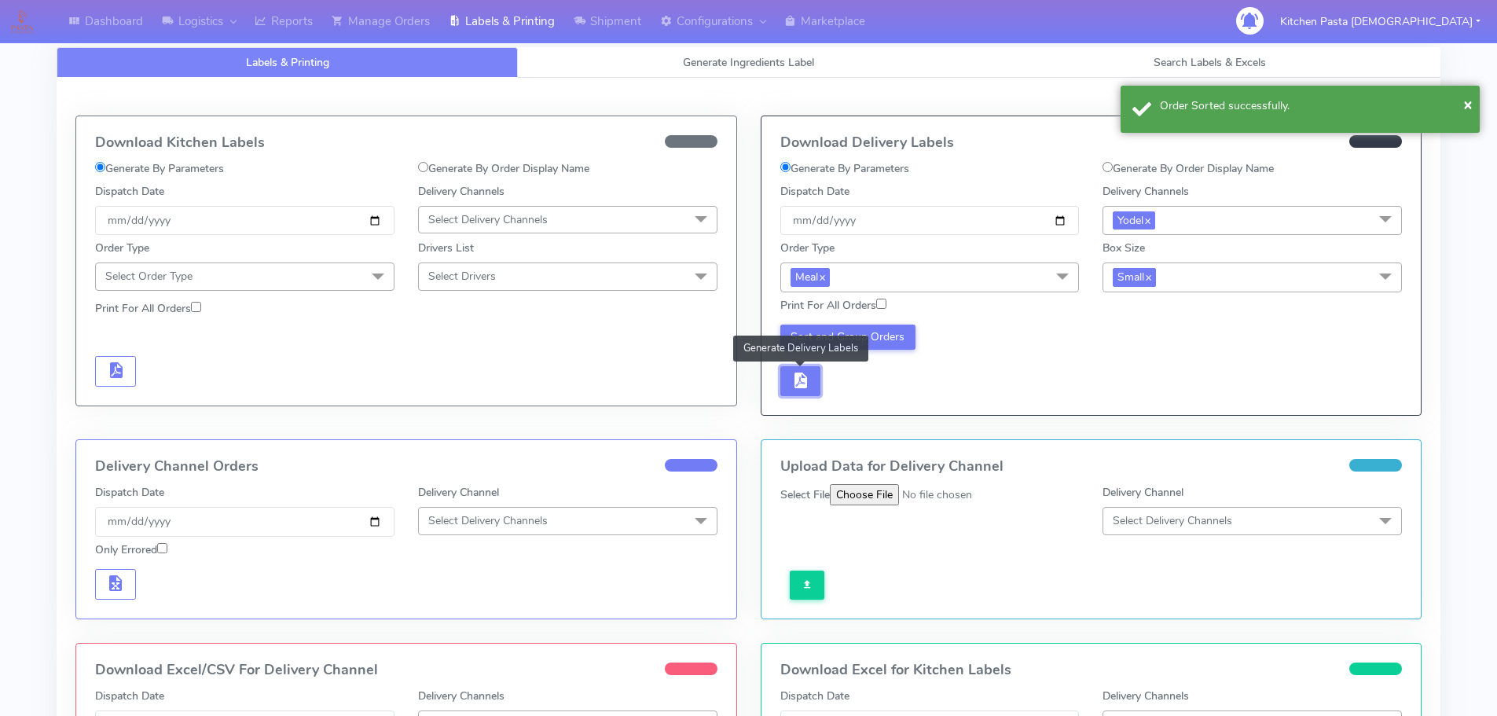
click at [799, 383] on span "button" at bounding box center [800, 384] width 19 height 15
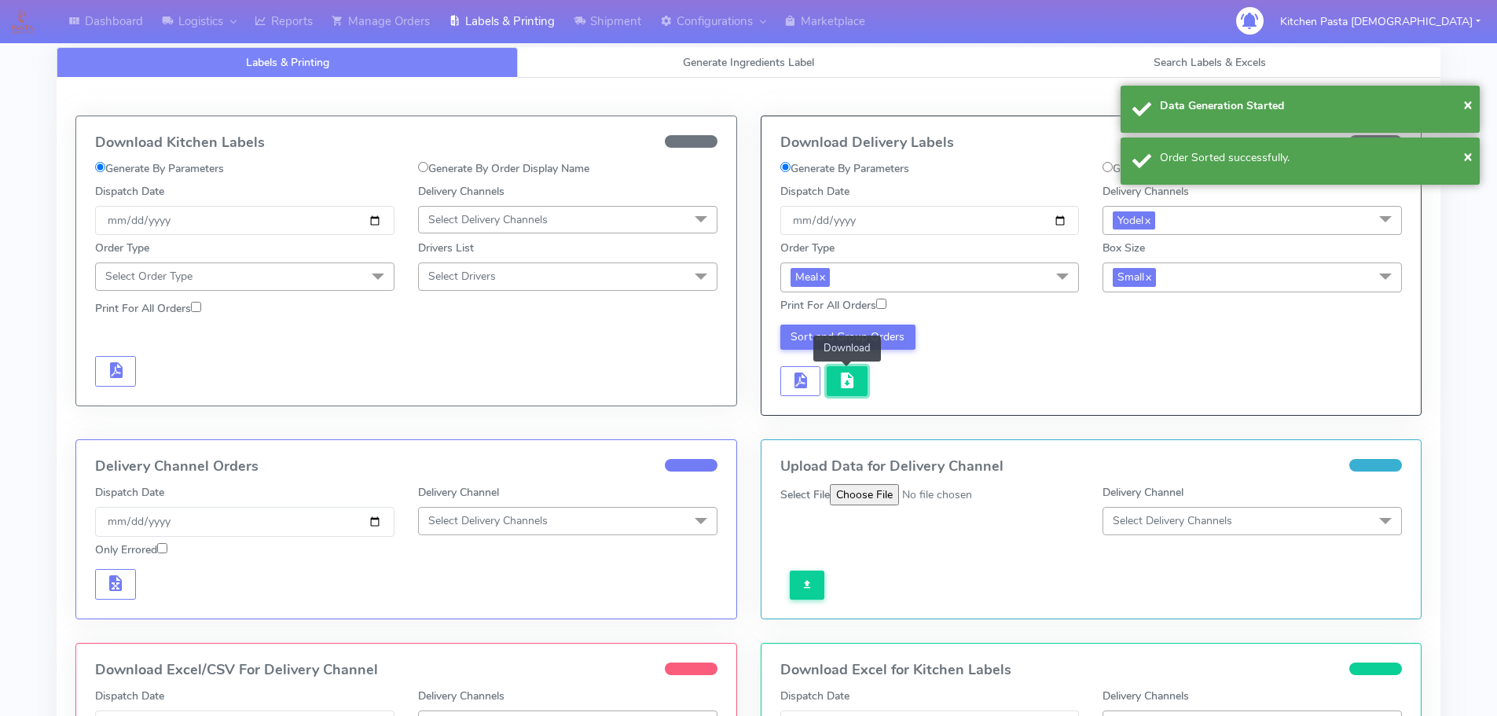
click at [852, 384] on span "button" at bounding box center [847, 384] width 19 height 15
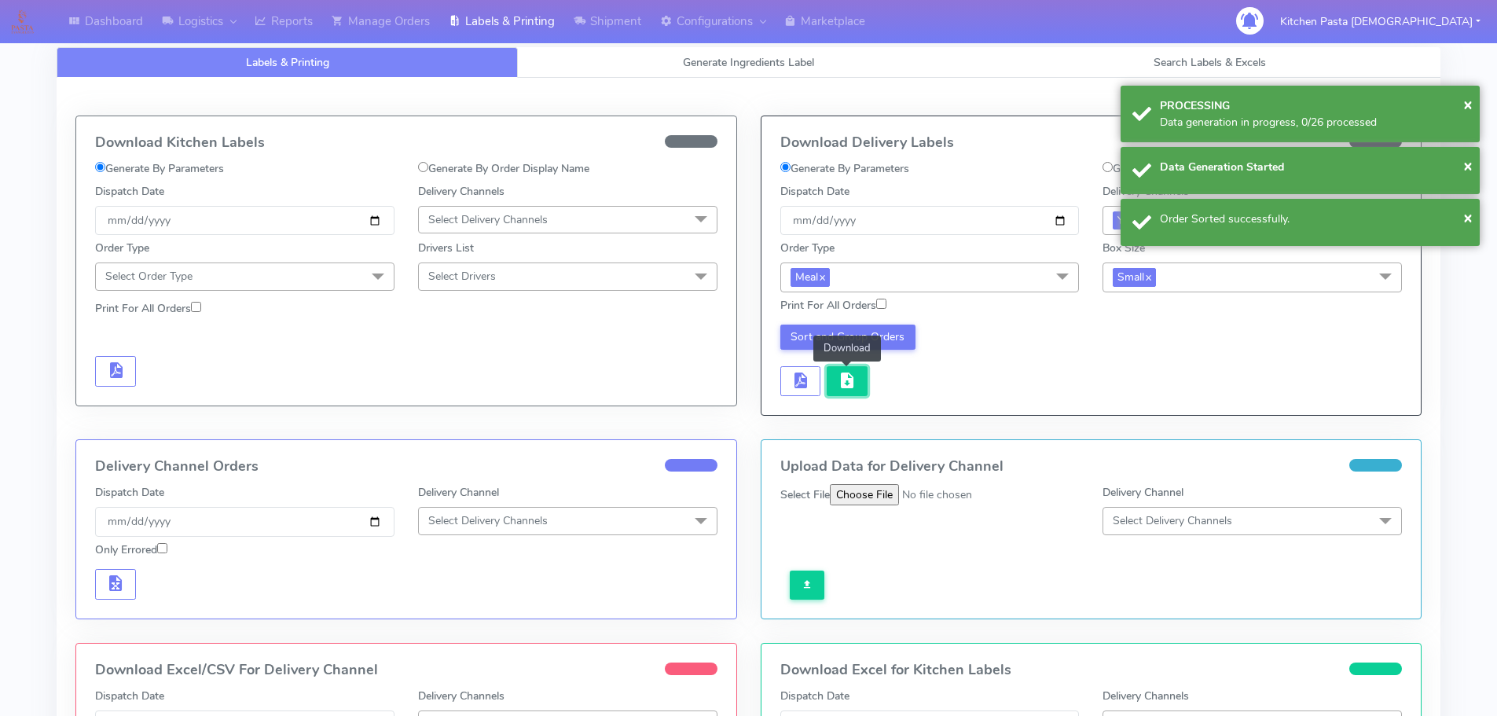
drag, startPoint x: 860, startPoint y: 382, endPoint x: 854, endPoint y: 390, distance: 9.6
click at [856, 387] on button "button" at bounding box center [847, 381] width 41 height 31
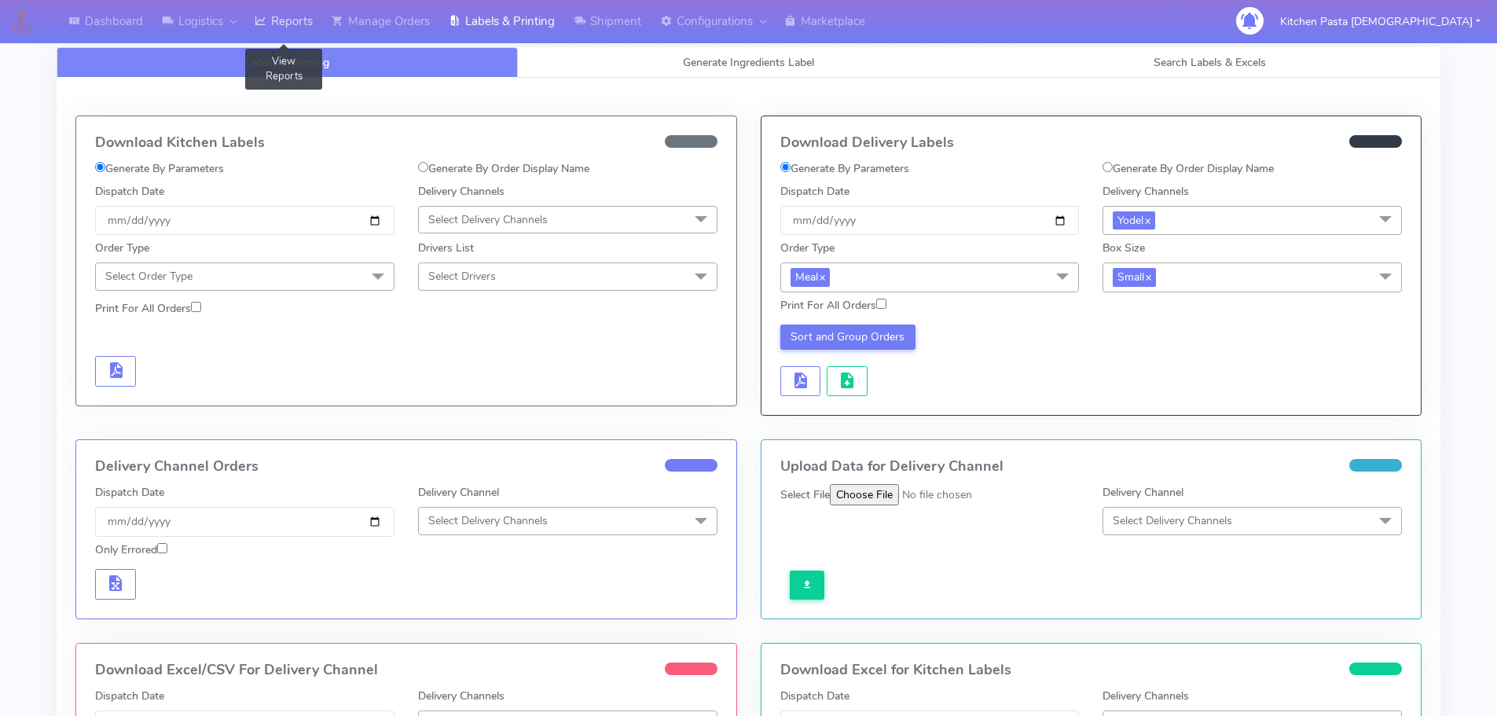
click at [285, 28] on link "Reports" at bounding box center [283, 21] width 77 height 43
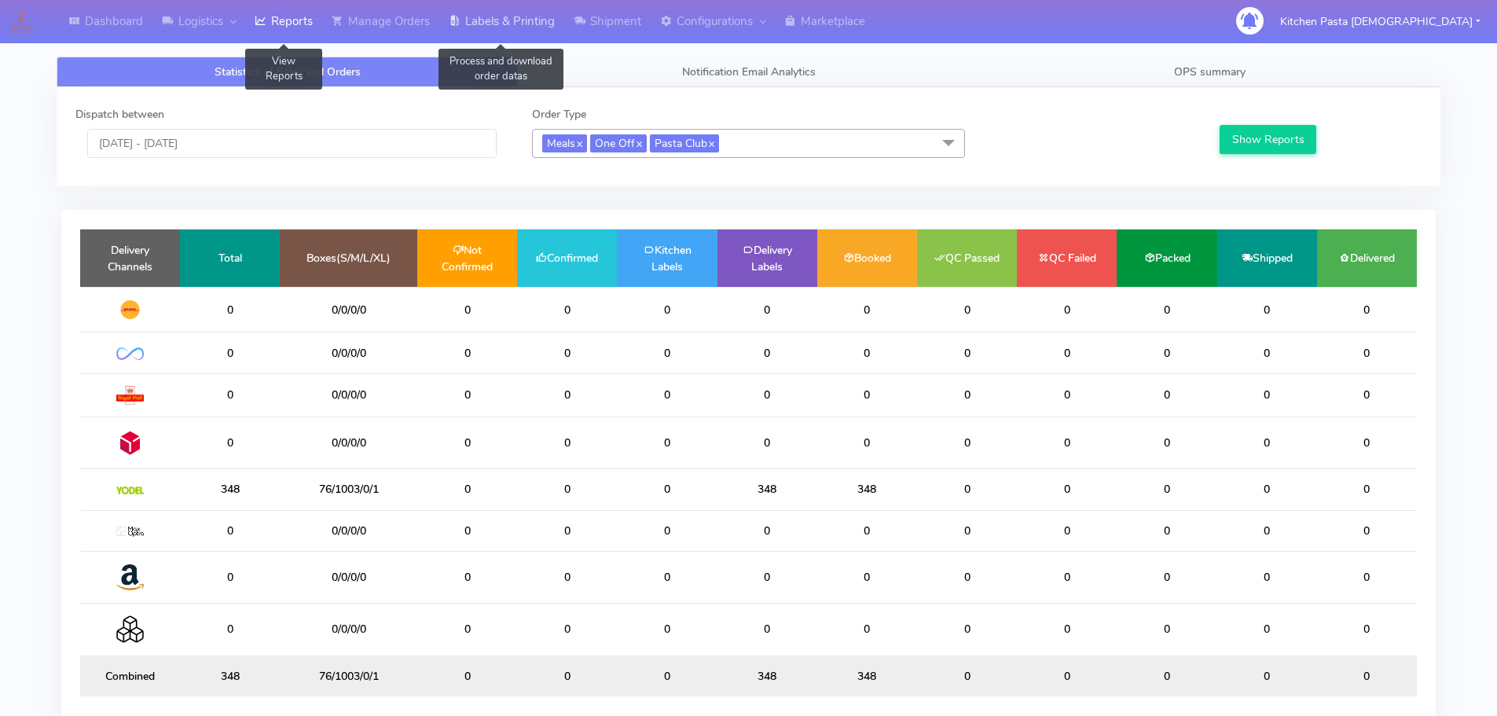
drag, startPoint x: 478, startPoint y: 33, endPoint x: 502, endPoint y: 33, distance: 24.4
click at [478, 33] on link "Labels & Printing" at bounding box center [501, 21] width 125 height 43
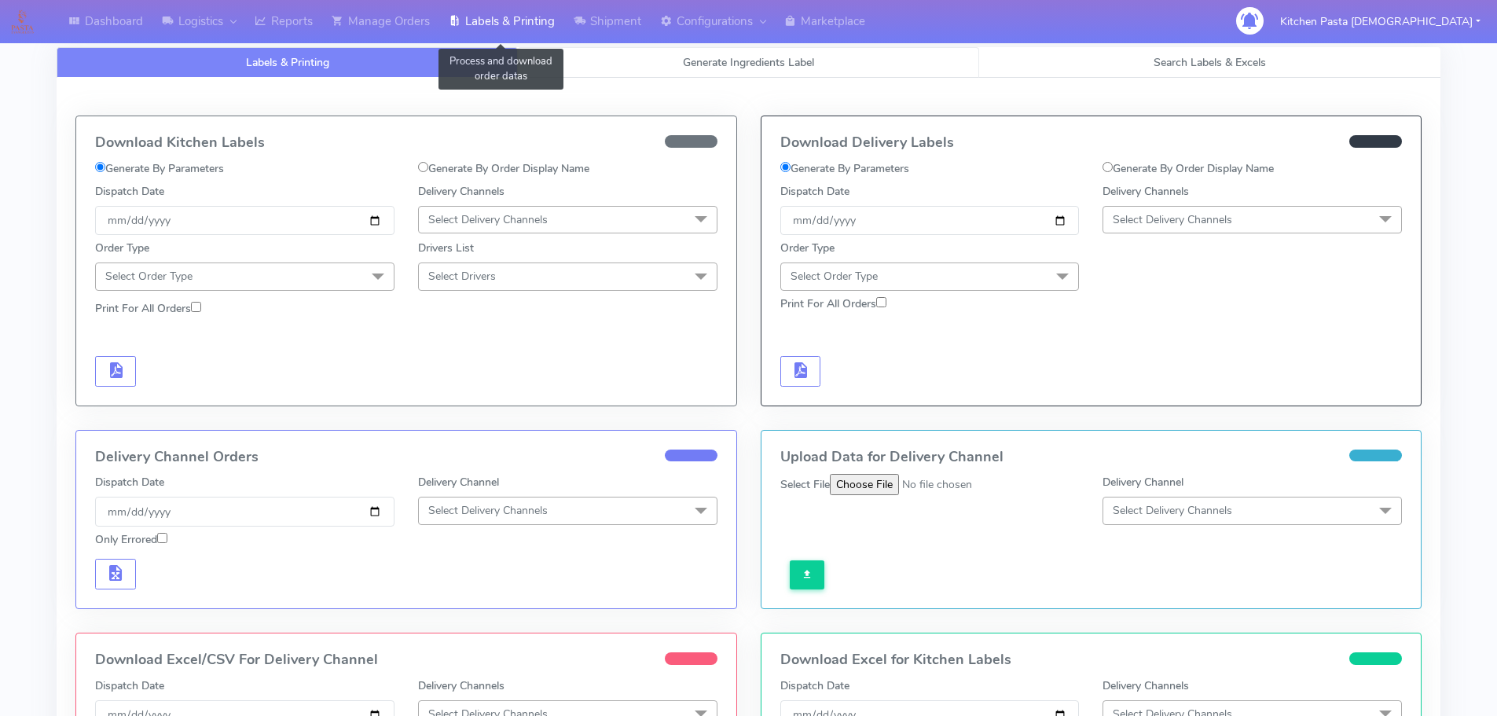
select select
click at [656, 69] on link "Generate Ingredients Label" at bounding box center [748, 62] width 461 height 31
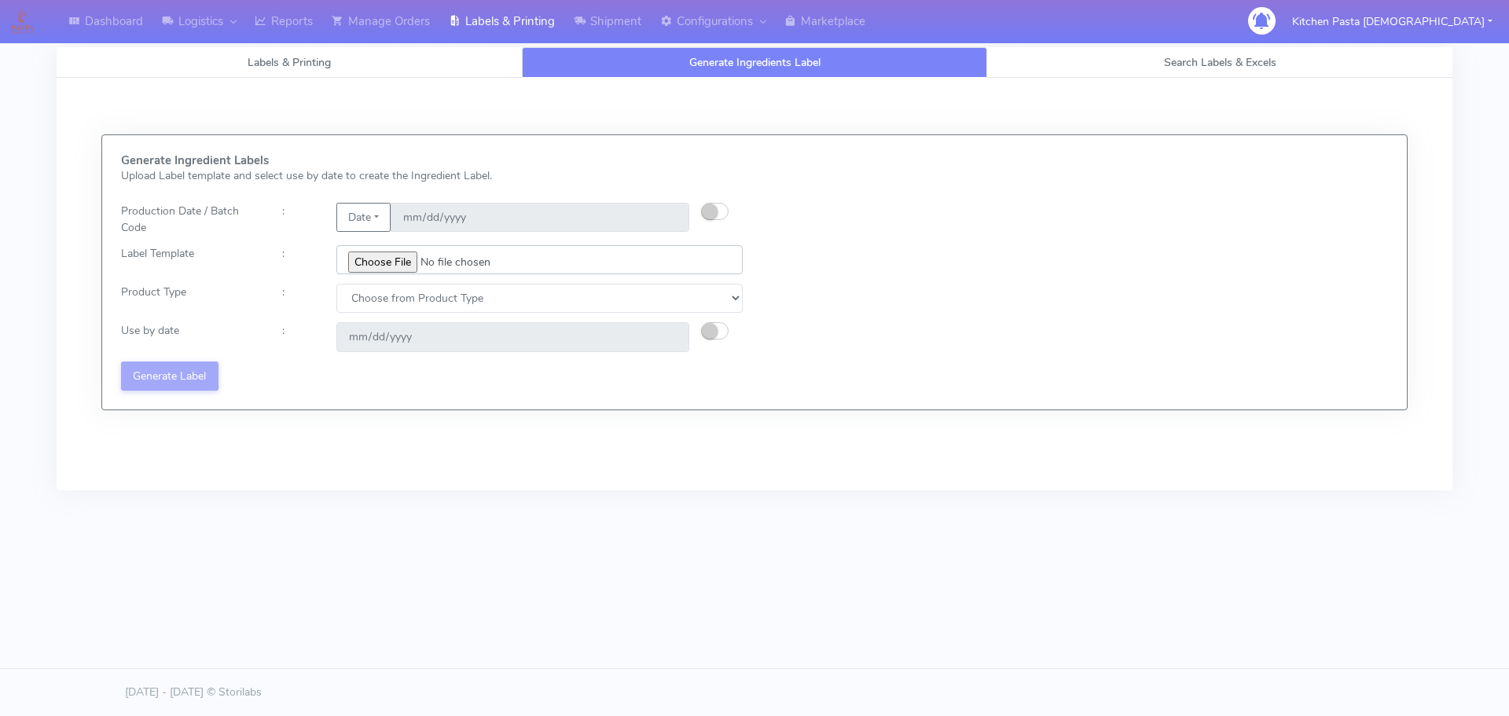
click at [366, 261] on input "file" at bounding box center [539, 259] width 406 height 29
click at [401, 256] on input "file" at bounding box center [539, 259] width 406 height 29
type input "C:\fakepath\Ecom_250_V3.jpg"
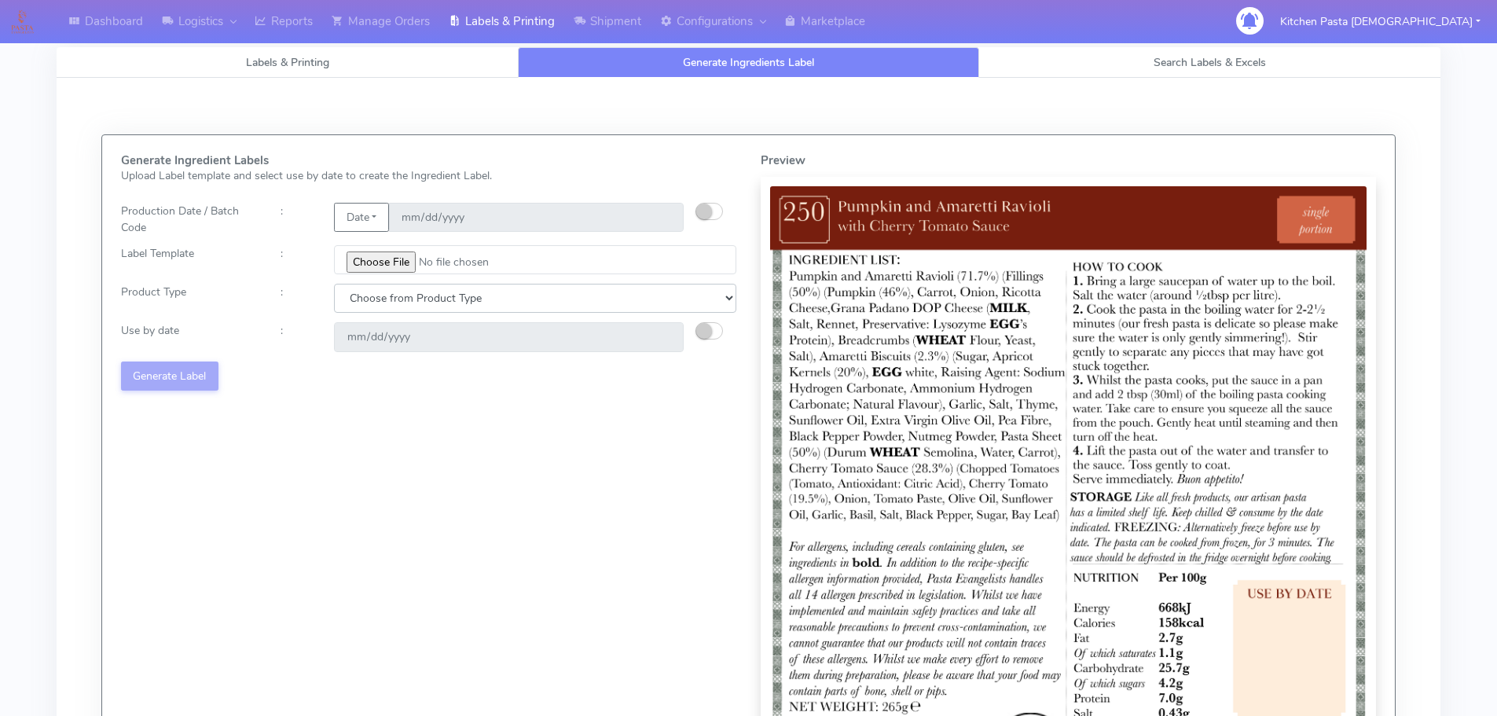
drag, startPoint x: 392, startPoint y: 301, endPoint x: 384, endPoint y: 308, distance: 11.2
click at [392, 301] on select "Choose from Product Type ECOM ERETAIL CIRCULAR CIRC_DESERTS LASAGNE" at bounding box center [535, 298] width 402 height 29
select select "0"
click at [334, 284] on select "Choose from Product Type ECOM ERETAIL CIRCULAR CIRC_DESERTS LASAGNE" at bounding box center [535, 298] width 402 height 29
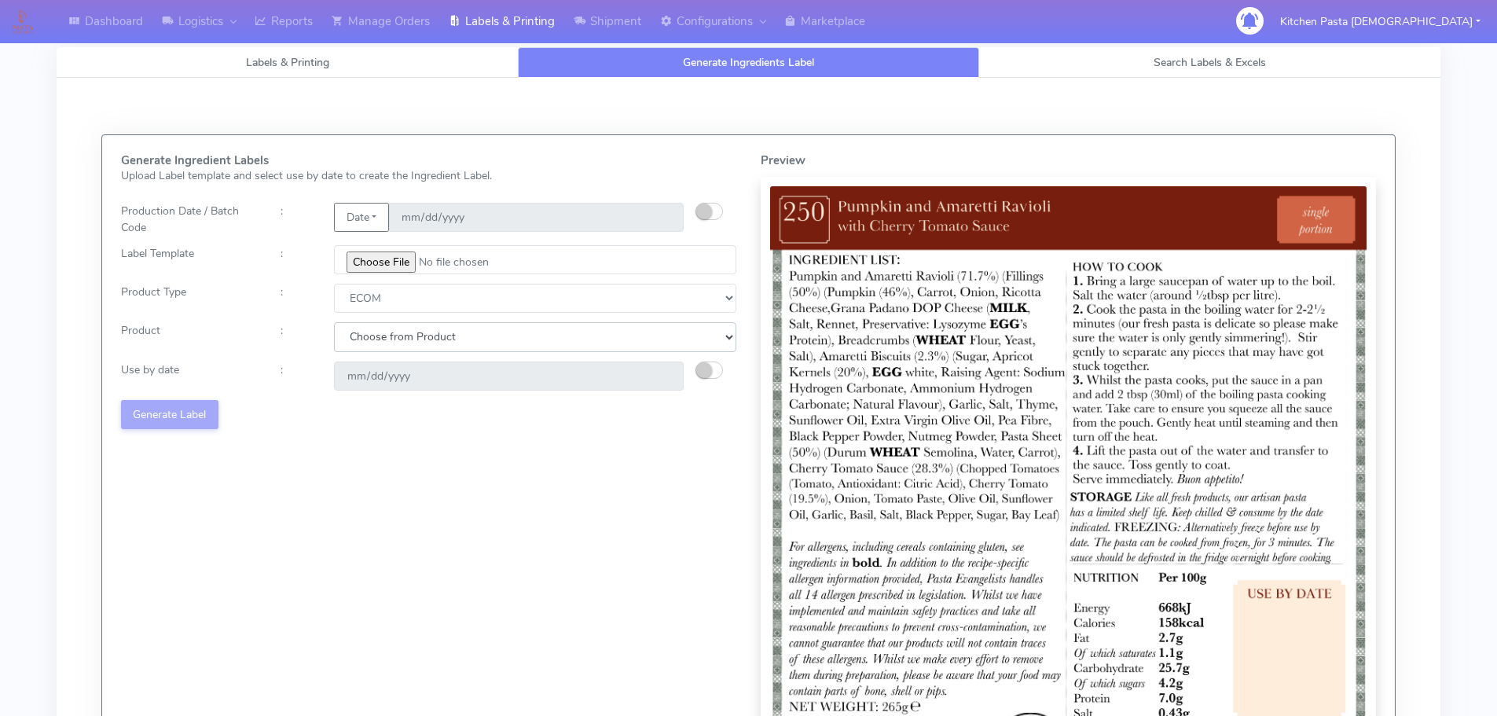
click at [373, 338] on select "Choose from Product PLAIN PASTA (EXCEPT HURRA) HURRA FILLED PASTA BUTTER (INTER…" at bounding box center [535, 336] width 402 height 29
select select "0"
click at [334, 322] on select "Choose from Product PLAIN PASTA (EXCEPT HURRA) HURRA FILLED PASTA BUTTER (INTER…" at bounding box center [535, 336] width 402 height 29
click at [699, 369] on small "button" at bounding box center [704, 370] width 16 height 16
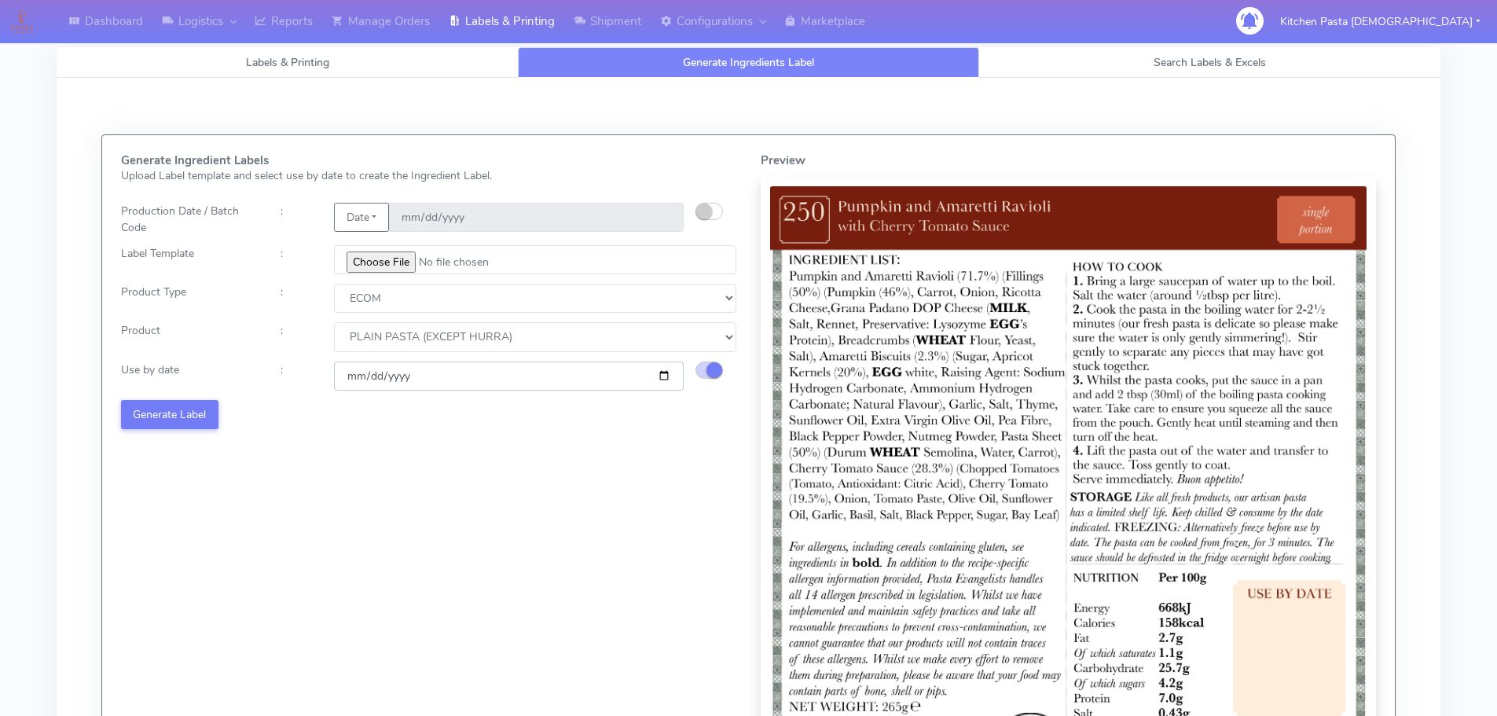
click at [662, 377] on input "2025-09-12" at bounding box center [509, 376] width 350 height 29
type input "2025-09-25"
click at [194, 410] on button "Generate Label" at bounding box center [169, 414] width 97 height 29
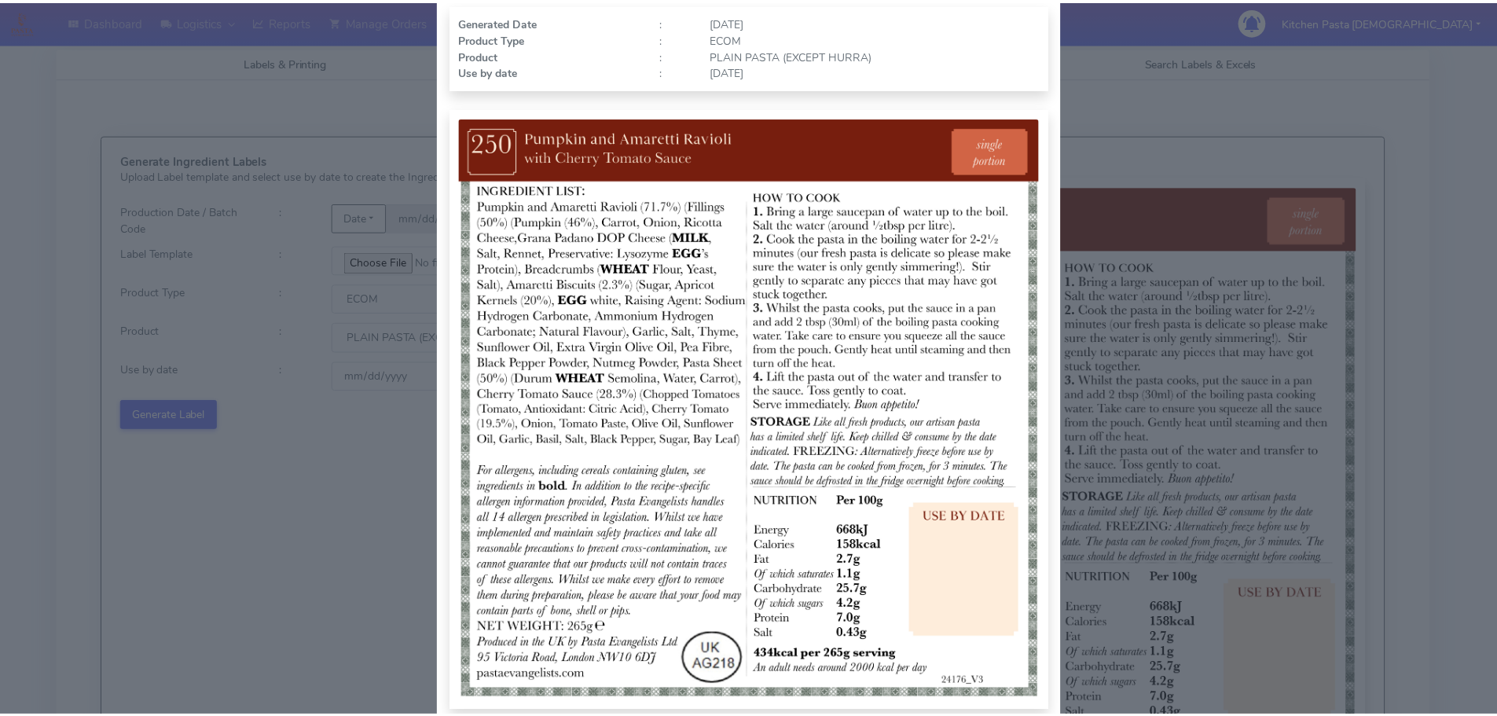
scroll to position [163, 0]
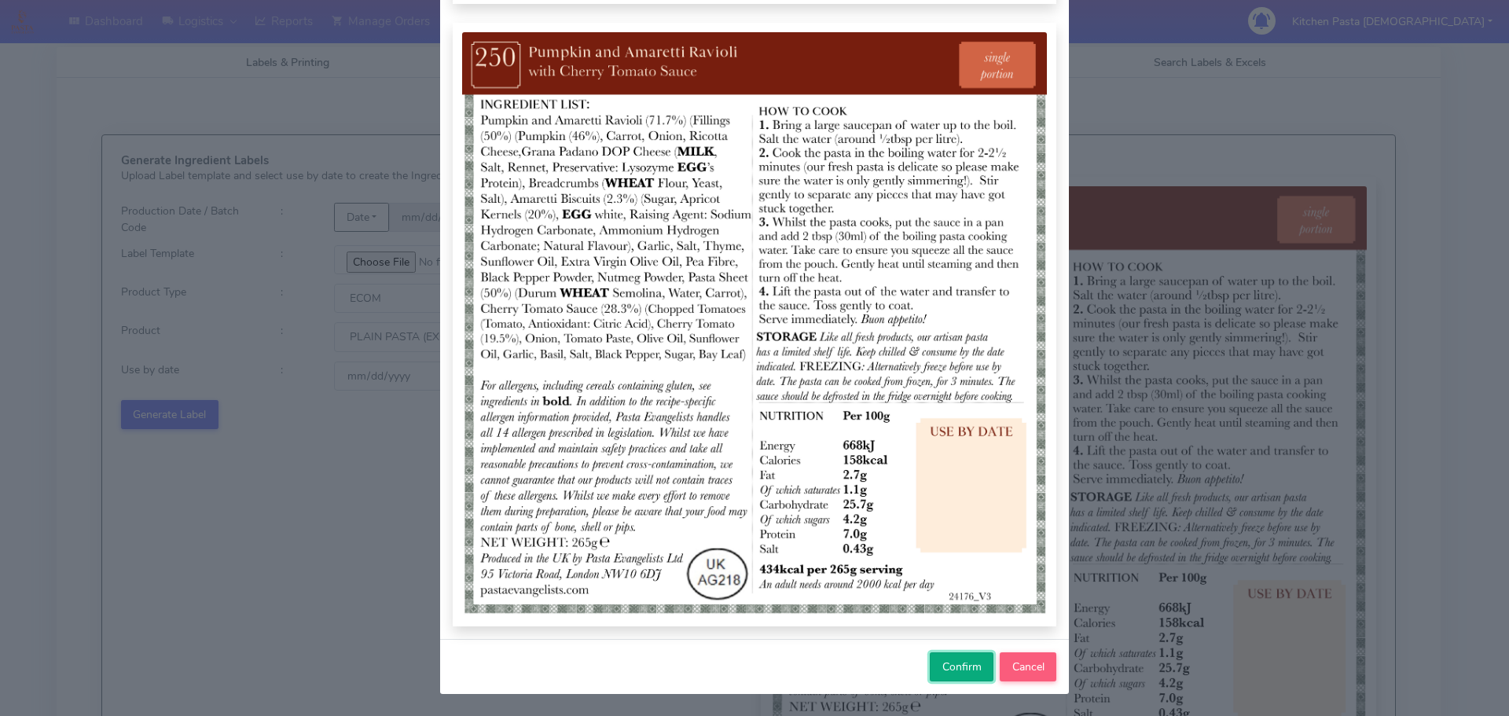
click at [942, 669] on span "Confirm" at bounding box center [961, 667] width 39 height 15
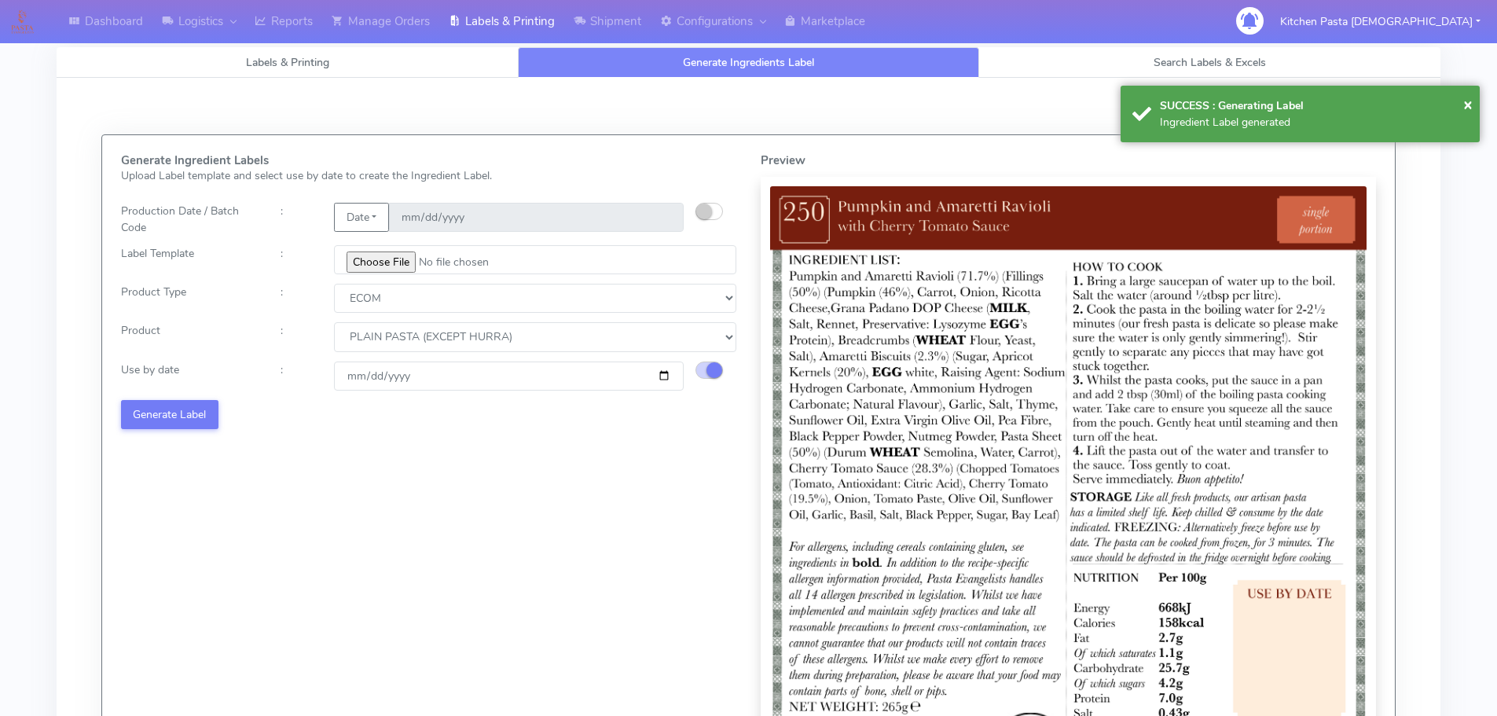
select select
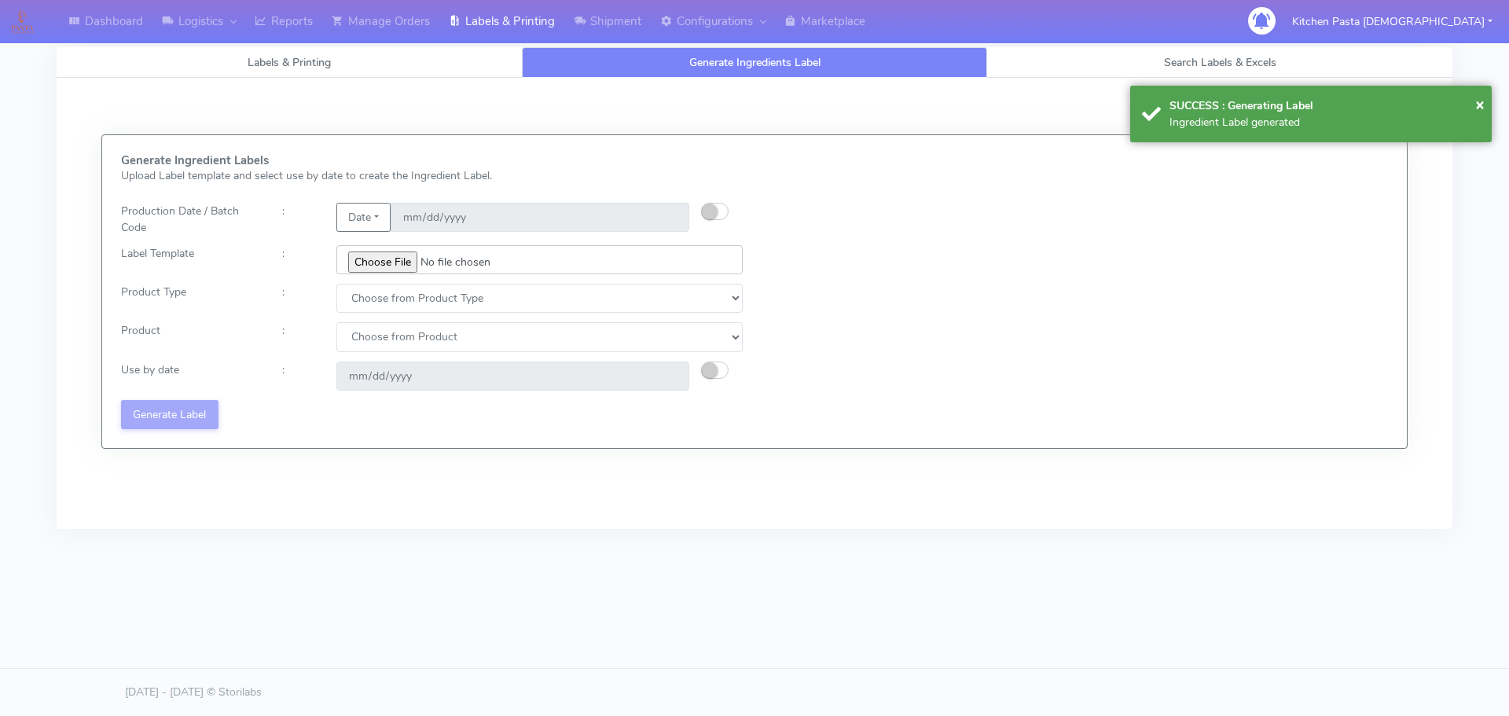
click at [404, 267] on input "file" at bounding box center [539, 259] width 406 height 29
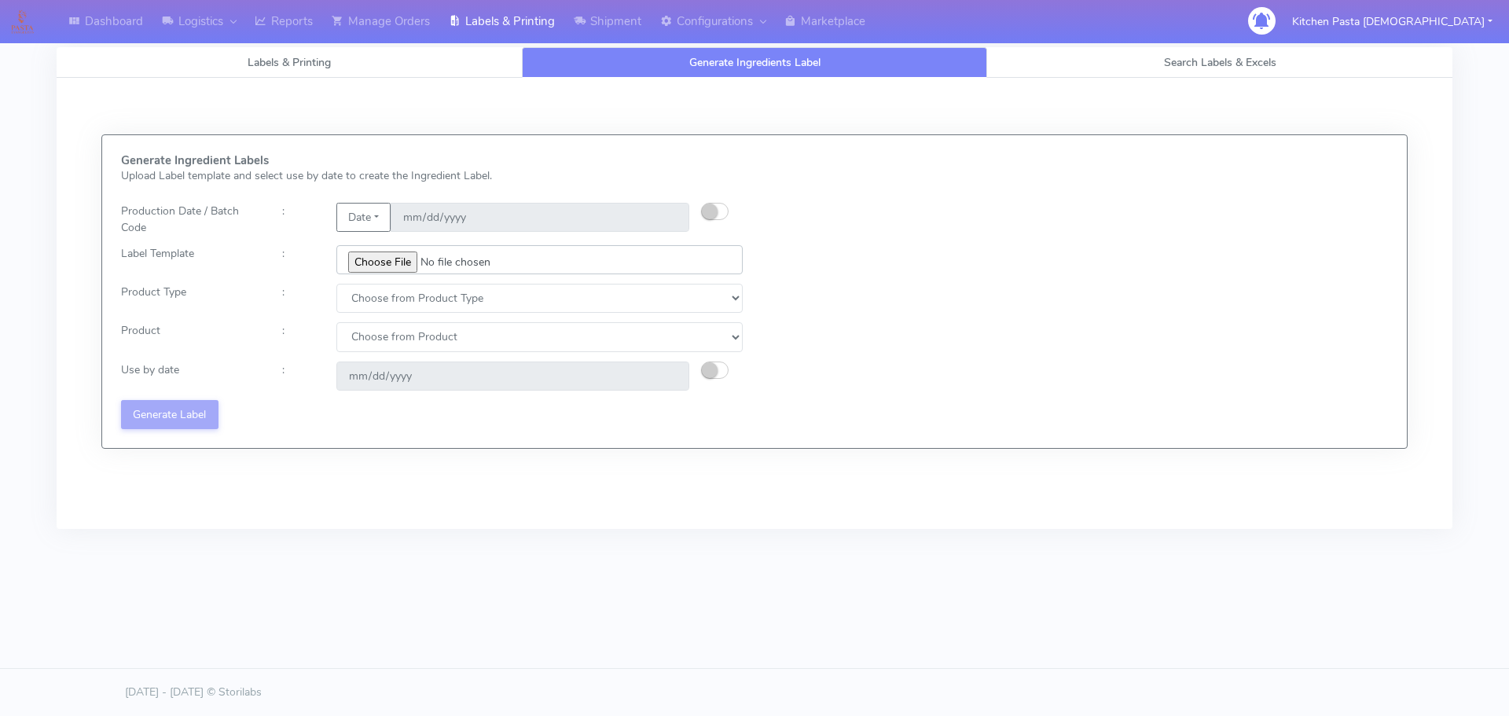
click at [378, 255] on input "file" at bounding box center [539, 259] width 406 height 29
type input "C:\fakepath\Ecom_251_V3.jpg"
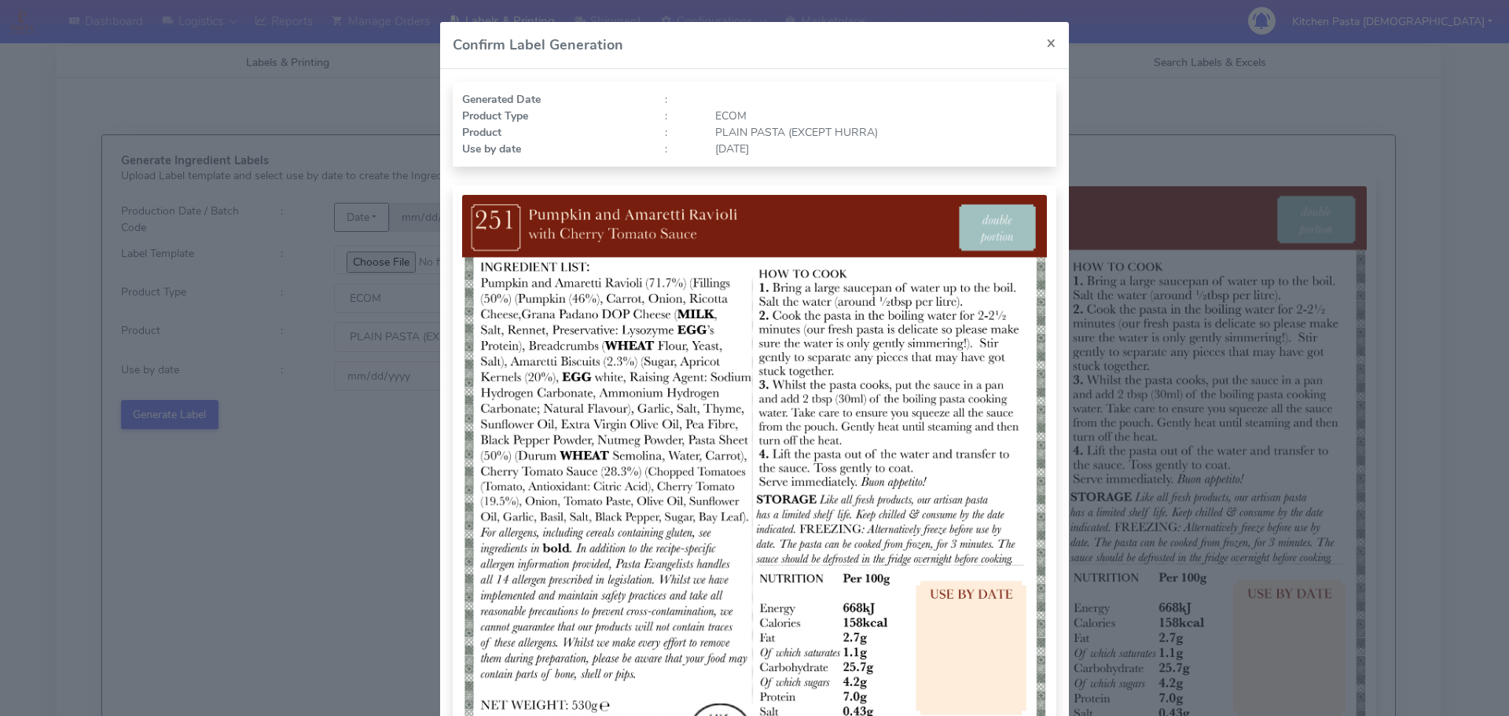
select select "0"
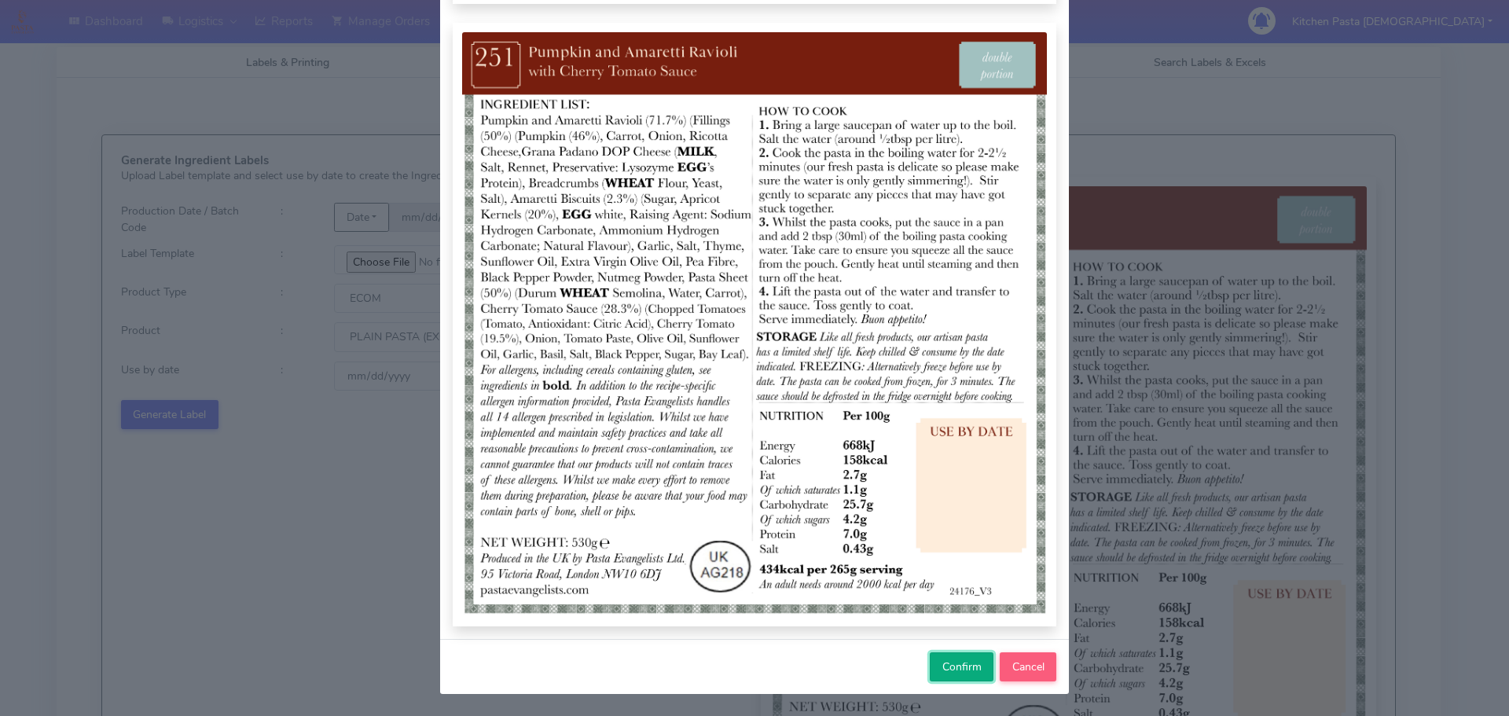
click at [960, 667] on span "Confirm" at bounding box center [961, 667] width 39 height 15
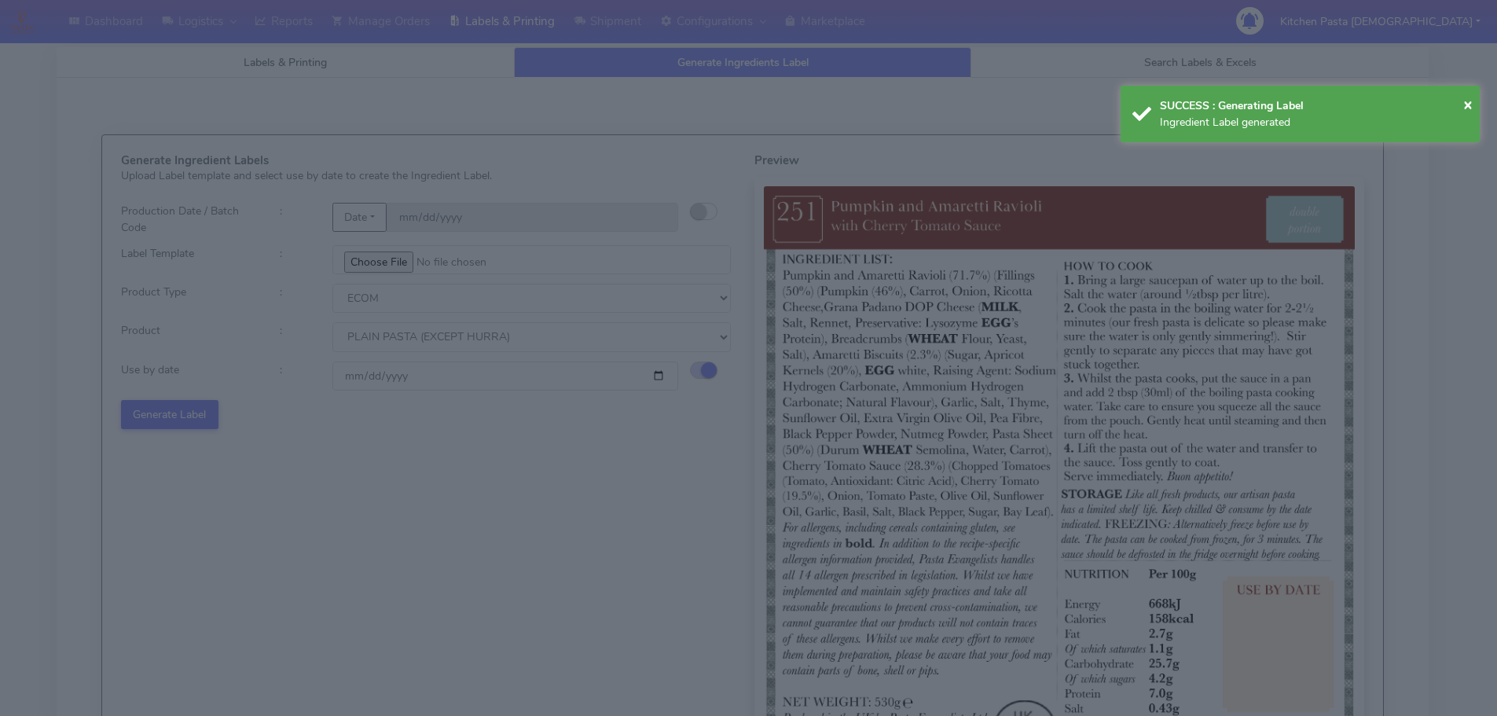
select select
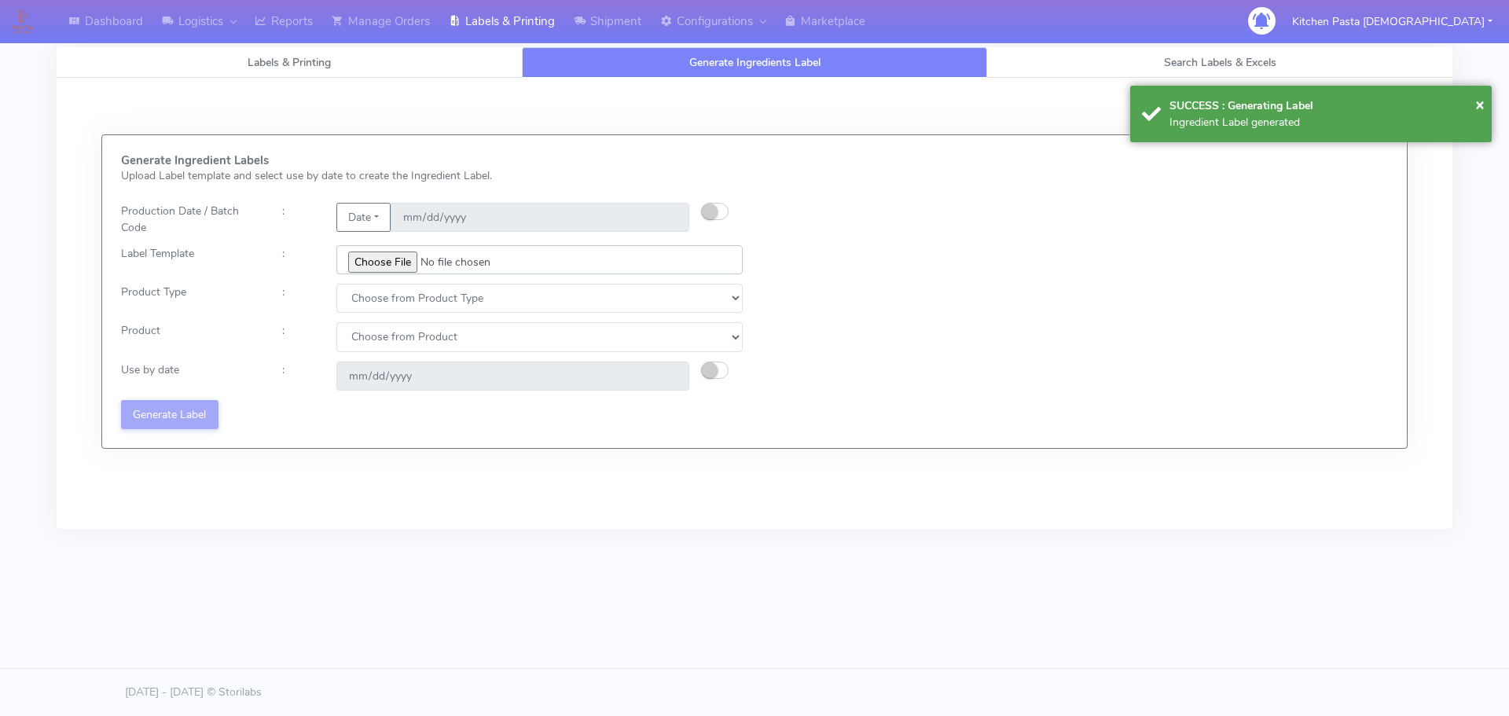
click at [394, 266] on input "file" at bounding box center [539, 259] width 406 height 29
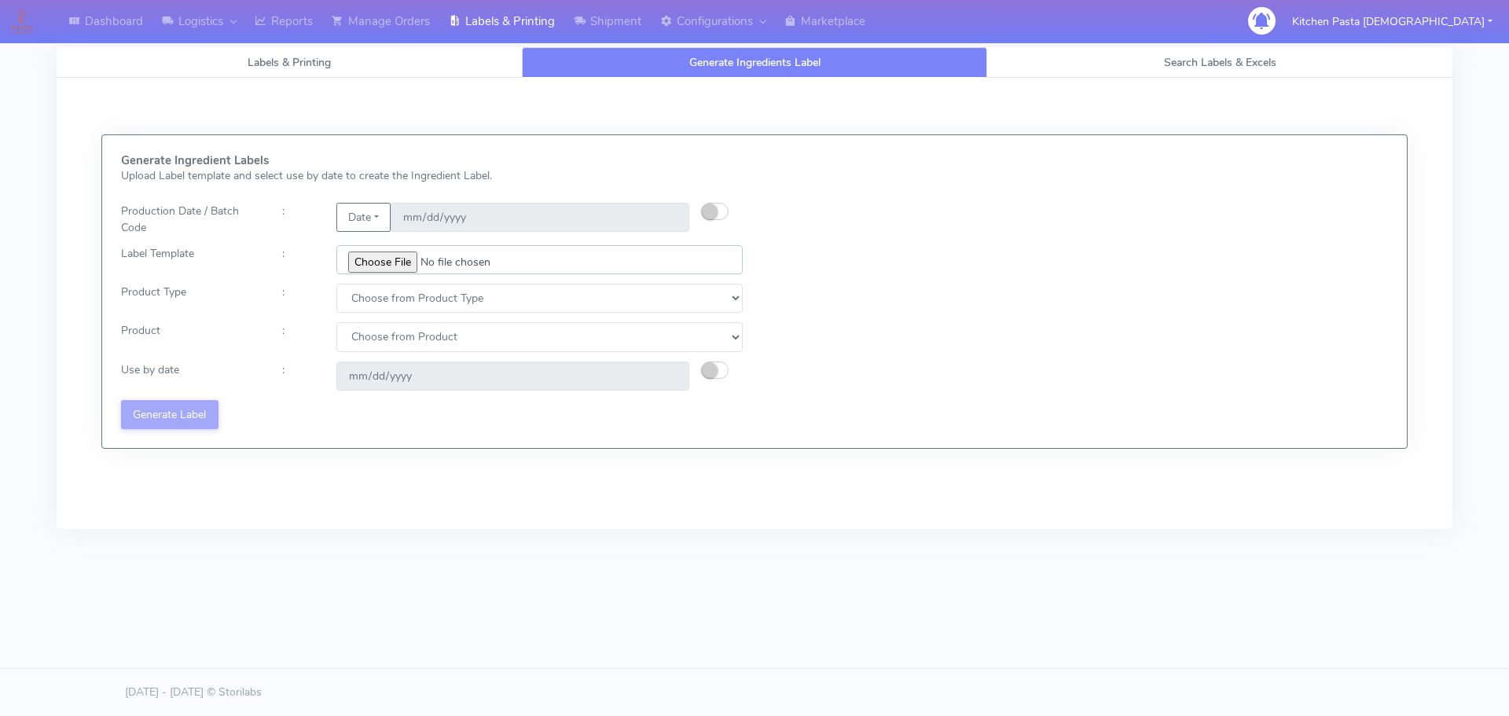
type input "C:\fakepath\Ecom_192 V8.jpg"
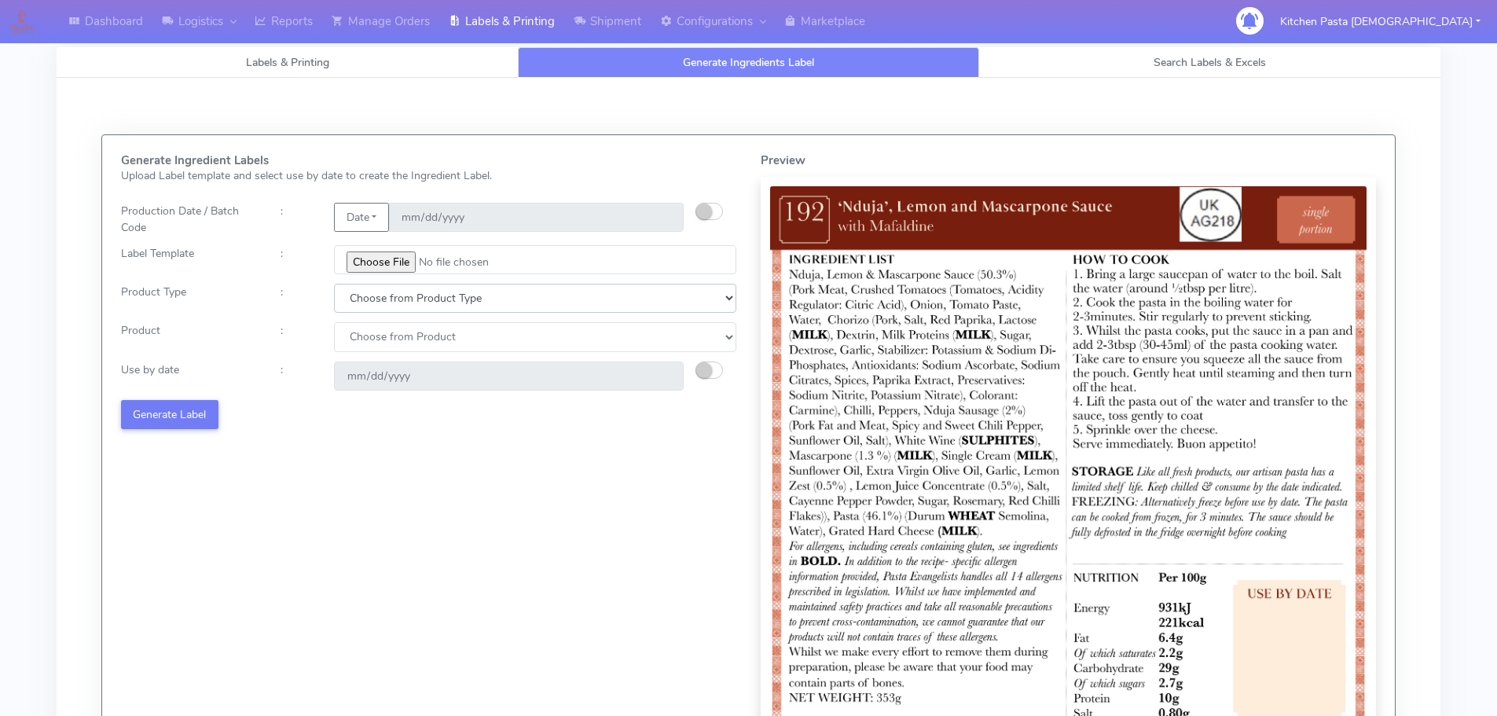
drag, startPoint x: 444, startPoint y: 299, endPoint x: 419, endPoint y: 311, distance: 28.1
click at [442, 301] on select "Choose from Product Type ECOM ERETAIL CIRCULAR CIRC_DESERTS LASAGNE" at bounding box center [535, 298] width 402 height 29
select select "0"
click at [334, 284] on select "Choose from Product Type ECOM ERETAIL CIRCULAR CIRC_DESERTS LASAGNE" at bounding box center [535, 298] width 402 height 29
click at [384, 347] on select "Choose from Product PLAIN PASTA (EXCEPT HURRA) HURRA FILLED PASTA BUTTER (INTER…" at bounding box center [535, 336] width 402 height 29
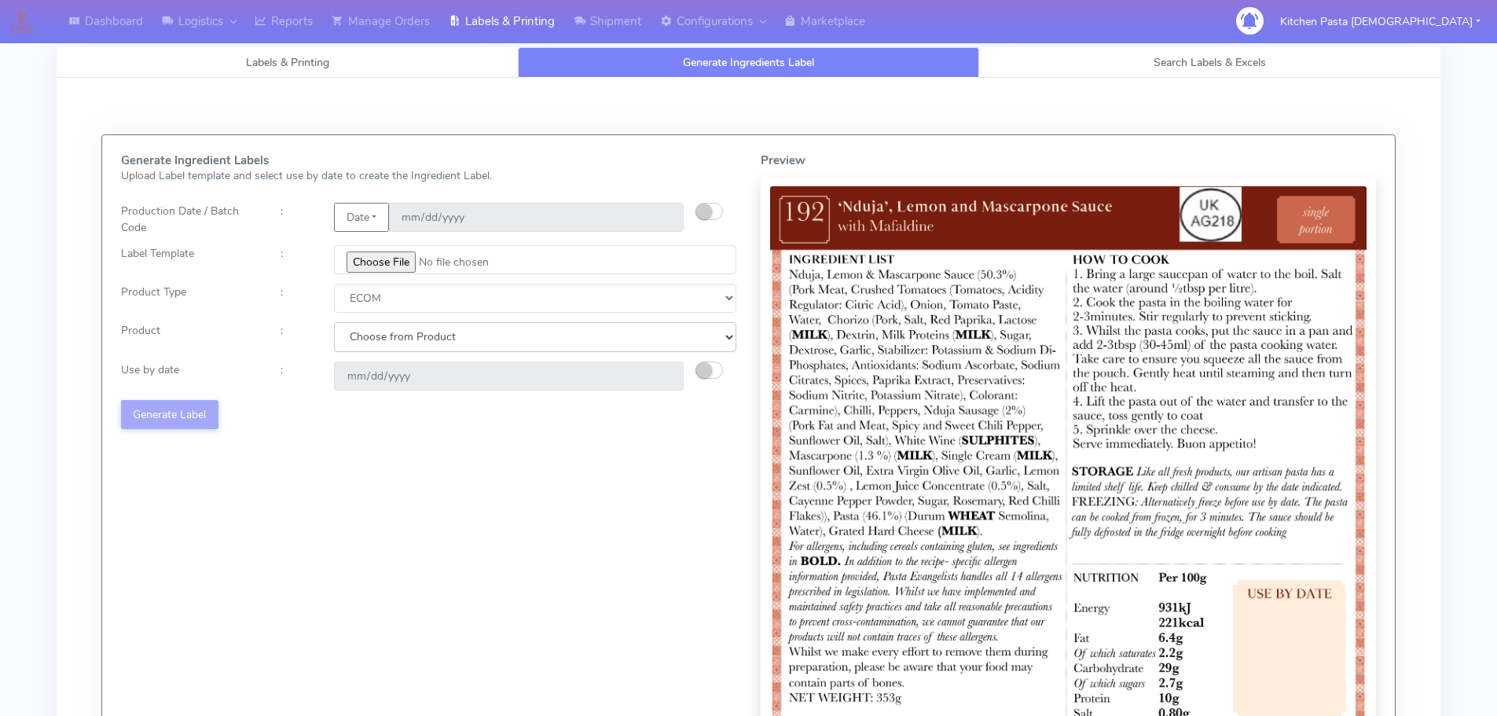
select select "0"
click at [334, 322] on select "Choose from Product PLAIN PASTA (EXCEPT HURRA) HURRA FILLED PASTA BUTTER (INTER…" at bounding box center [535, 336] width 402 height 29
click at [714, 363] on button "button" at bounding box center [710, 370] width 28 height 17
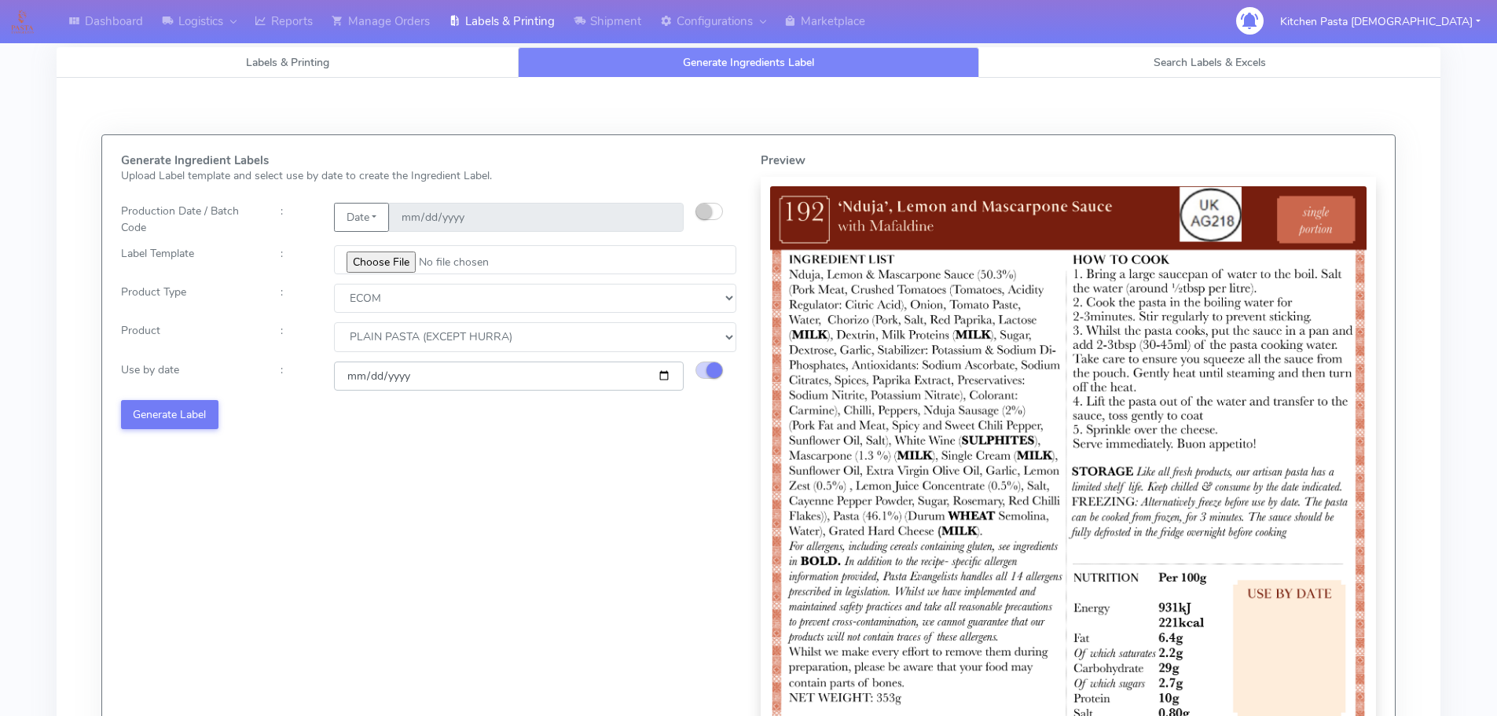
click at [671, 374] on input "2025-09-12" at bounding box center [509, 376] width 350 height 29
type input "2025-09-20"
click at [156, 426] on button "Generate Label" at bounding box center [169, 414] width 97 height 29
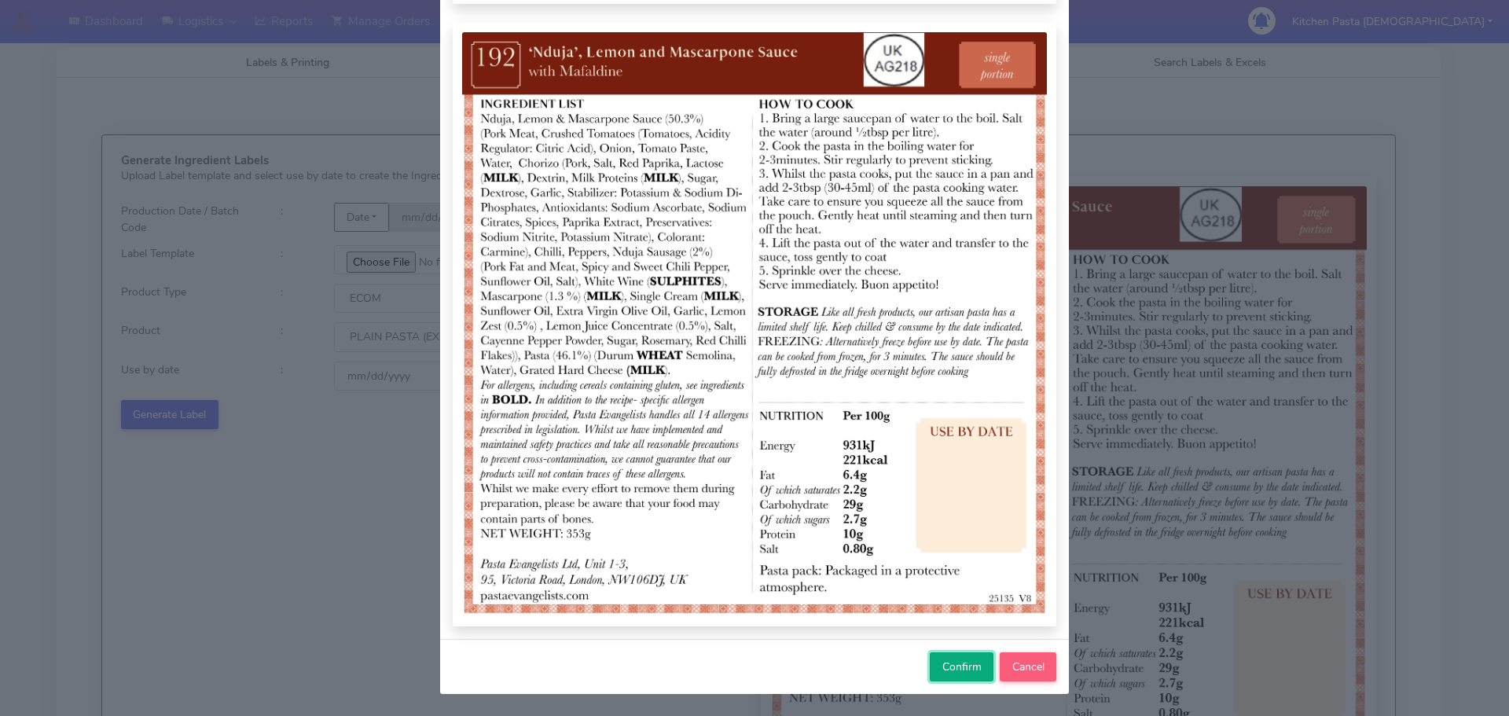
click at [966, 666] on span "Confirm" at bounding box center [961, 667] width 39 height 15
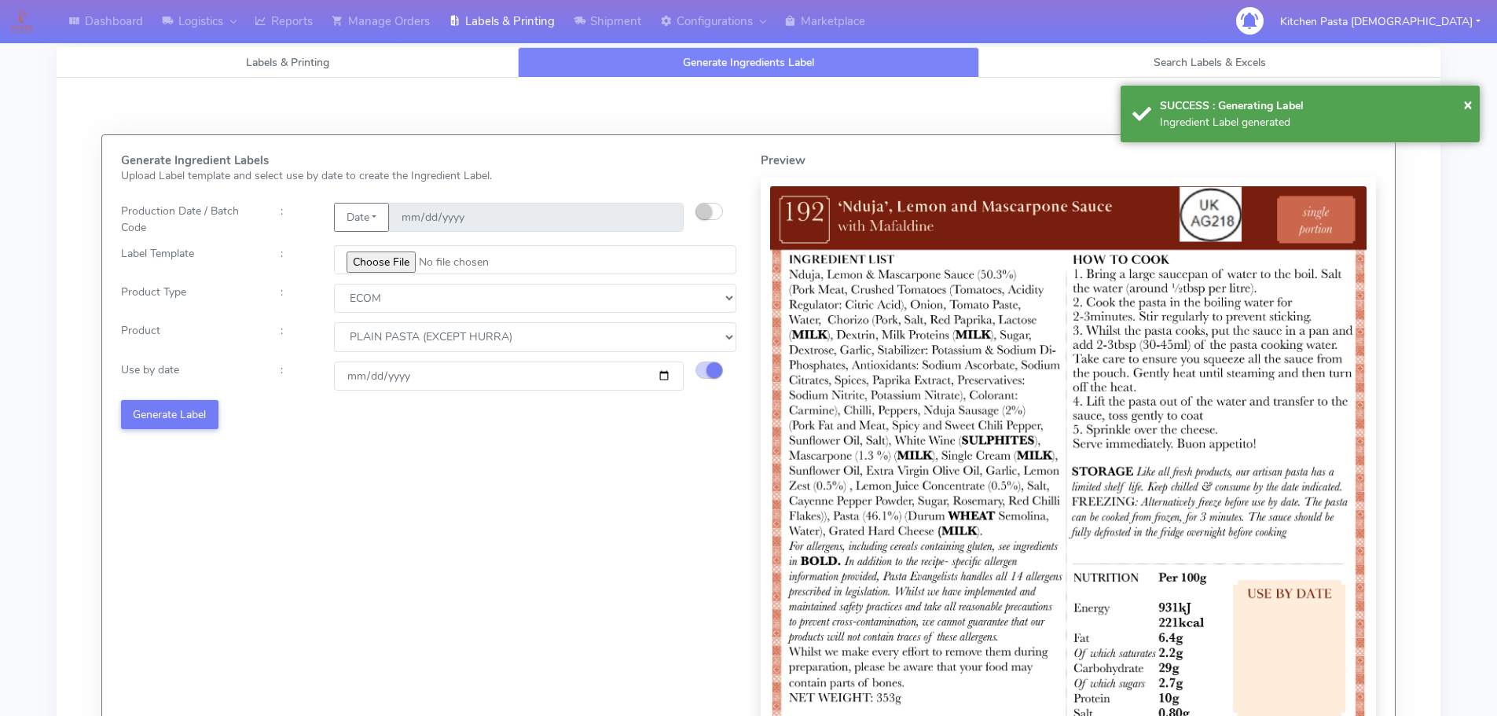
select select
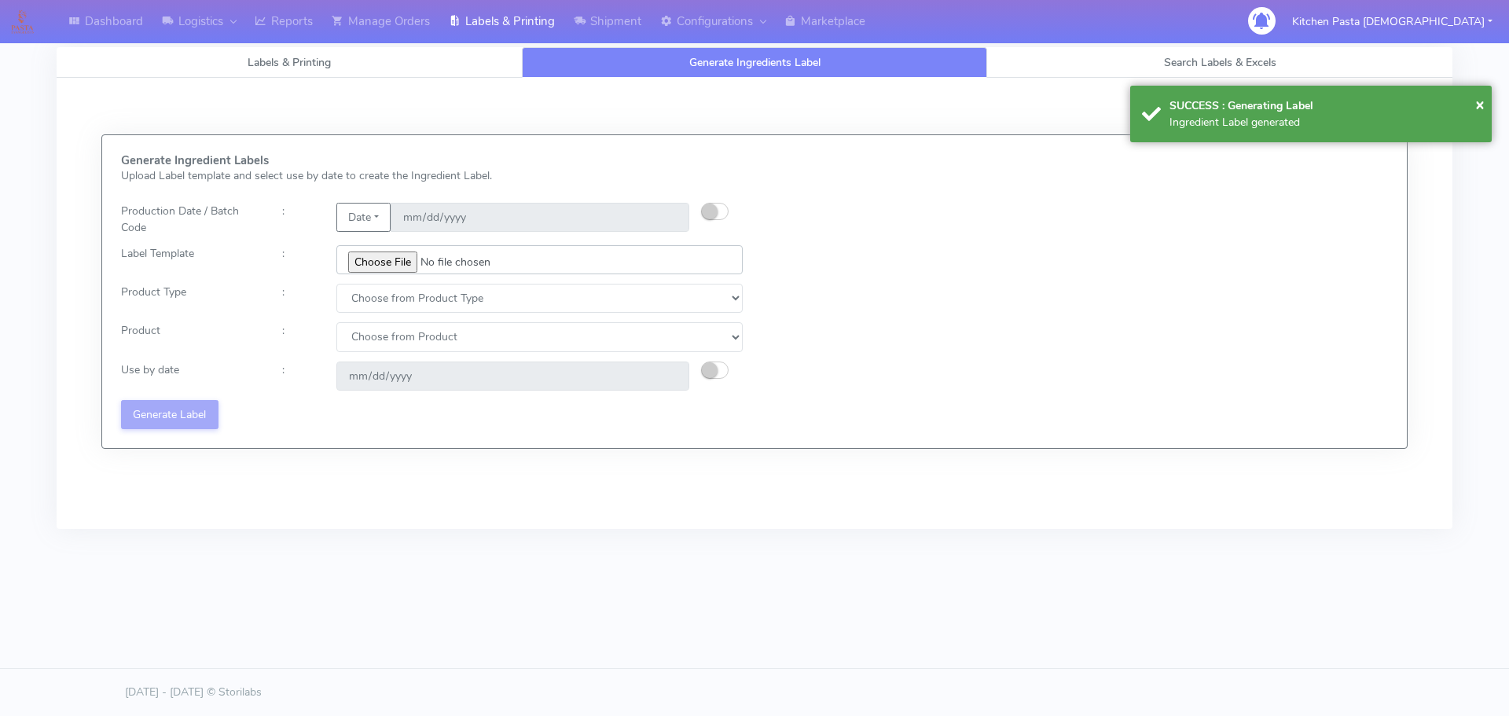
click at [380, 261] on input "file" at bounding box center [539, 259] width 406 height 29
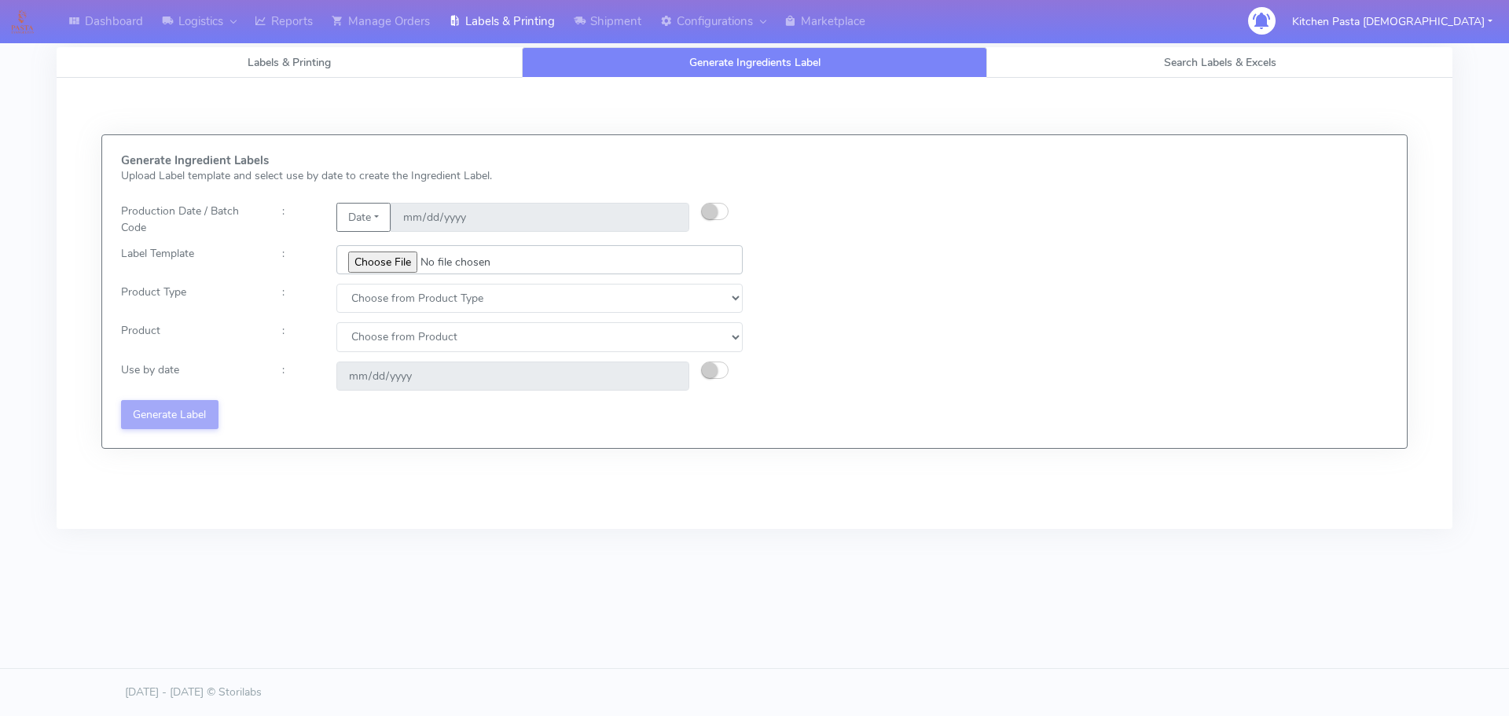
type input "C:\fakepath\Ecom_193 V8.jpg"
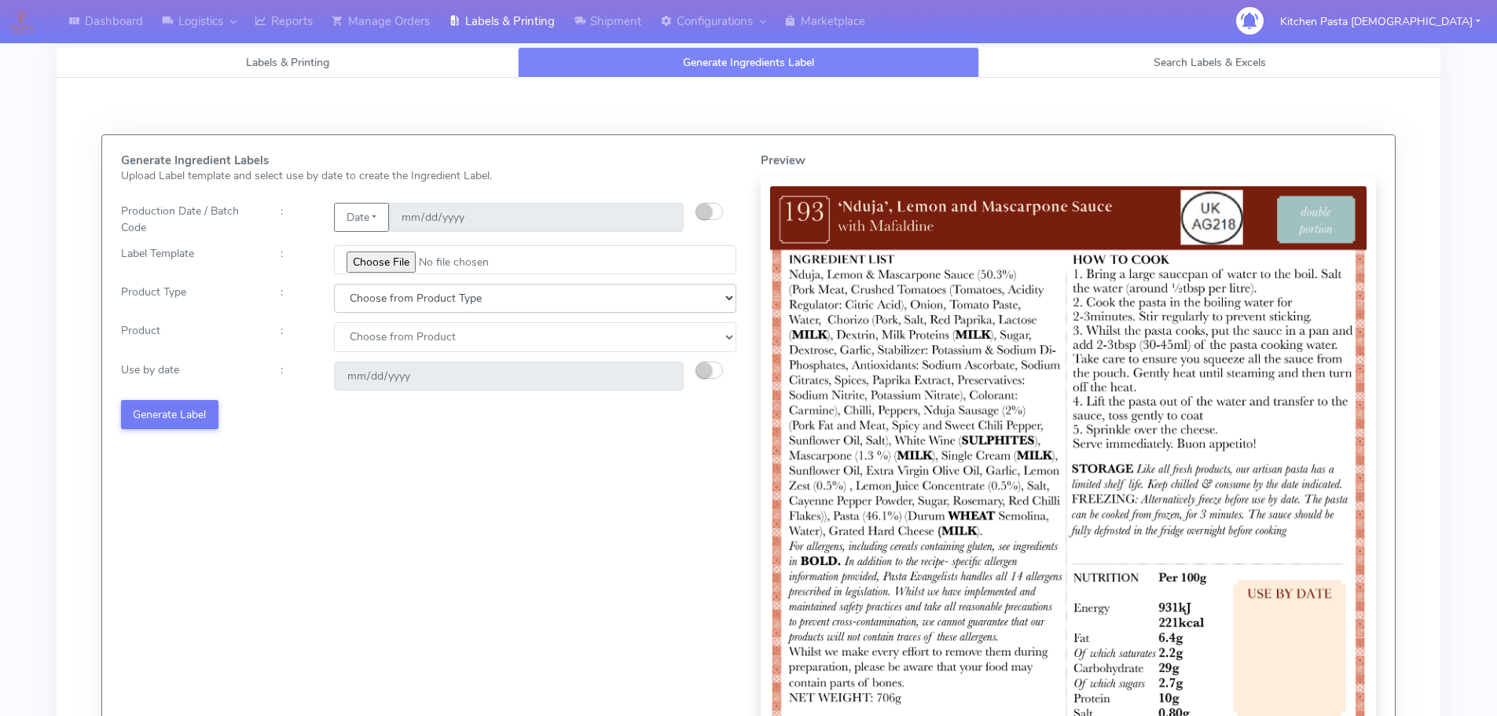
click at [420, 303] on select "Choose from Product Type ECOM ERETAIL CIRCULAR CIRC_DESERTS LASAGNE" at bounding box center [535, 298] width 402 height 29
select select "1"
click at [334, 284] on select "Choose from Product Type ECOM ERETAIL CIRCULAR CIRC_DESERTS LASAGNE" at bounding box center [535, 298] width 402 height 29
select select
click at [377, 307] on select "Choose from Product Type ECOM ERETAIL CIRCULAR CIRC_DESERTS LASAGNE" at bounding box center [535, 298] width 402 height 29
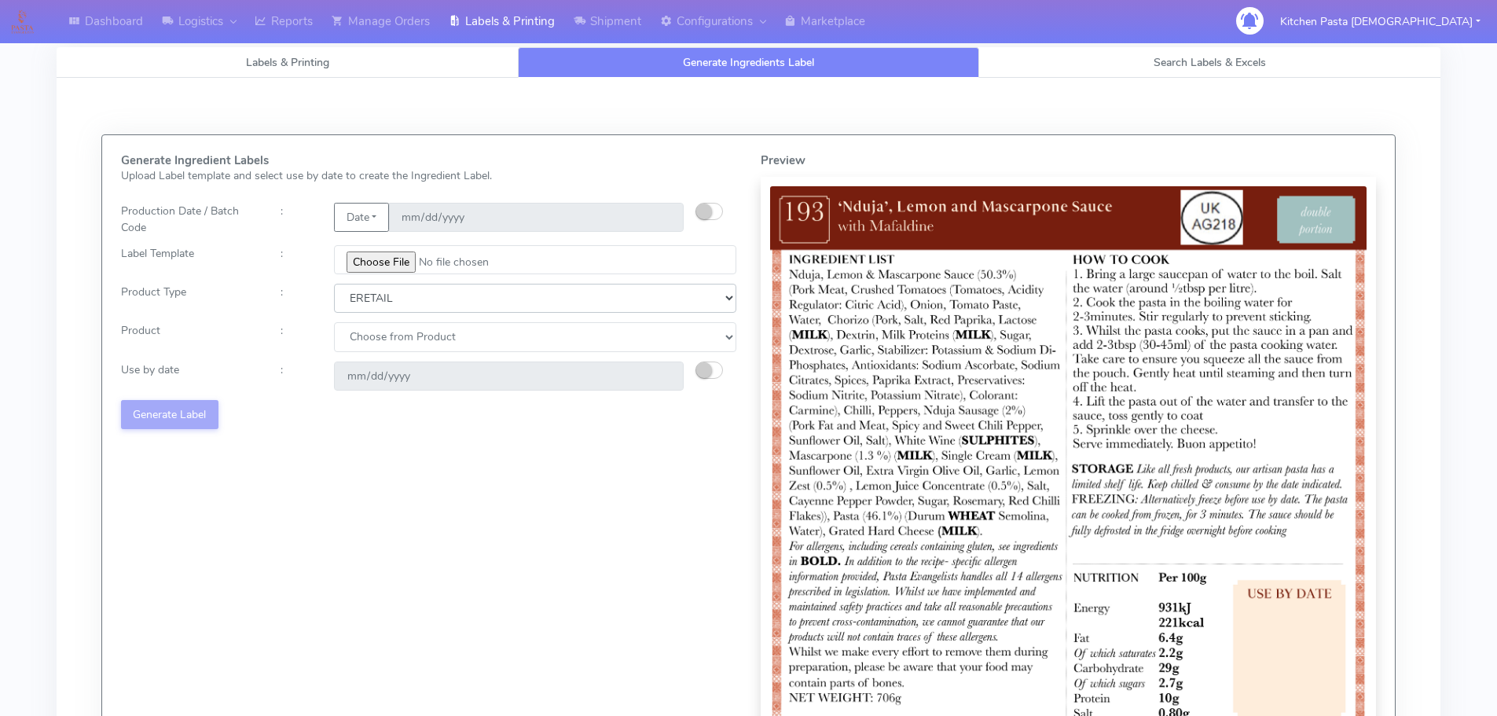
select select "0"
click at [334, 284] on select "Choose from Product Type ECOM ERETAIL CIRCULAR CIRC_DESERTS LASAGNE" at bounding box center [535, 298] width 402 height 29
click at [375, 331] on select "Choose from Product PLAIN PASTA FILLED PASTA BUTTER (INTERNAL PRODUCTION) BUTTE…" at bounding box center [535, 336] width 402 height 29
click at [375, 344] on select "Choose from Product PLAIN PASTA (EXCEPT HURRA) HURRA FILLED PASTA BUTTER (INTER…" at bounding box center [535, 336] width 402 height 29
click at [386, 343] on select "Choose from Product PLAIN PASTA (EXCEPT HURRA) HURRA FILLED PASTA BUTTER (INTER…" at bounding box center [535, 336] width 402 height 29
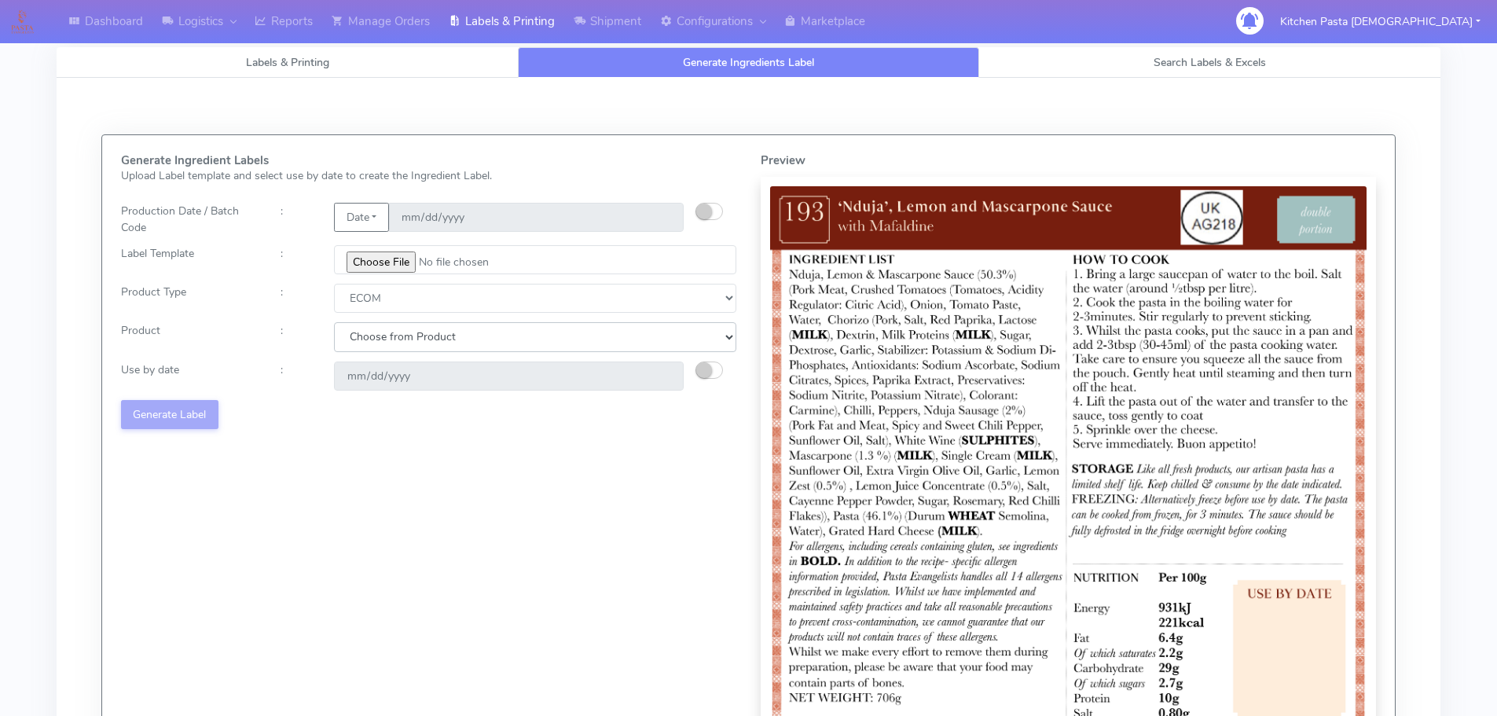
select select "0"
click at [334, 322] on select "Choose from Product PLAIN PASTA (EXCEPT HURRA) HURRA FILLED PASTA BUTTER (INTER…" at bounding box center [535, 336] width 402 height 29
click at [716, 370] on button "button" at bounding box center [710, 370] width 28 height 17
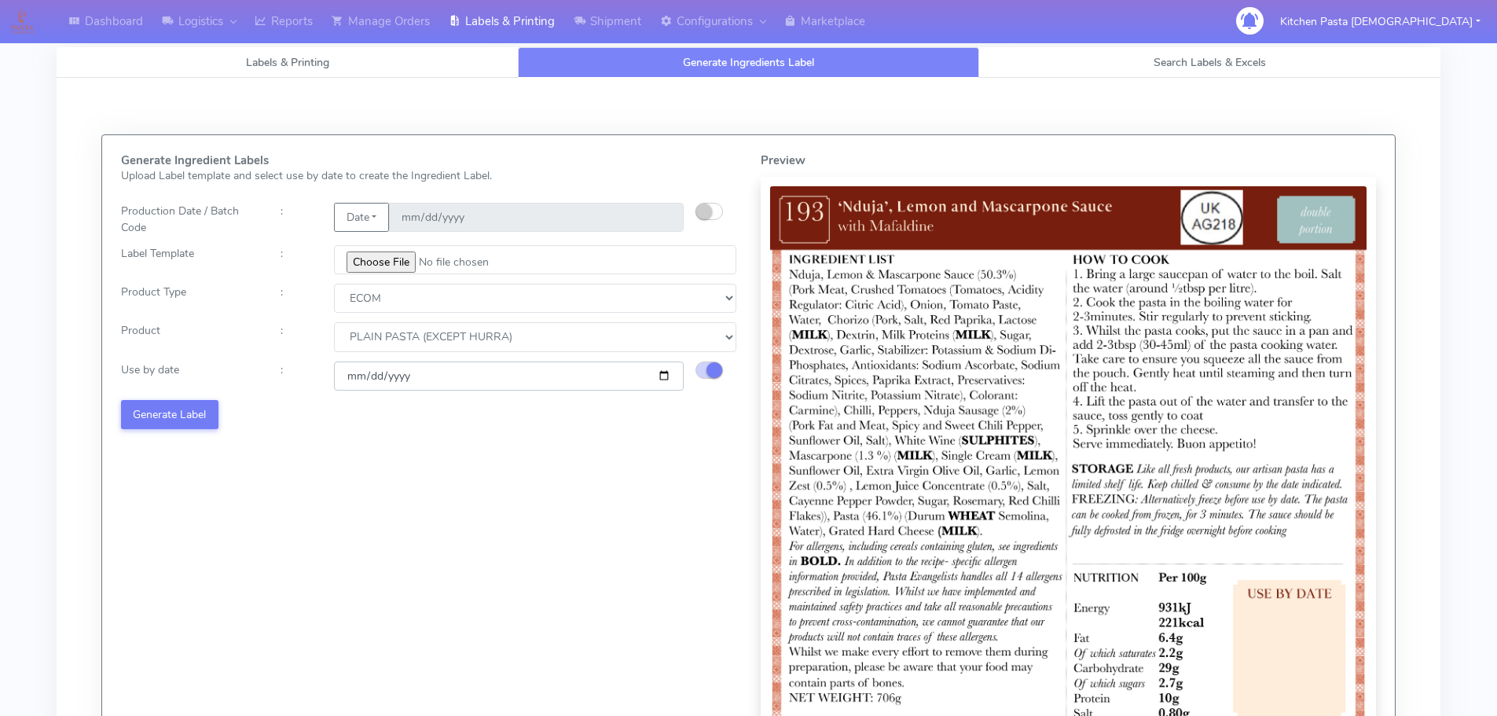
click at [666, 377] on input "2025-09-12" at bounding box center [509, 376] width 350 height 29
type input "2025-09-20"
click at [156, 411] on button "Generate Label" at bounding box center [169, 414] width 97 height 29
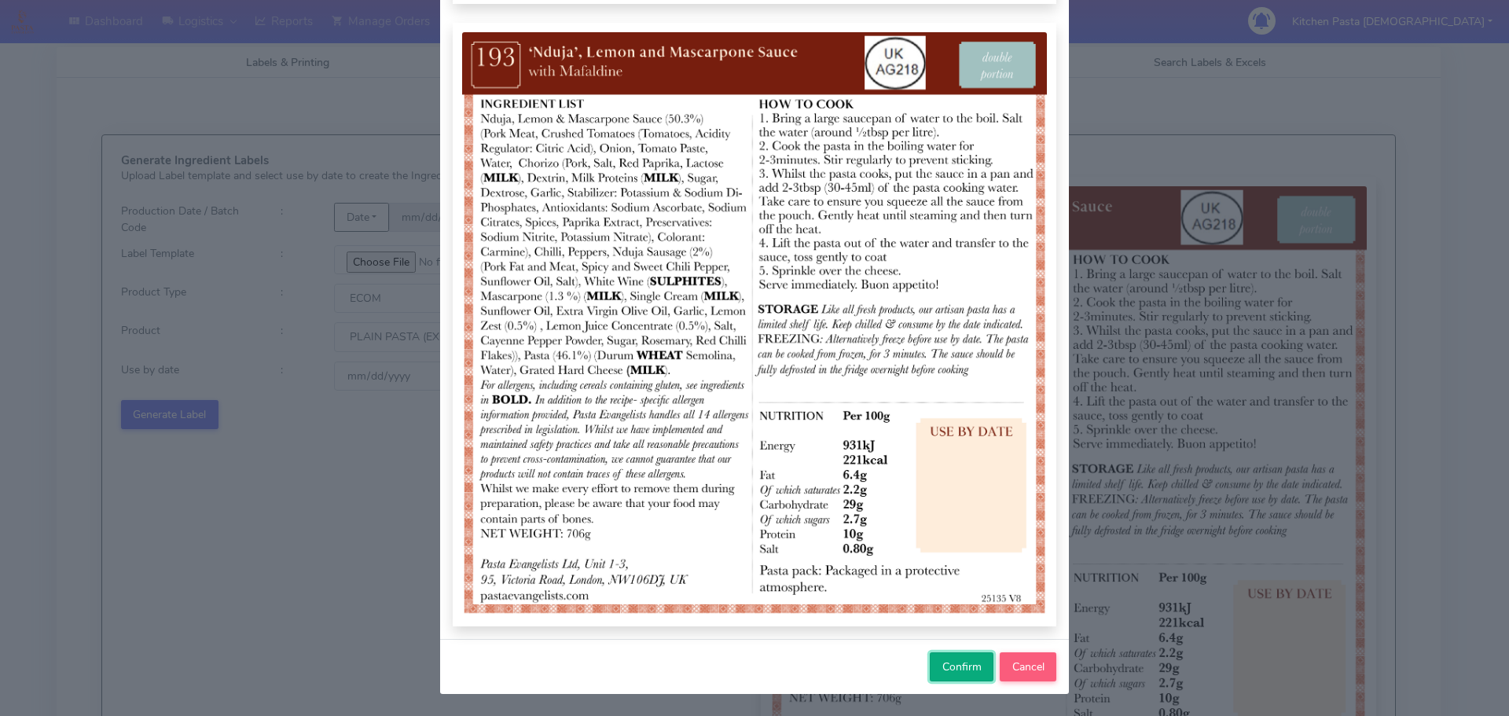
click at [970, 660] on span "Confirm" at bounding box center [961, 667] width 39 height 15
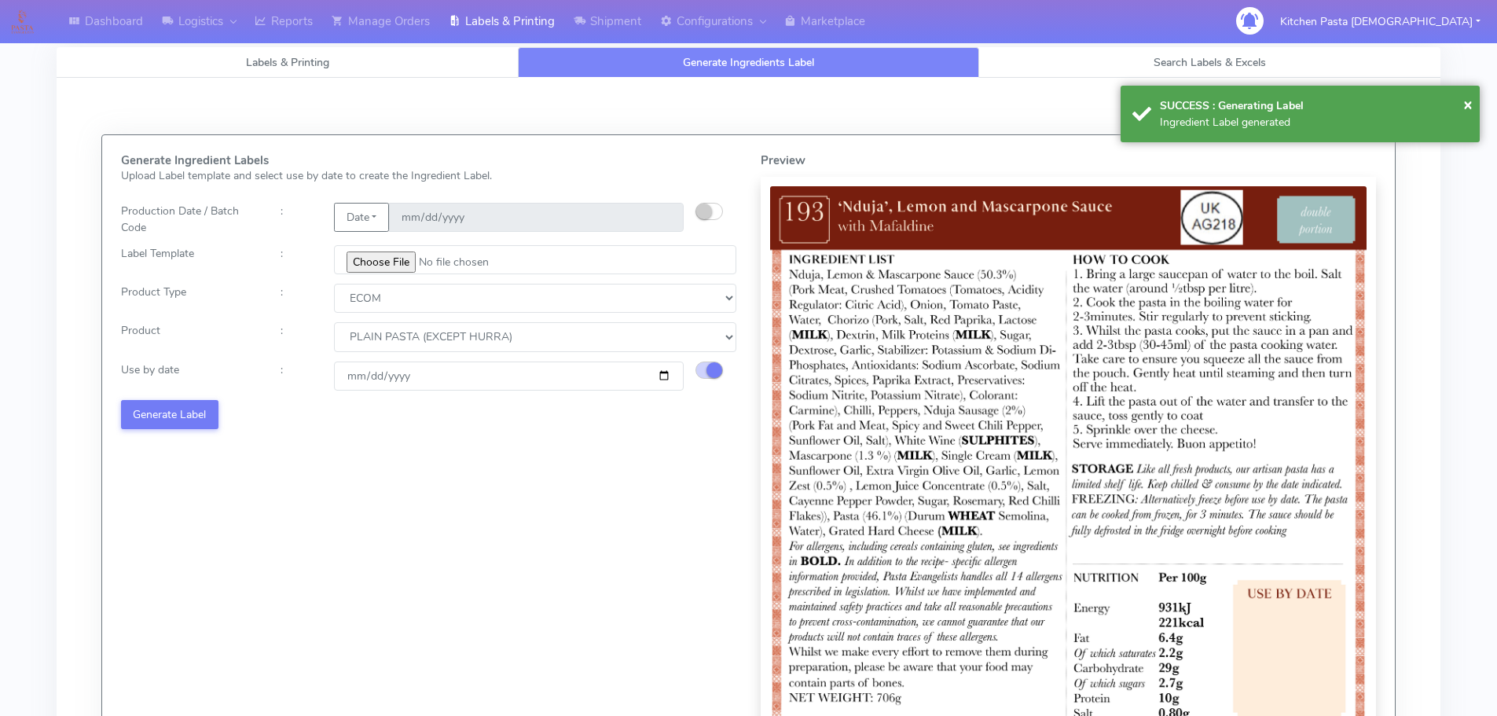
select select
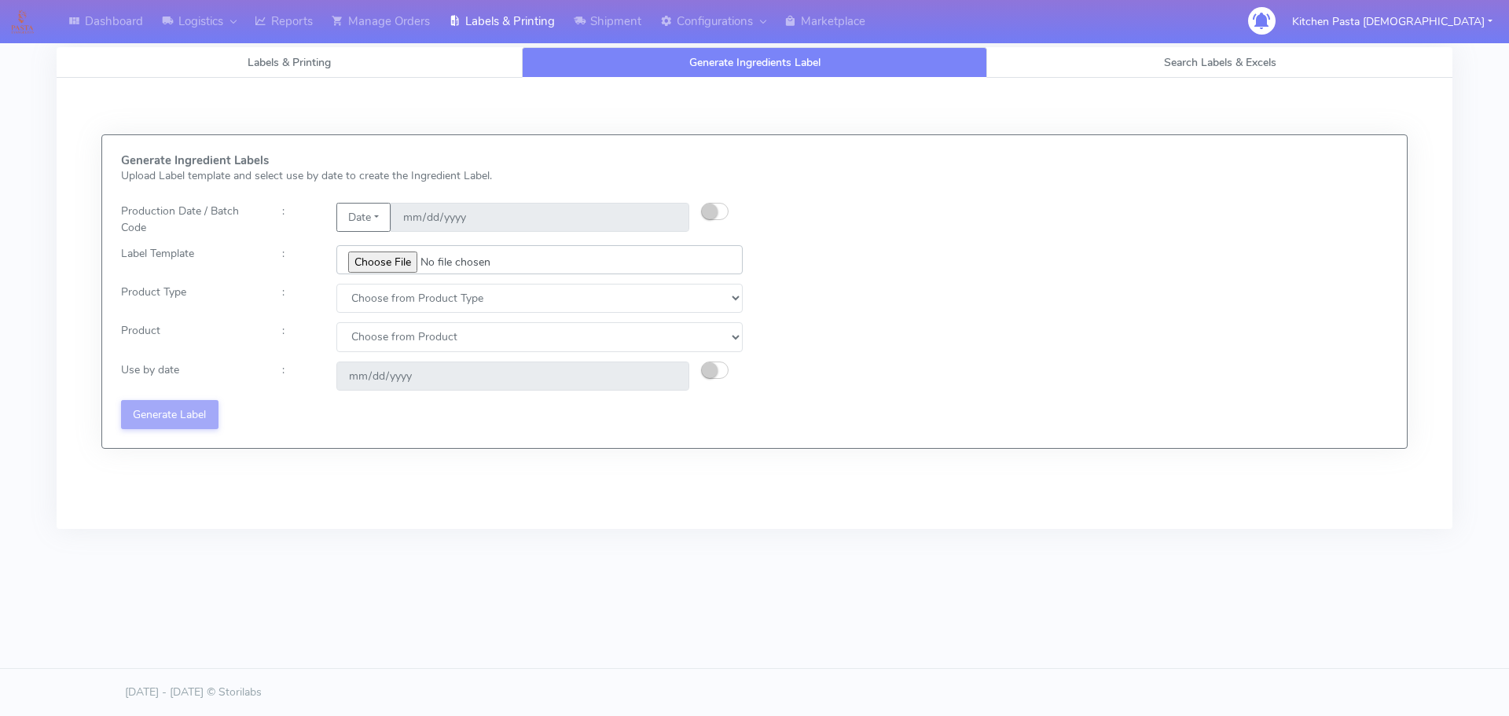
click at [397, 271] on input "file" at bounding box center [539, 259] width 406 height 29
click at [373, 258] on input "file" at bounding box center [539, 259] width 406 height 29
click at [402, 266] on input "file" at bounding box center [539, 259] width 406 height 29
type input "C:\fakepath\Ecom_172_V3.jpg"
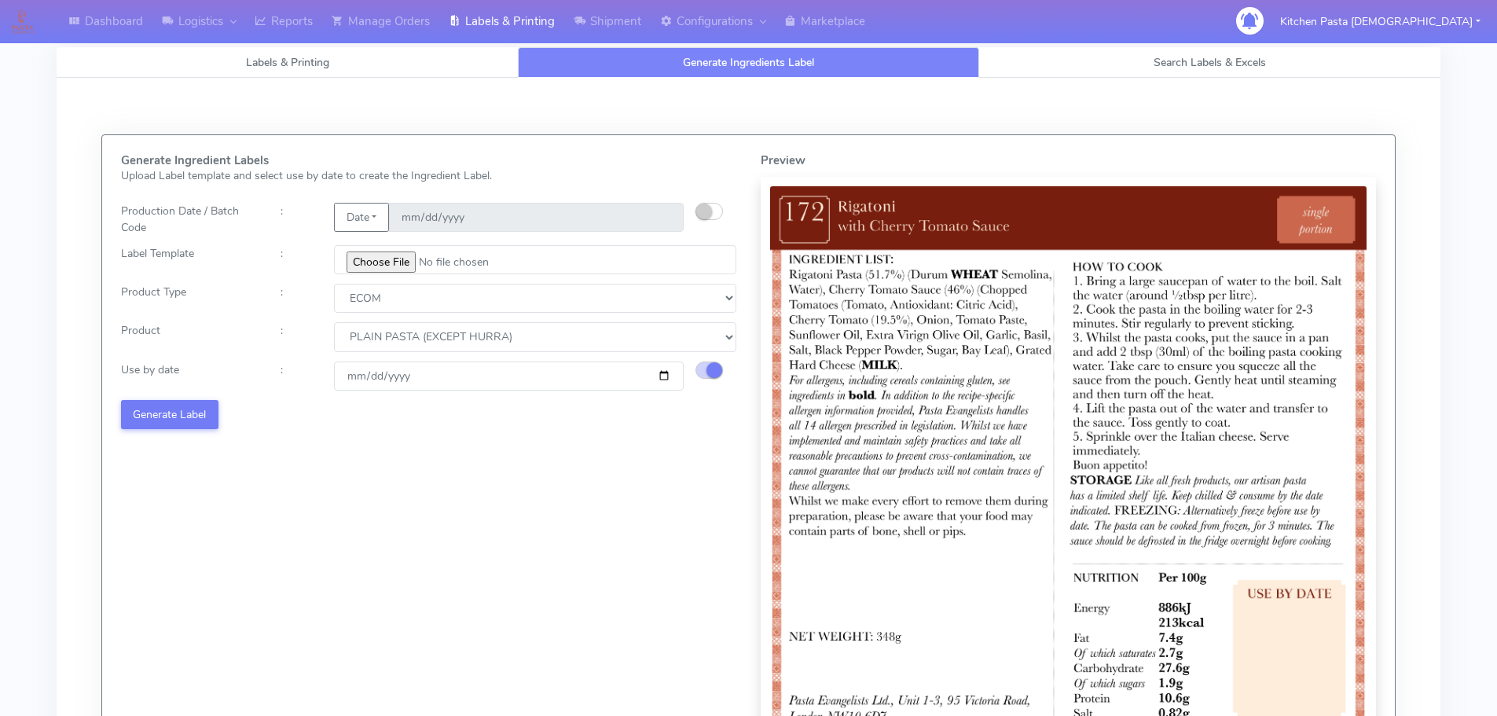
select select "0"
type input "[DATE]"
click at [188, 416] on button "Generate Label" at bounding box center [169, 414] width 97 height 29
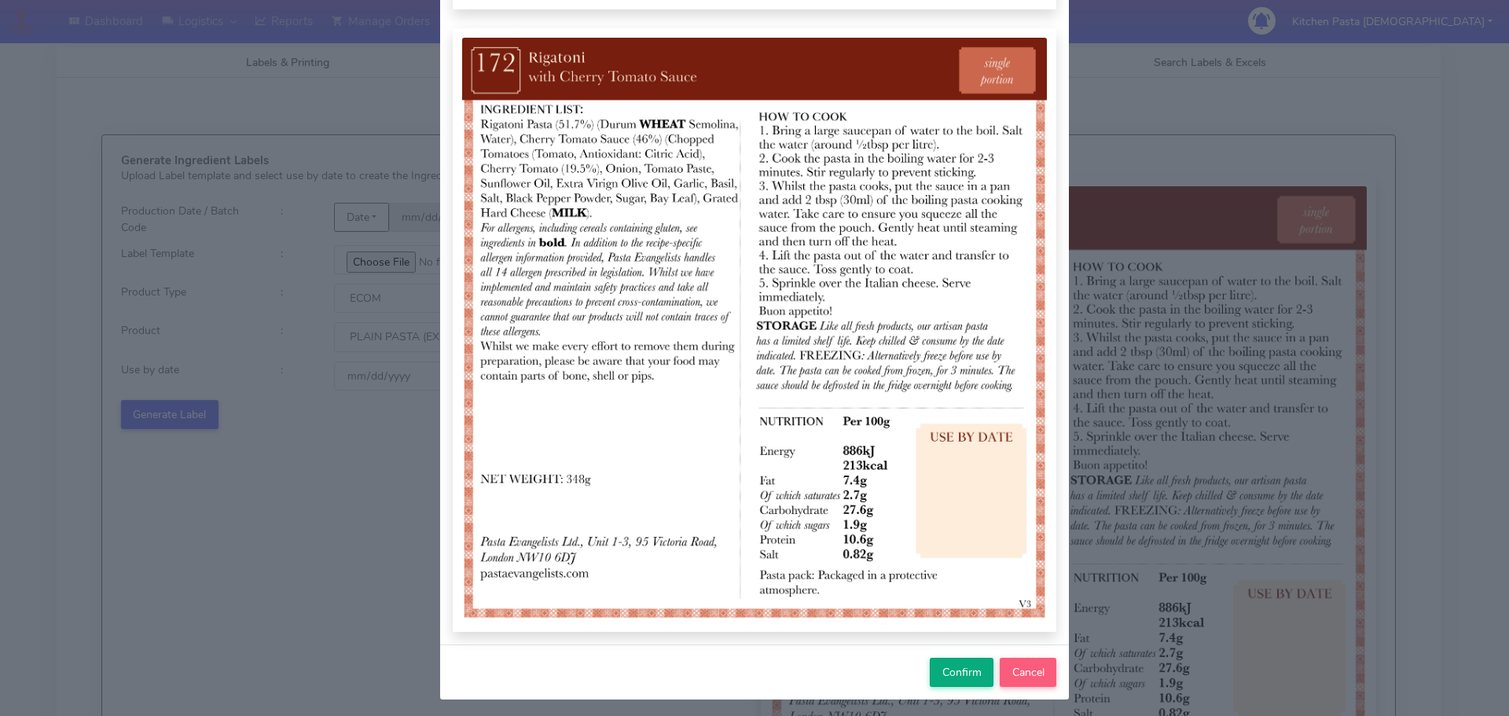
scroll to position [163, 0]
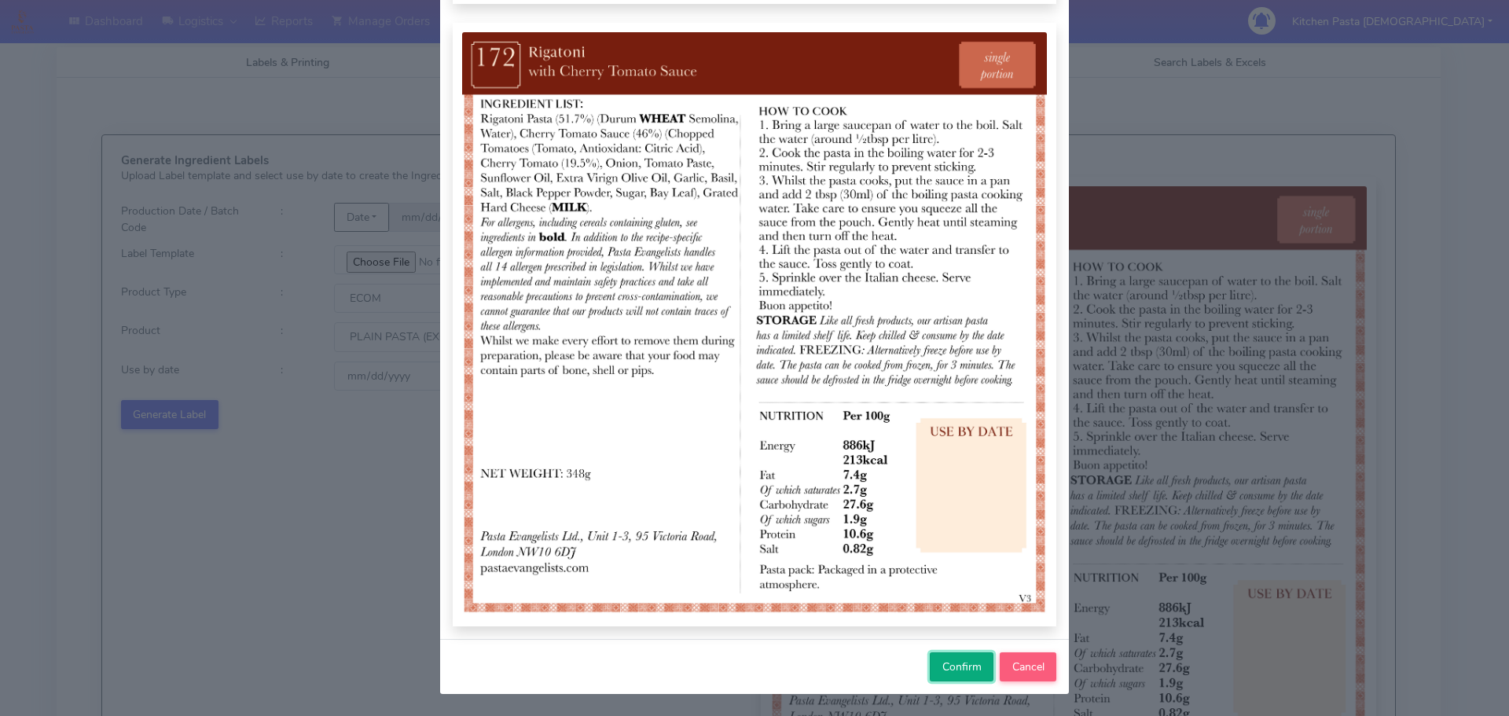
click at [959, 657] on button "Confirm" at bounding box center [962, 666] width 64 height 29
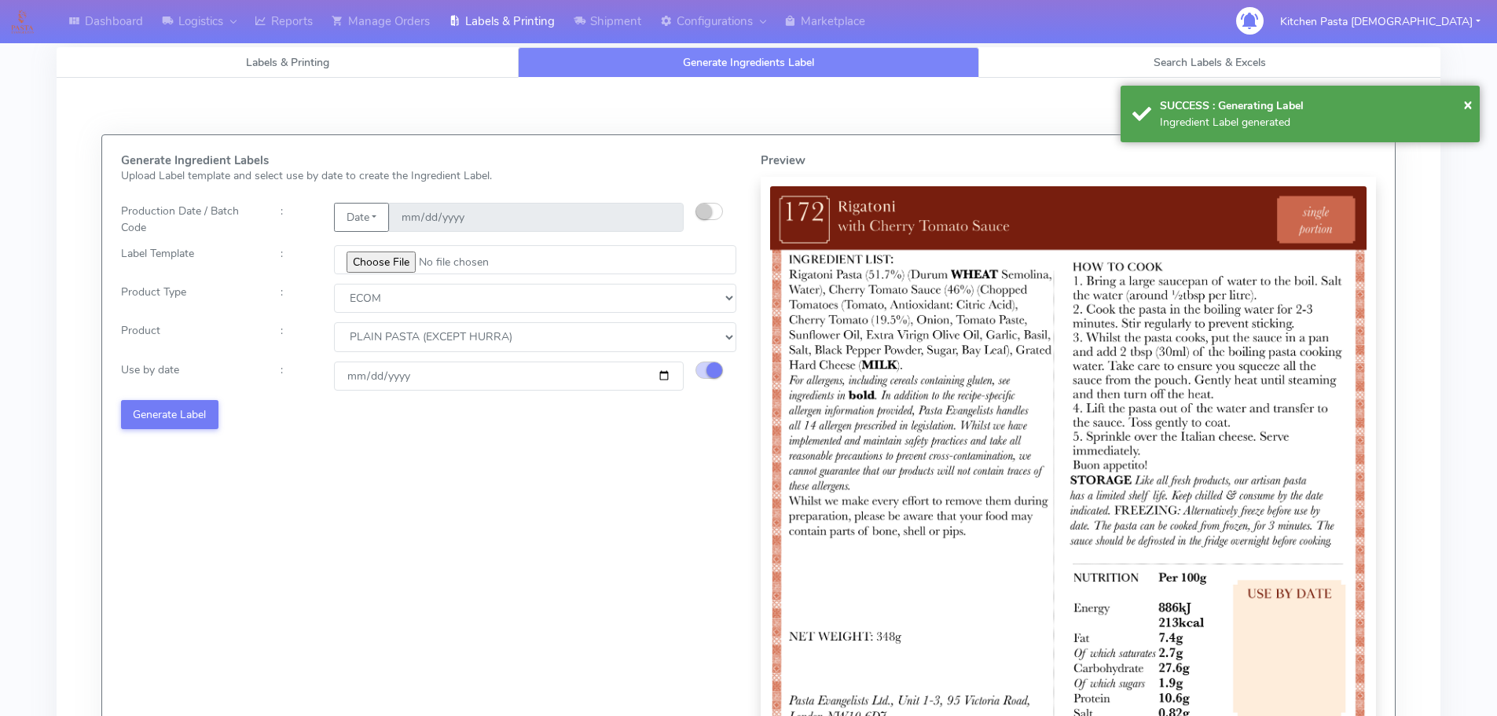
select select
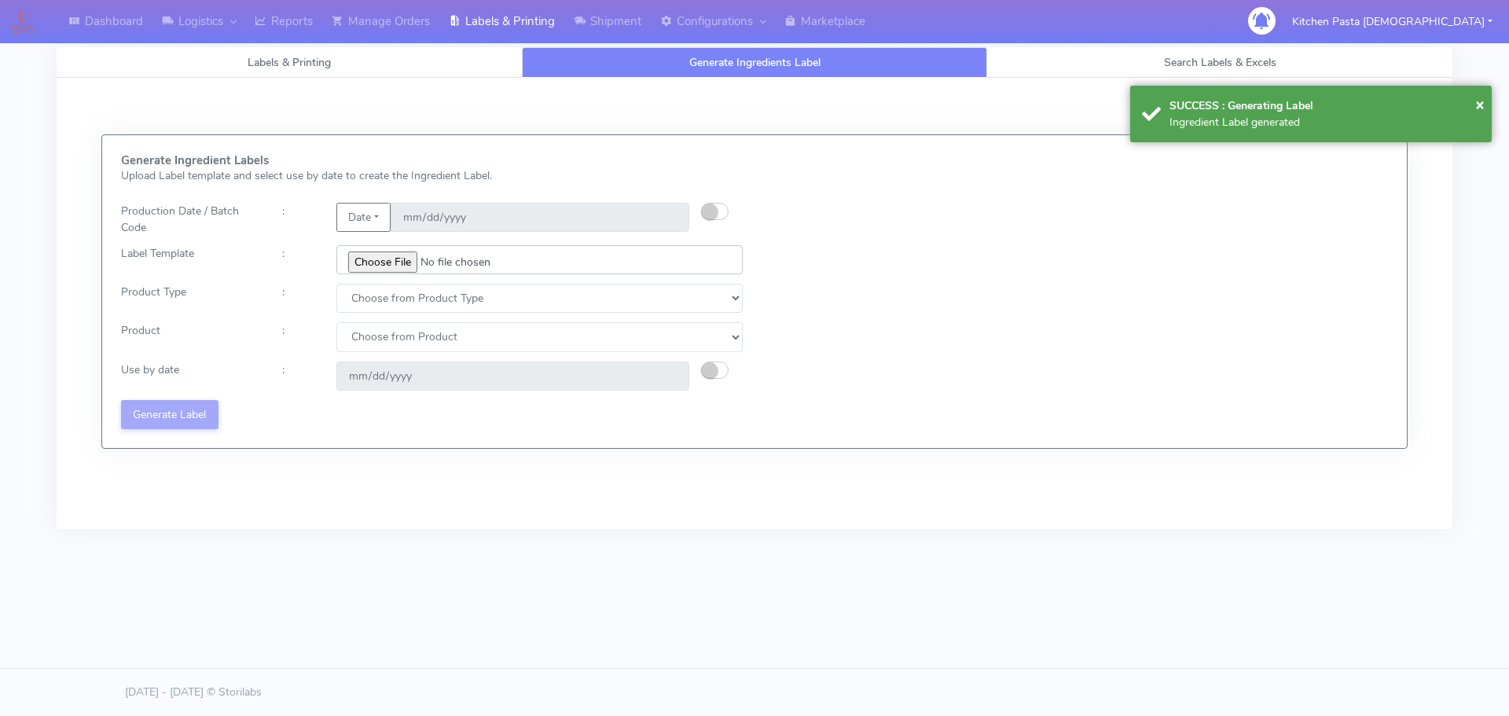
click at [377, 259] on input "file" at bounding box center [539, 259] width 406 height 29
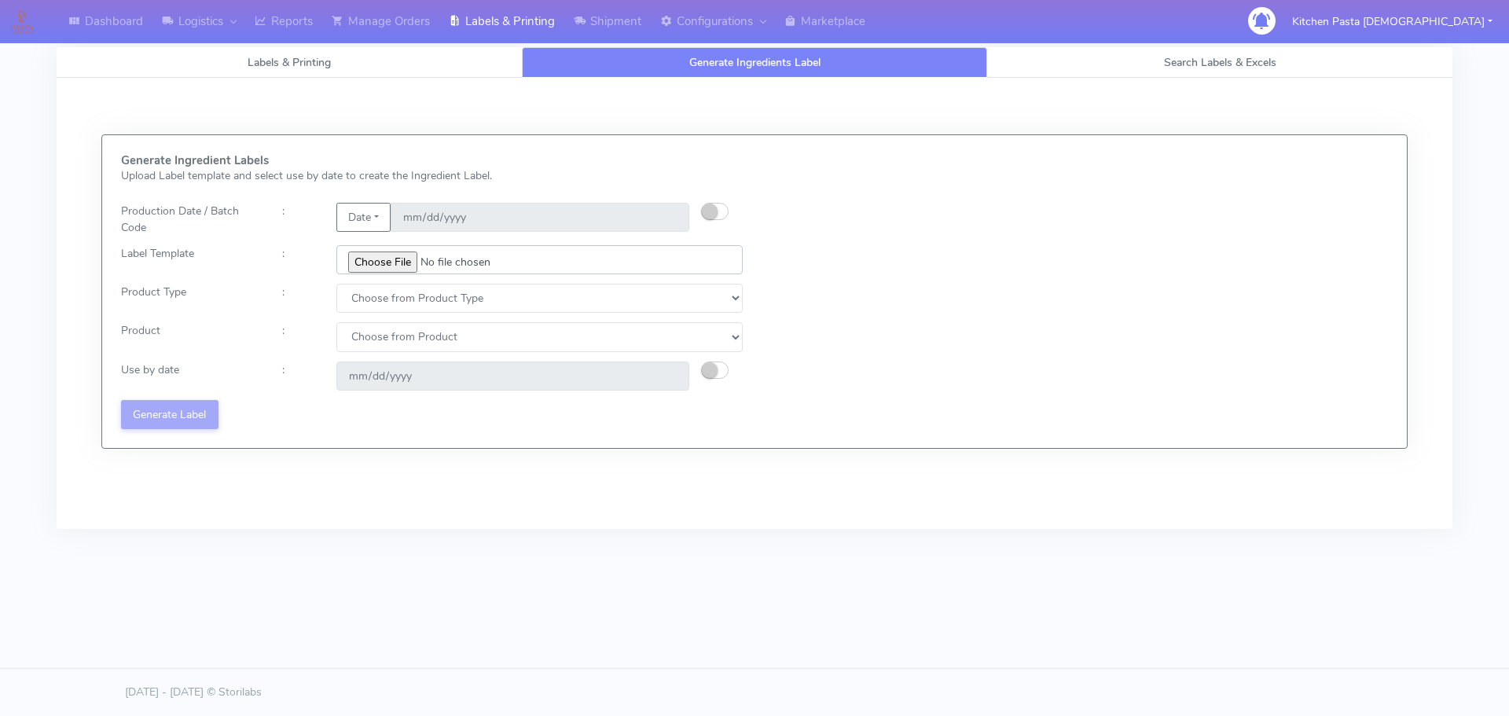
type input "C:\fakepath\Ecom_173_V3.jpg"
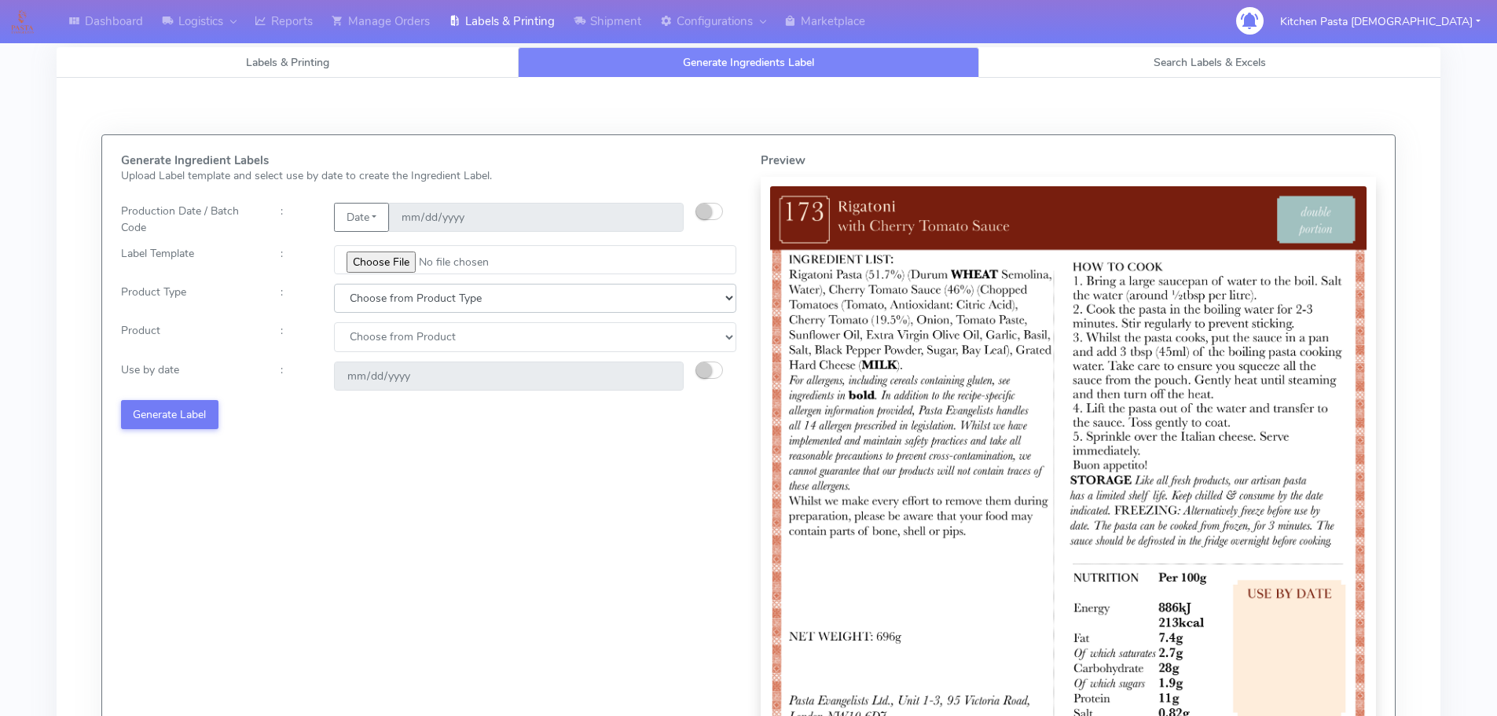
click at [384, 305] on select "Choose from Product Type ECOM ERETAIL CIRCULAR CIRC_DESERTS LASAGNE" at bounding box center [535, 298] width 402 height 29
select select "0"
click at [334, 284] on select "Choose from Product Type ECOM ERETAIL CIRCULAR CIRC_DESERTS LASAGNE" at bounding box center [535, 298] width 402 height 29
drag, startPoint x: 388, startPoint y: 341, endPoint x: 394, endPoint y: 351, distance: 10.9
click at [394, 351] on select "Choose from Product PLAIN PASTA (EXCEPT HURRA) HURRA FILLED PASTA BUTTER (INTER…" at bounding box center [535, 336] width 402 height 29
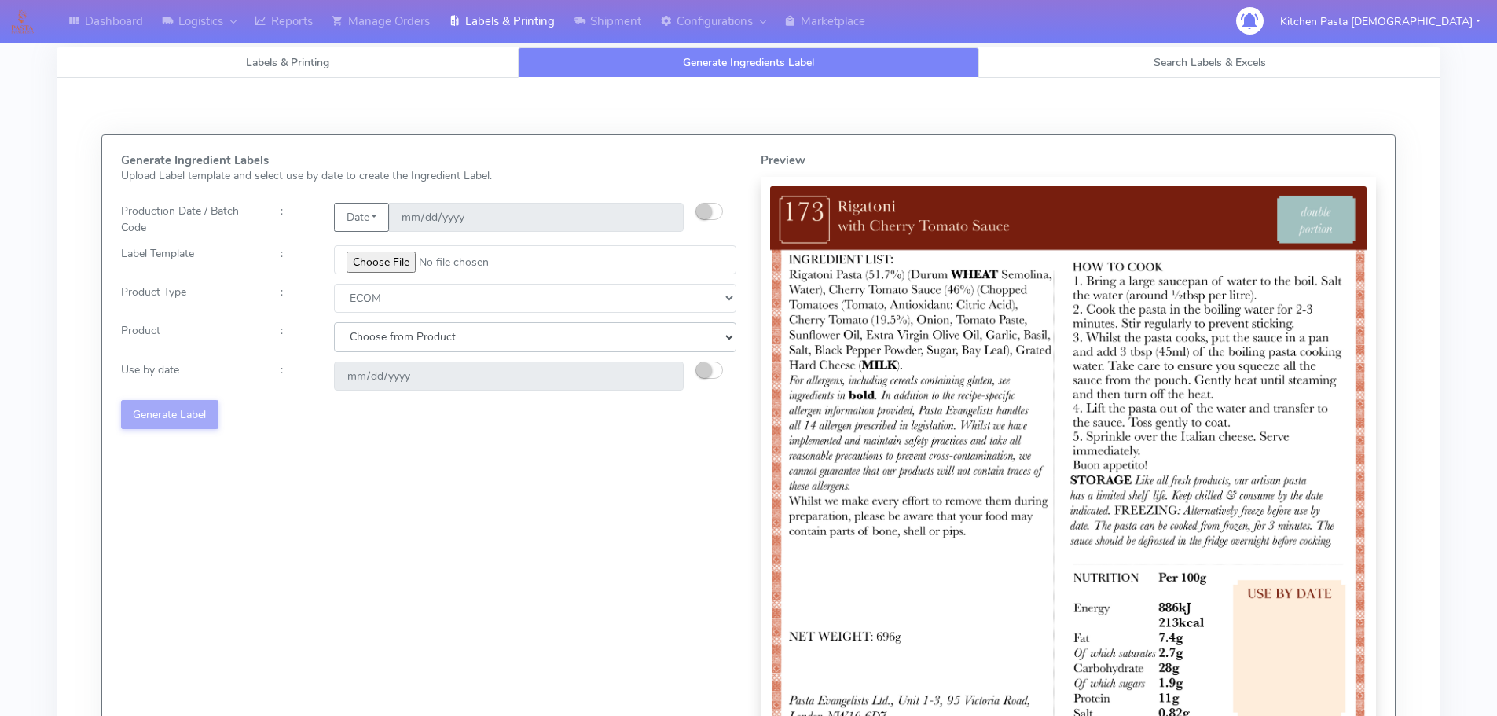
select select "0"
click at [334, 322] on select "Choose from Product PLAIN PASTA (EXCEPT HURRA) HURRA FILLED PASTA BUTTER (INTER…" at bounding box center [535, 336] width 402 height 29
click at [731, 364] on div "Change calculated use by date" at bounding box center [722, 376] width 53 height 29
click at [708, 366] on small "button" at bounding box center [704, 370] width 16 height 16
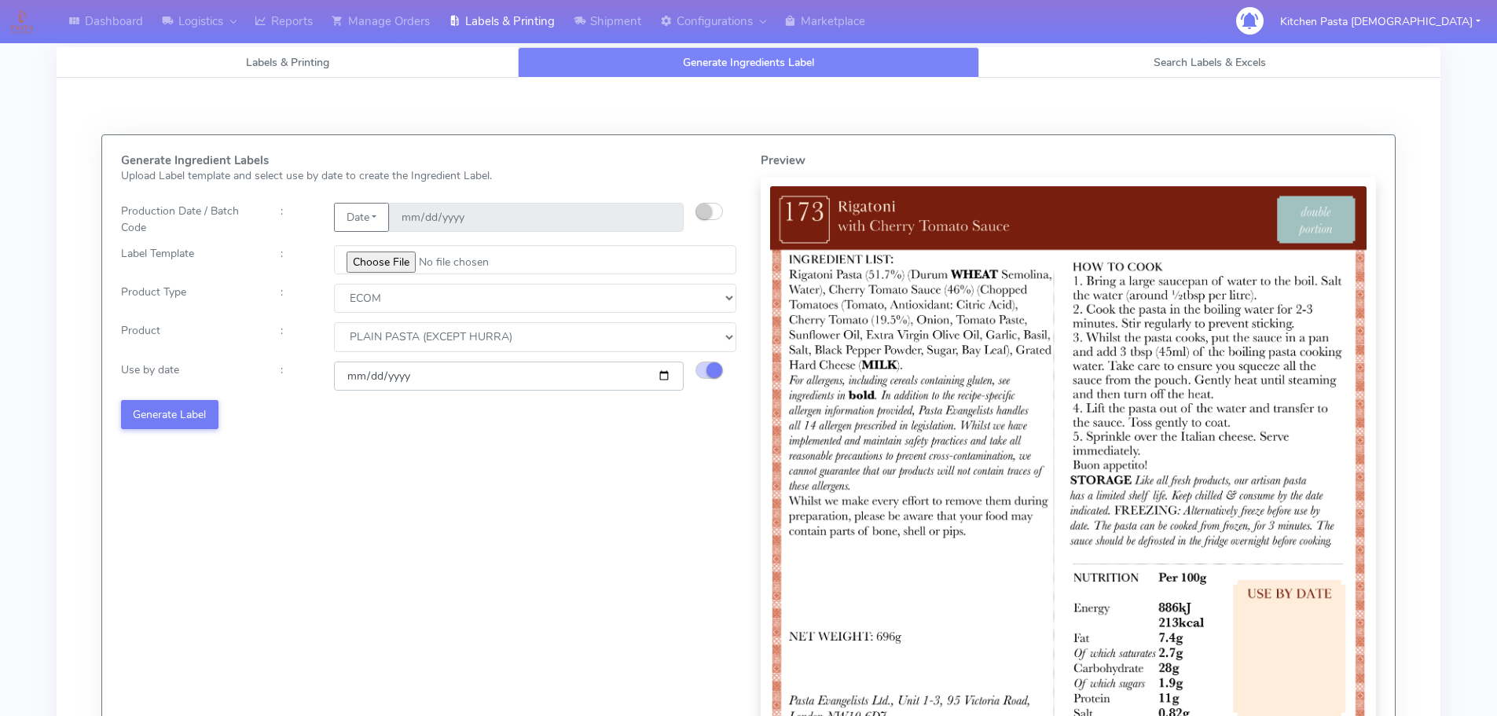
click at [668, 372] on input "[DATE]" at bounding box center [509, 376] width 350 height 29
type input "[DATE]"
click at [141, 421] on button "Generate Label" at bounding box center [169, 414] width 97 height 29
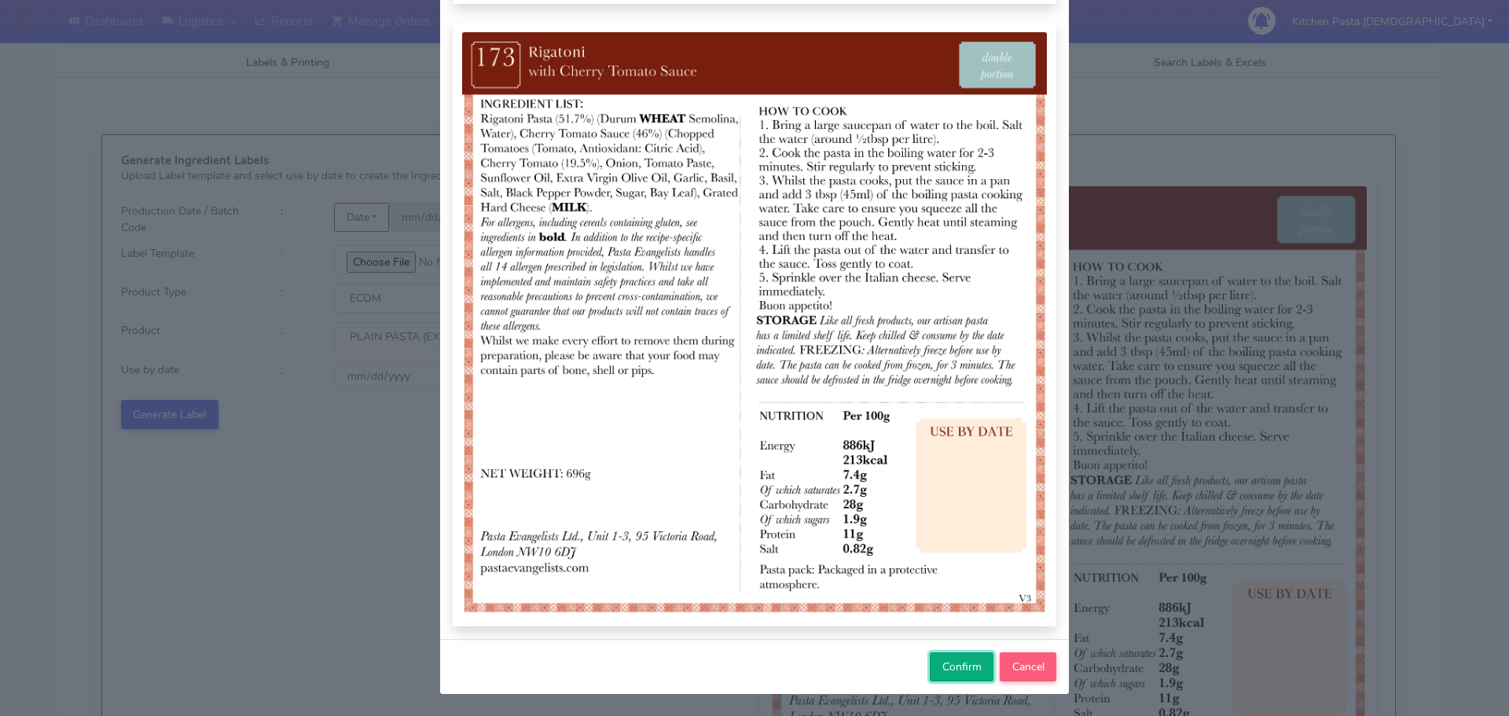
click at [970, 664] on span "Confirm" at bounding box center [961, 667] width 39 height 15
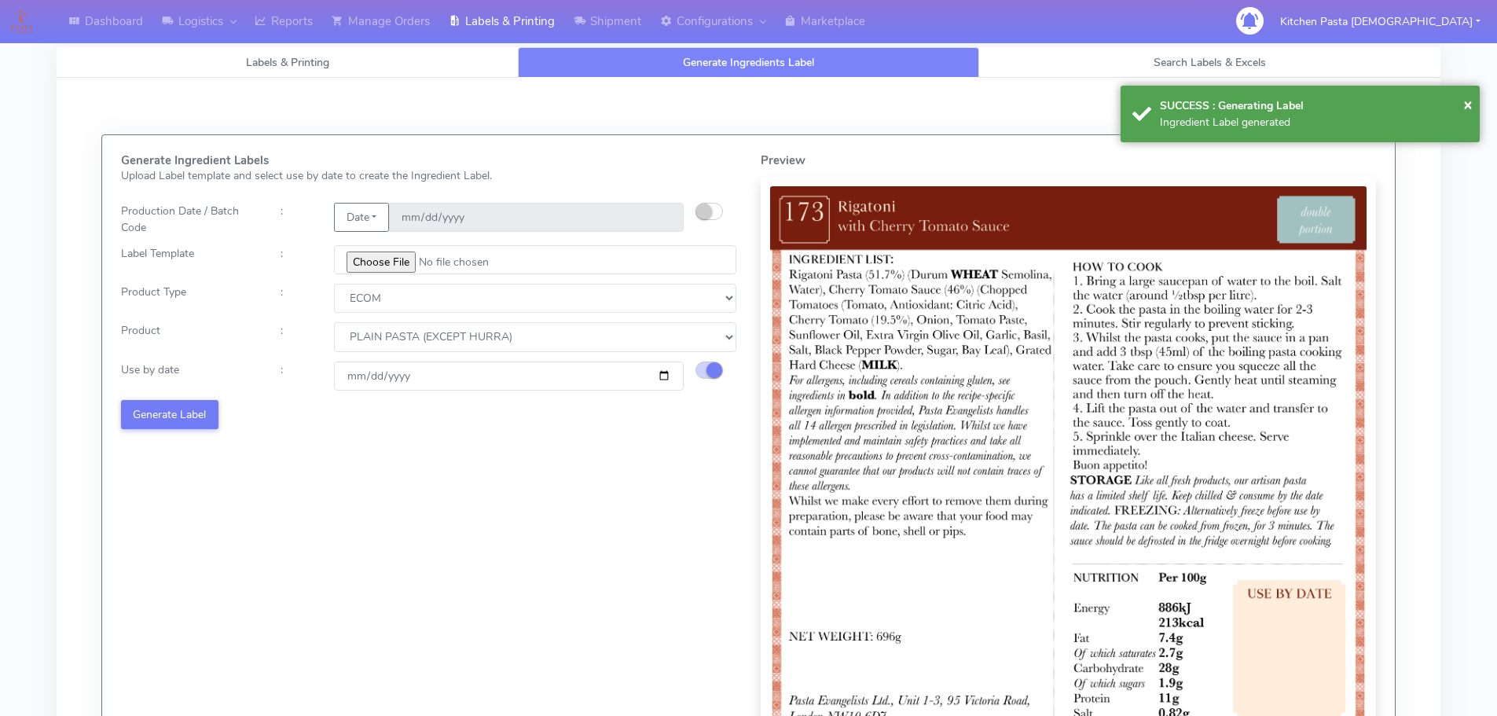
select select
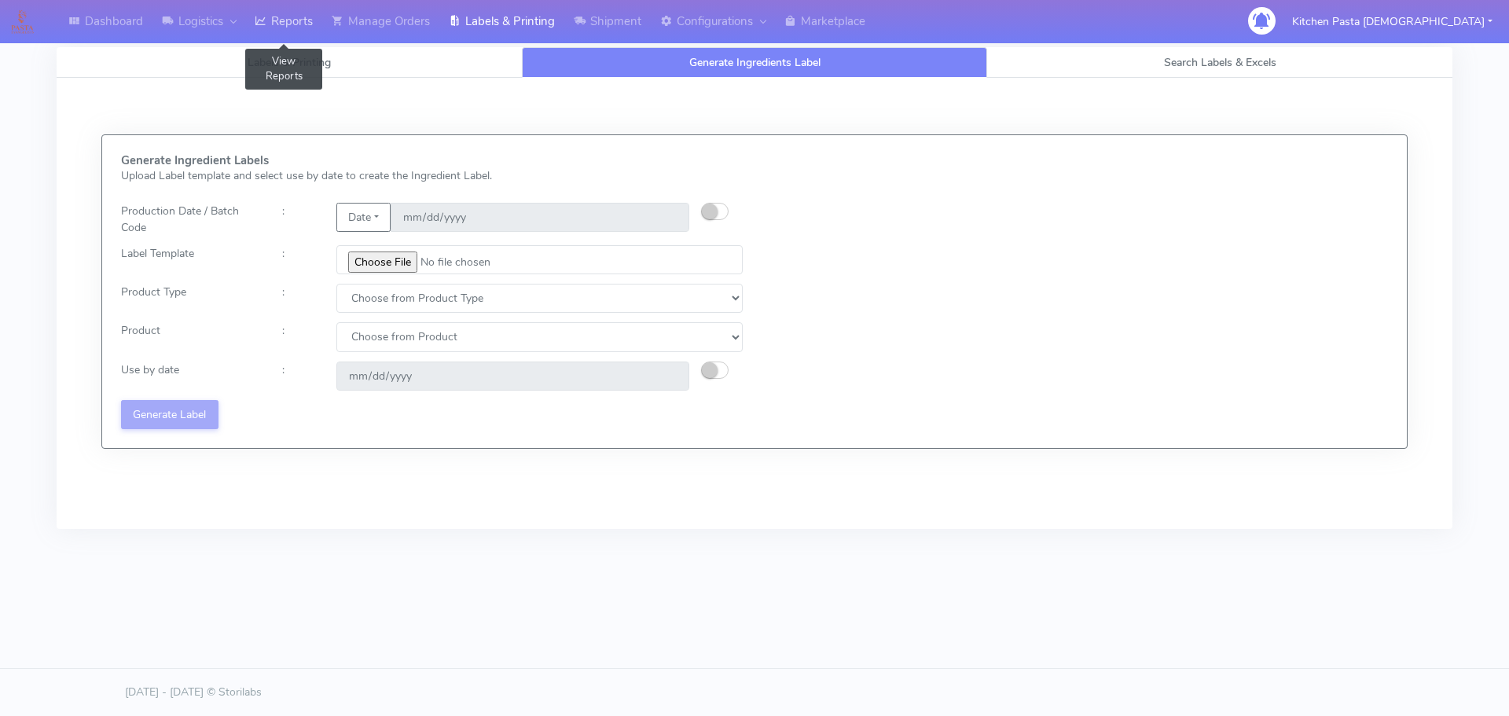
click at [303, 36] on link "Reports" at bounding box center [283, 21] width 77 height 43
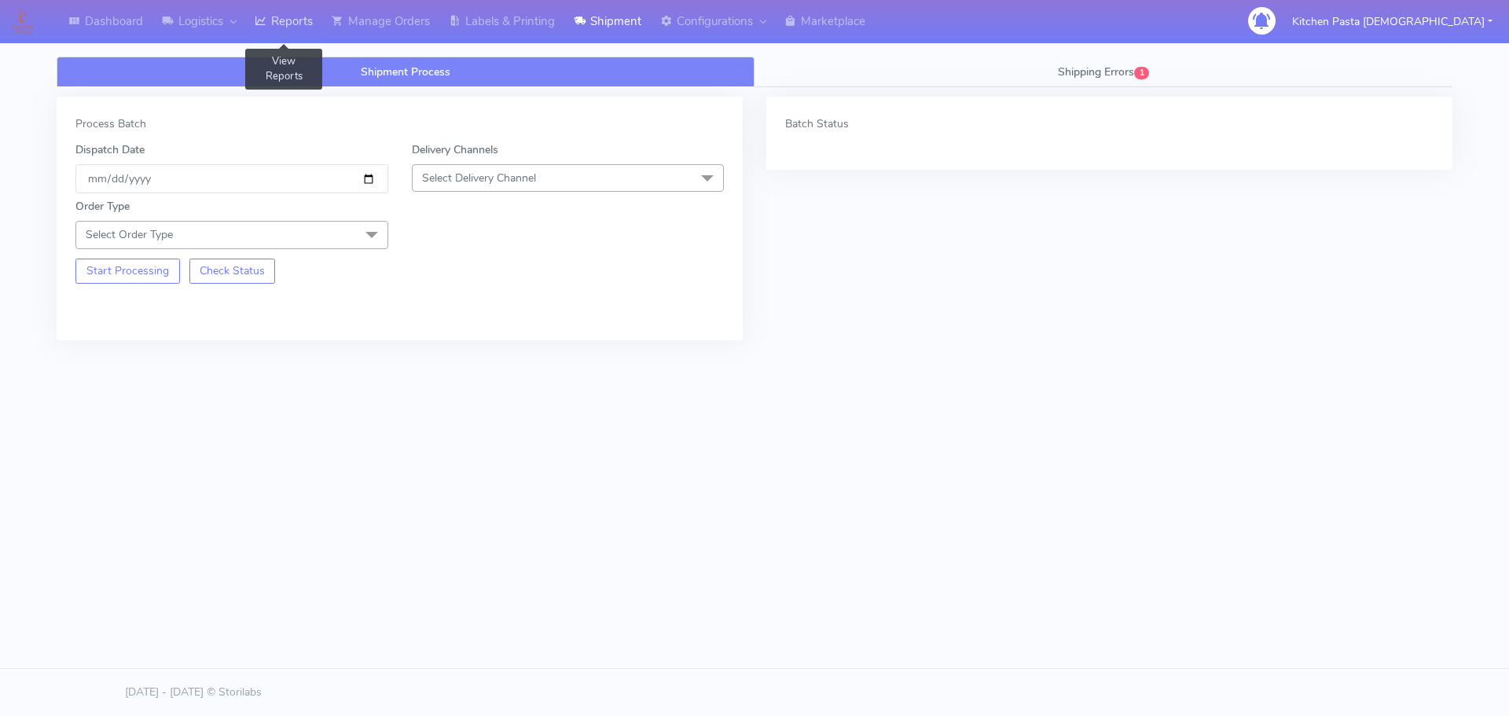
click at [297, 20] on link "Reports" at bounding box center [283, 21] width 77 height 43
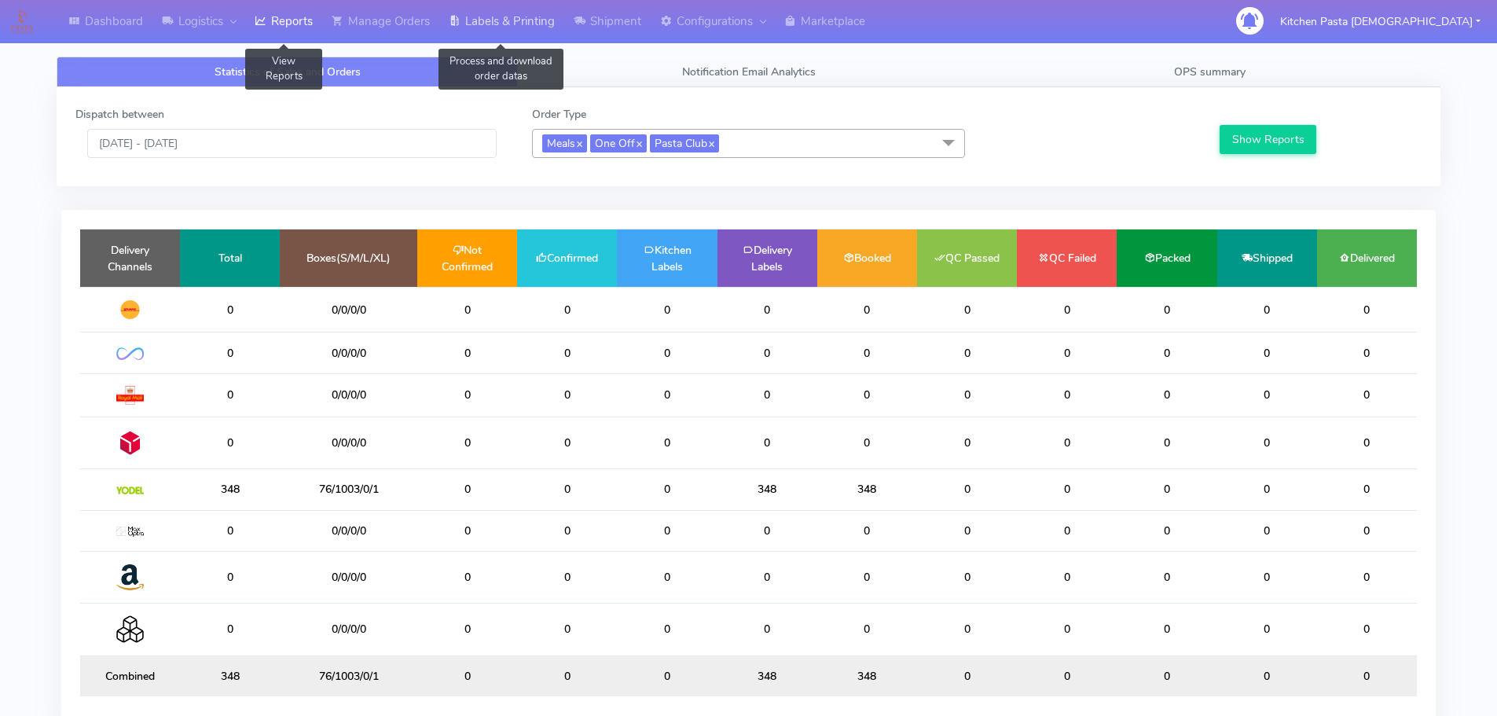
click at [454, 42] on link "Labels & Printing" at bounding box center [501, 21] width 125 height 43
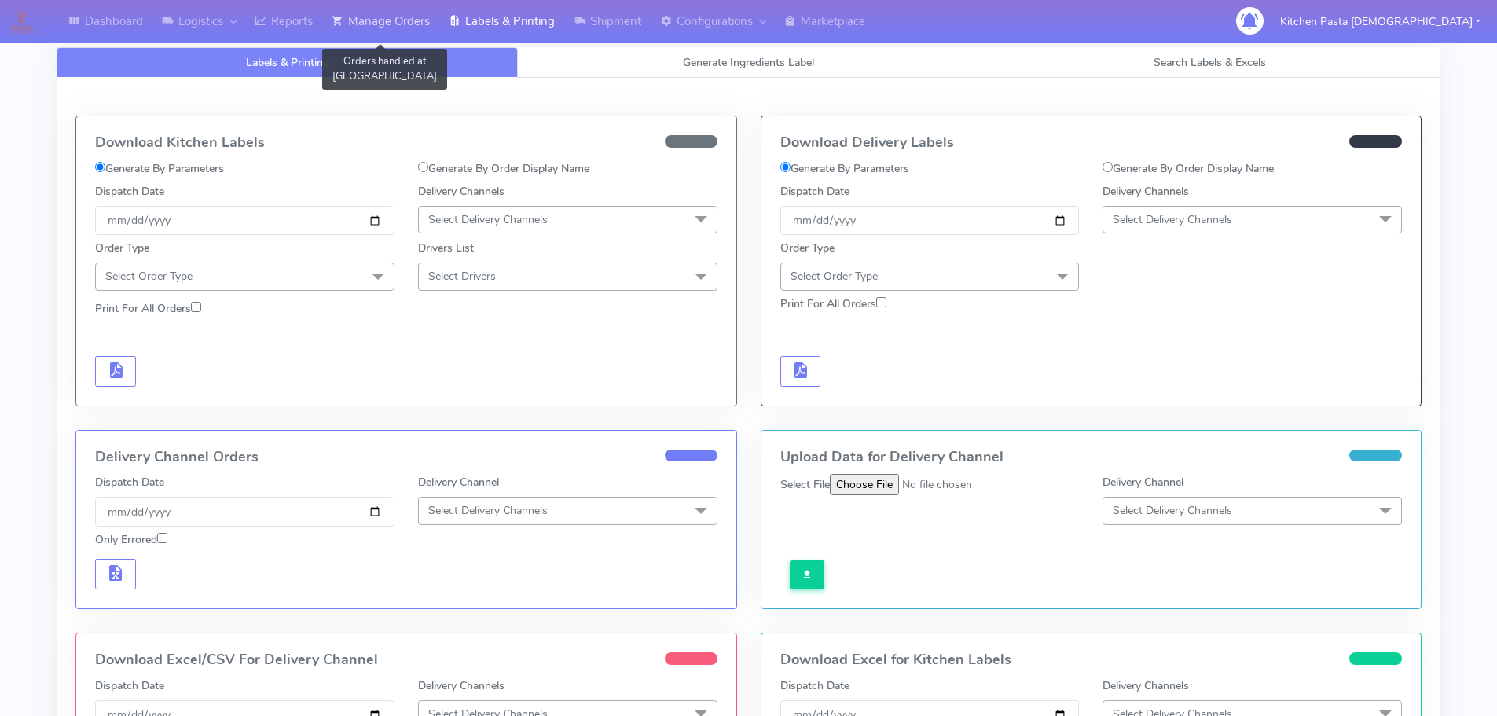
click at [382, 28] on link "Manage Orders" at bounding box center [380, 21] width 117 height 43
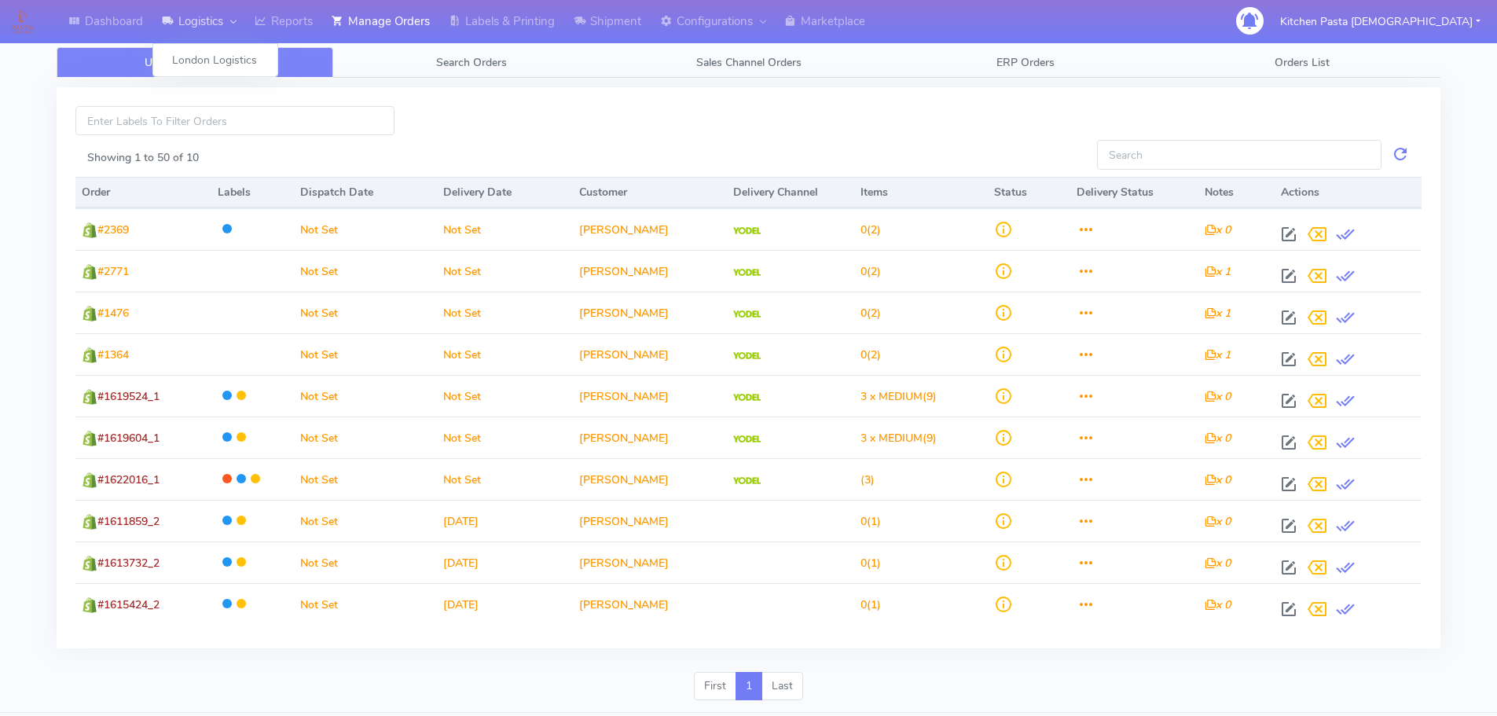
click at [224, 28] on link "Logistics" at bounding box center [198, 21] width 93 height 43
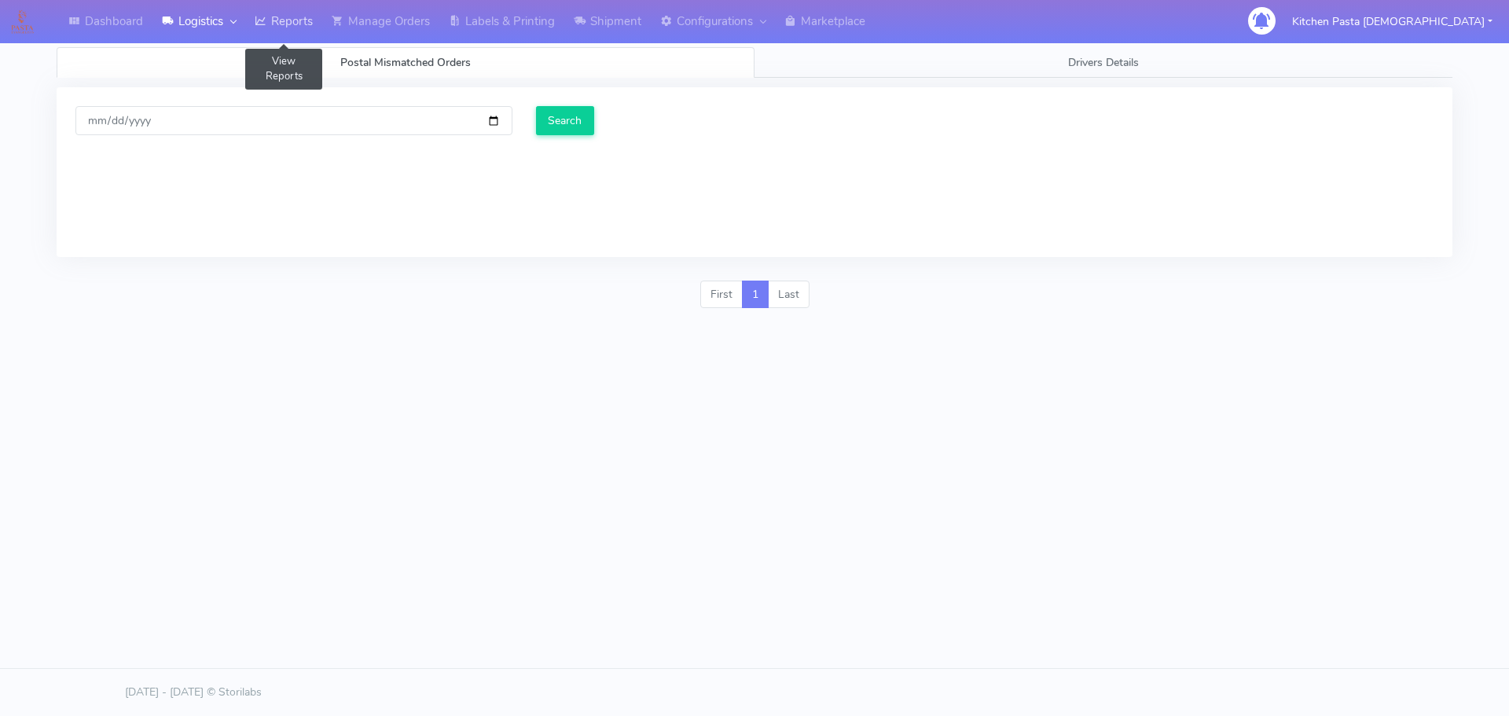
click at [292, 17] on link "Reports" at bounding box center [283, 21] width 77 height 43
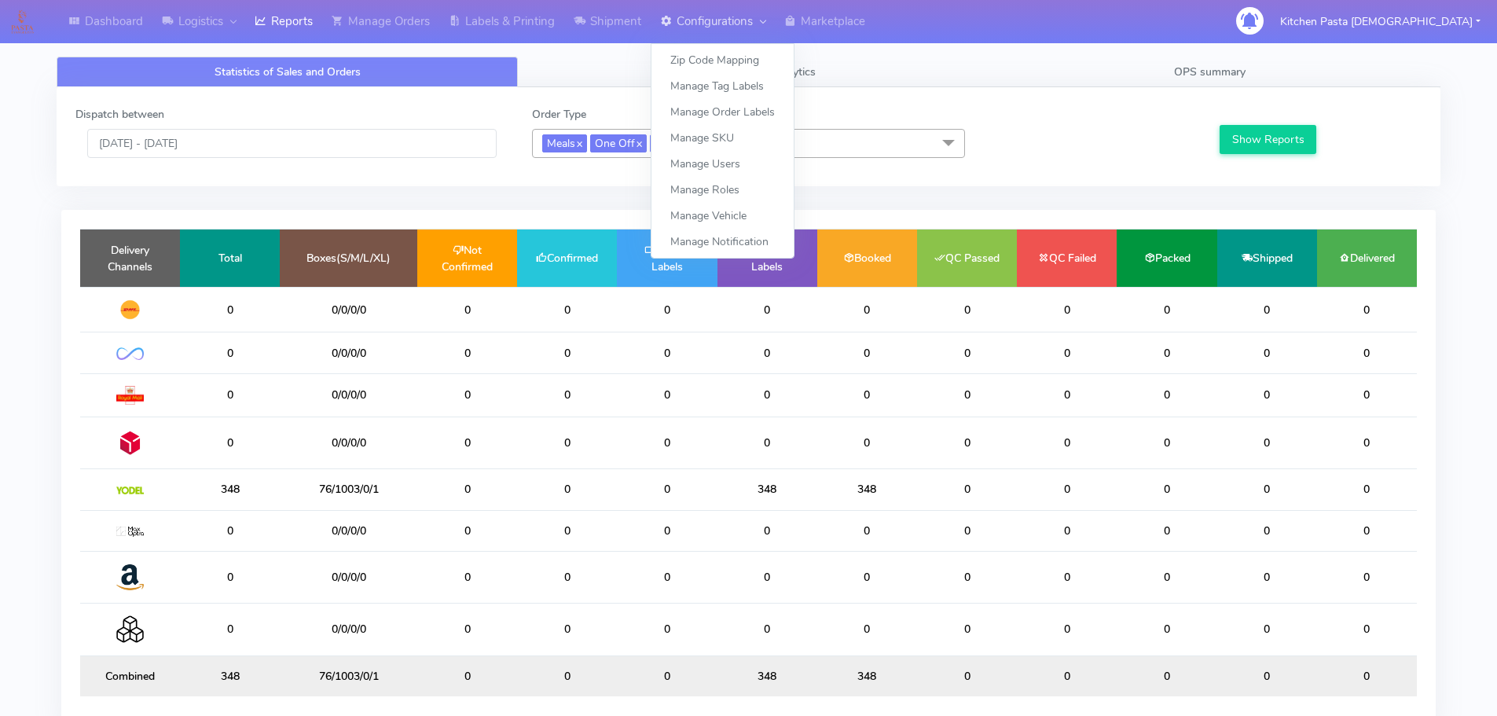
click at [666, 31] on link "Configurations" at bounding box center [713, 21] width 124 height 43
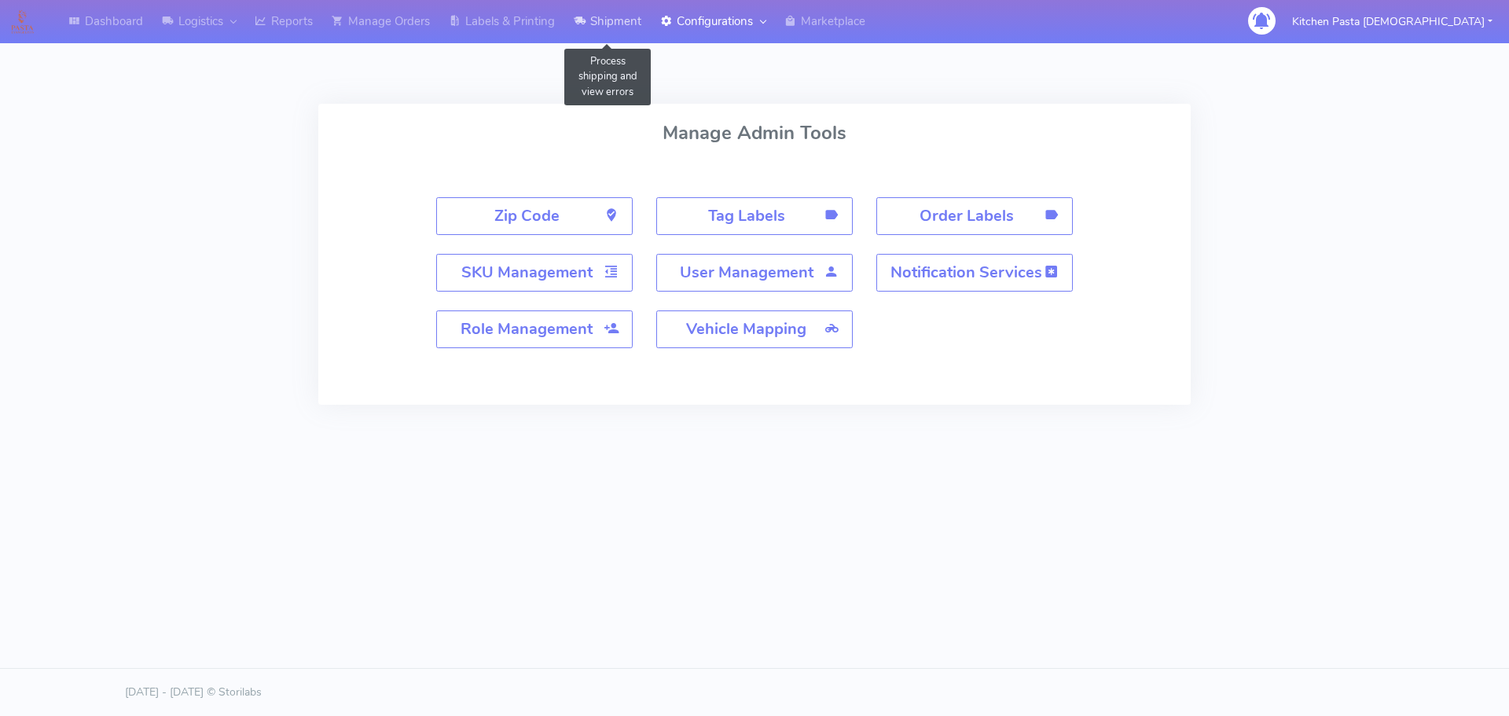
click at [604, 16] on link "Shipment" at bounding box center [607, 21] width 86 height 43
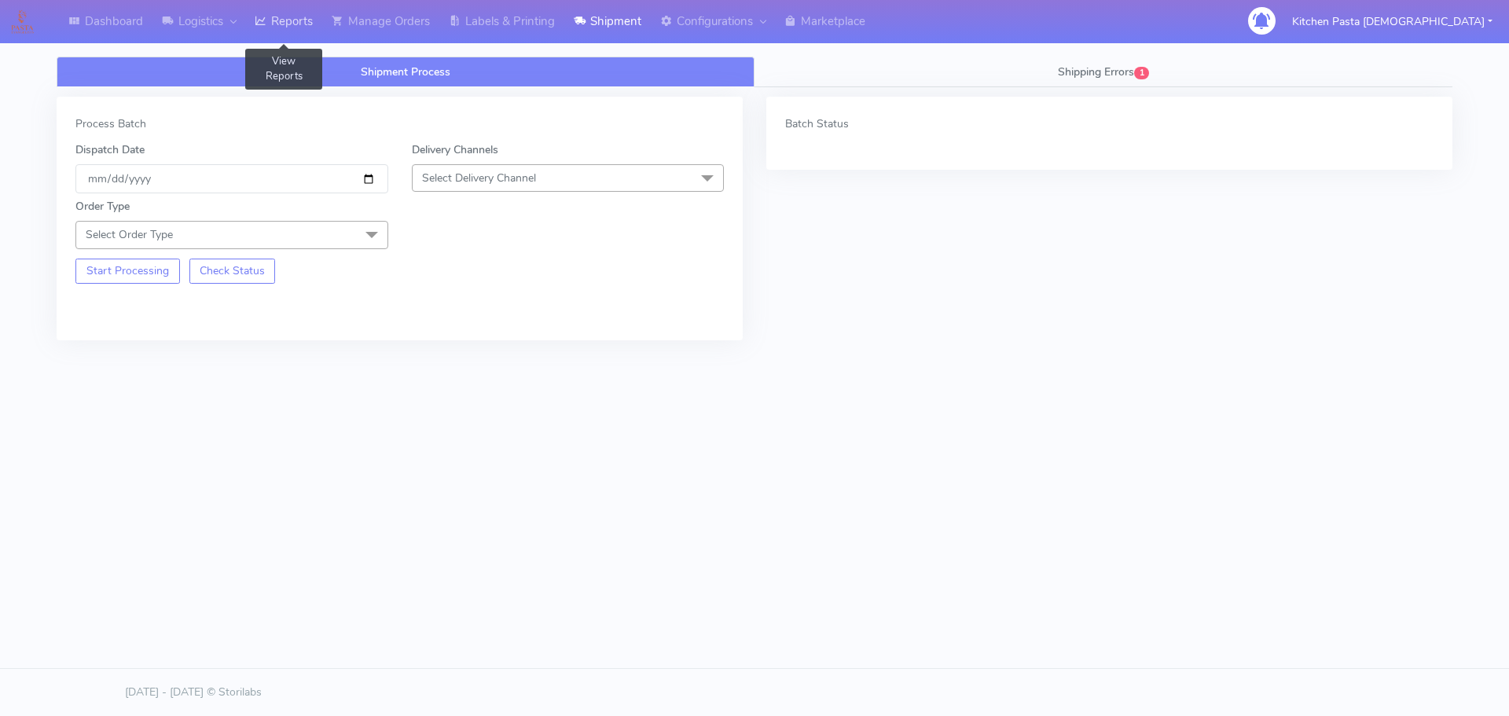
click at [314, 38] on link "Reports" at bounding box center [283, 21] width 77 height 43
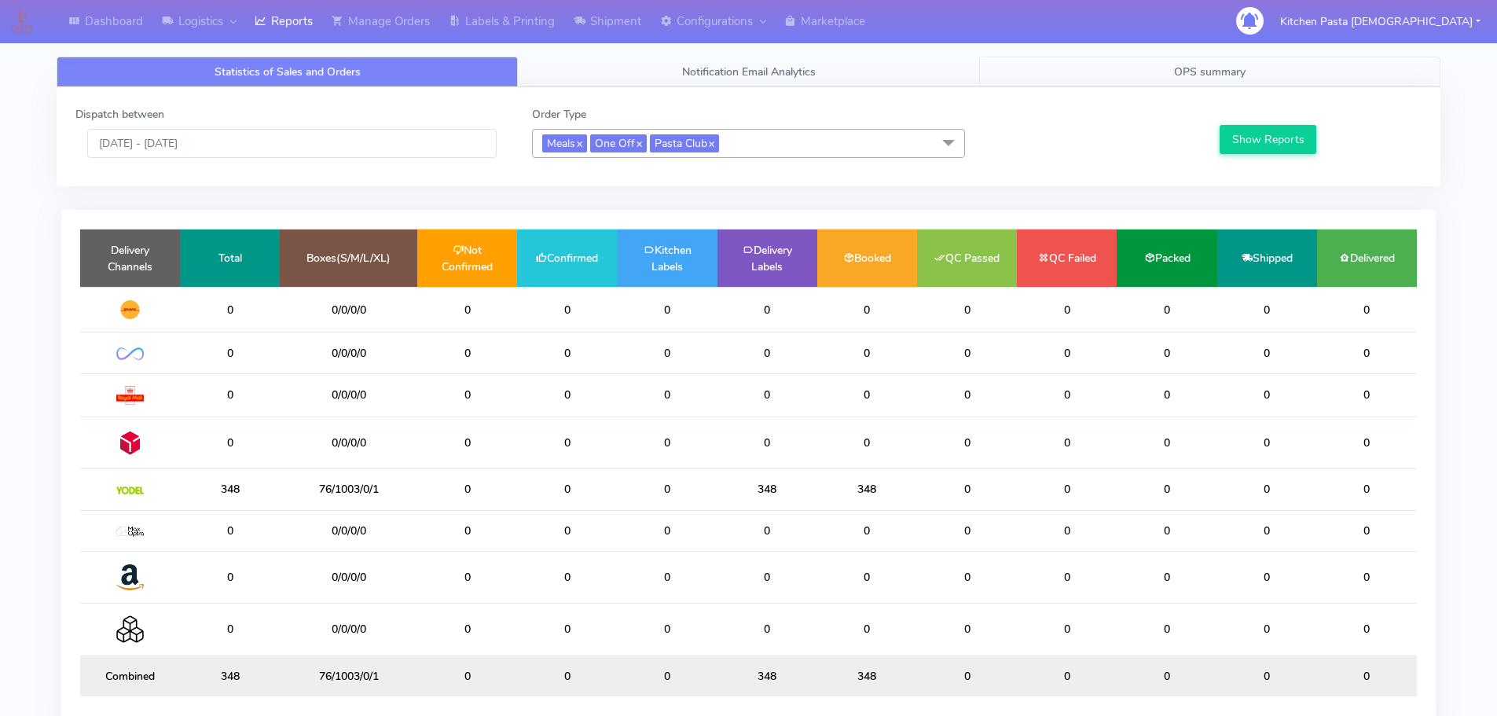
click at [1313, 83] on link "OPS summary" at bounding box center [1209, 72] width 461 height 31
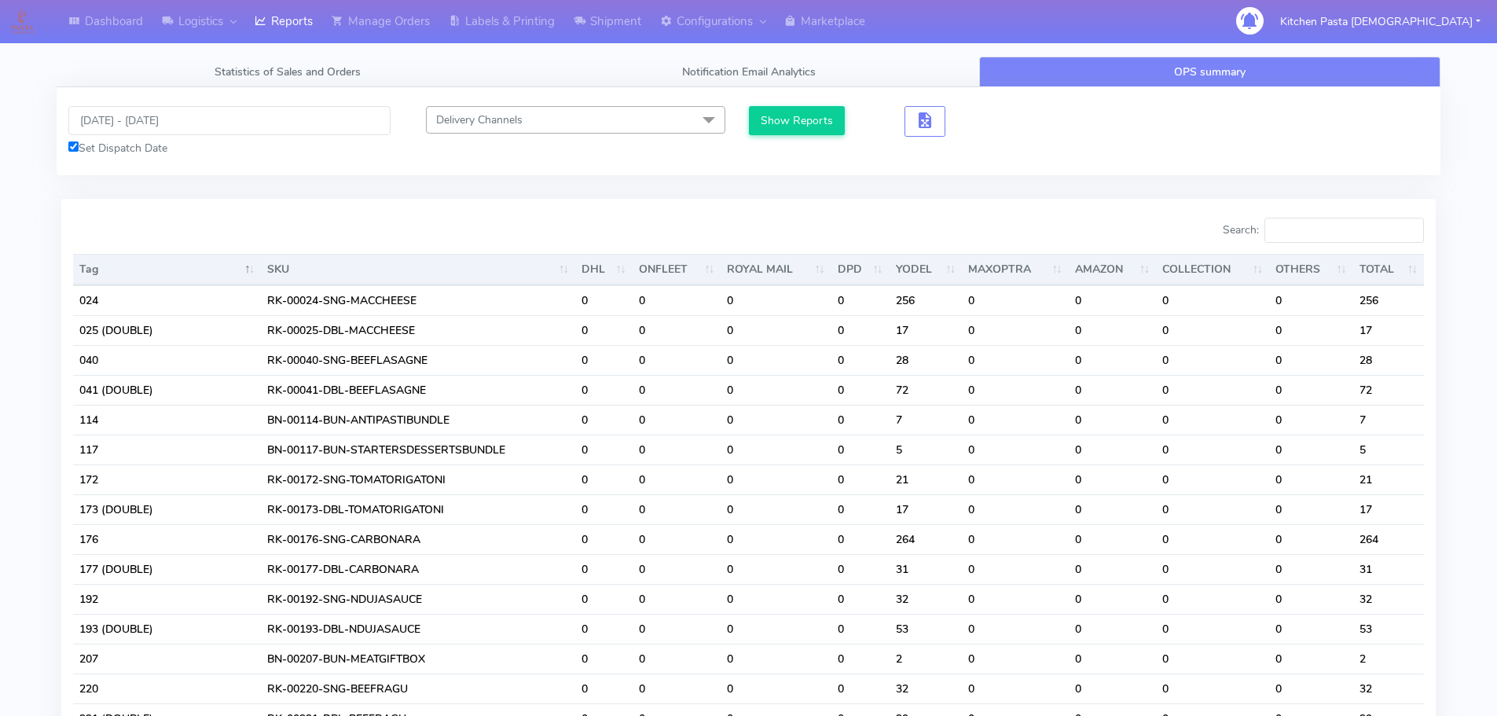
drag, startPoint x: 252, startPoint y: 96, endPoint x: 248, endPoint y: 109, distance: 13.9
click at [251, 97] on div "07/09/2025 - 07/09/2025 Set Dispatch Date Delivery Channels Select All DHL OnFl…" at bounding box center [749, 131] width 1384 height 88
drag, startPoint x: 228, startPoint y: 137, endPoint x: 215, endPoint y: 141, distance: 13.4
click at [215, 140] on div "07/09/2025 - 07/09/2025 Set Dispatch Date" at bounding box center [230, 131] width 346 height 50
drag, startPoint x: 224, startPoint y: 119, endPoint x: 214, endPoint y: 132, distance: 16.2
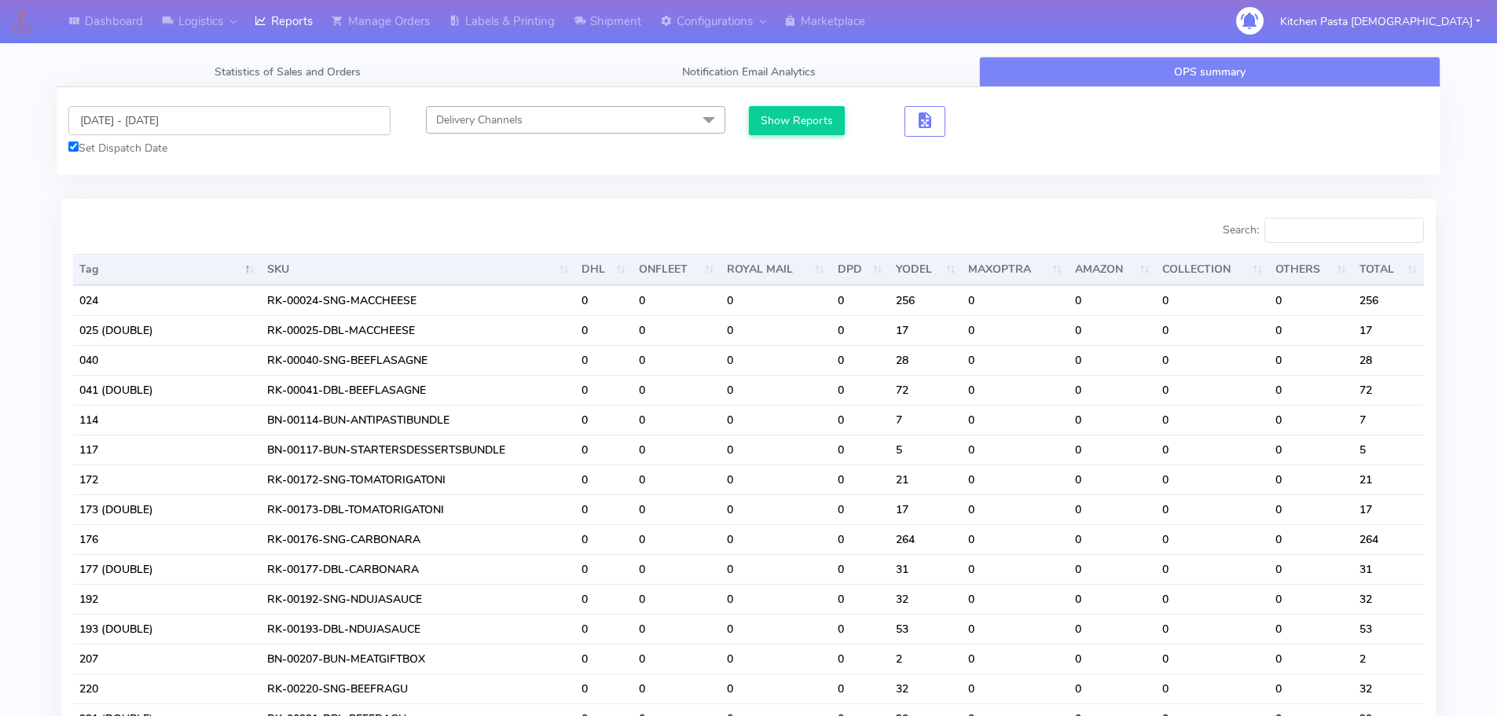
click at [224, 119] on input "[DATE] - [DATE]" at bounding box center [229, 120] width 322 height 29
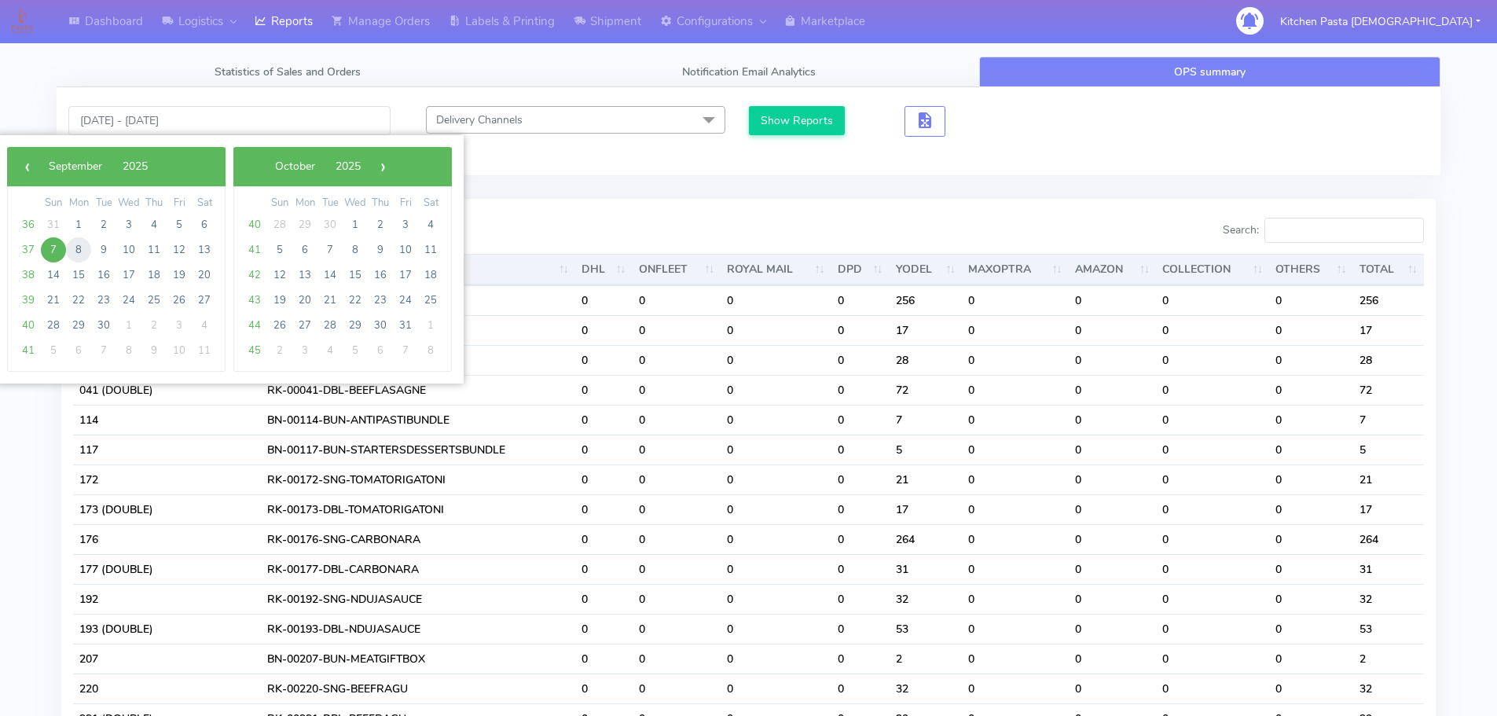
click at [72, 249] on span "8" at bounding box center [78, 249] width 25 height 25
type input "08/09/2025 - 08/09/2025"
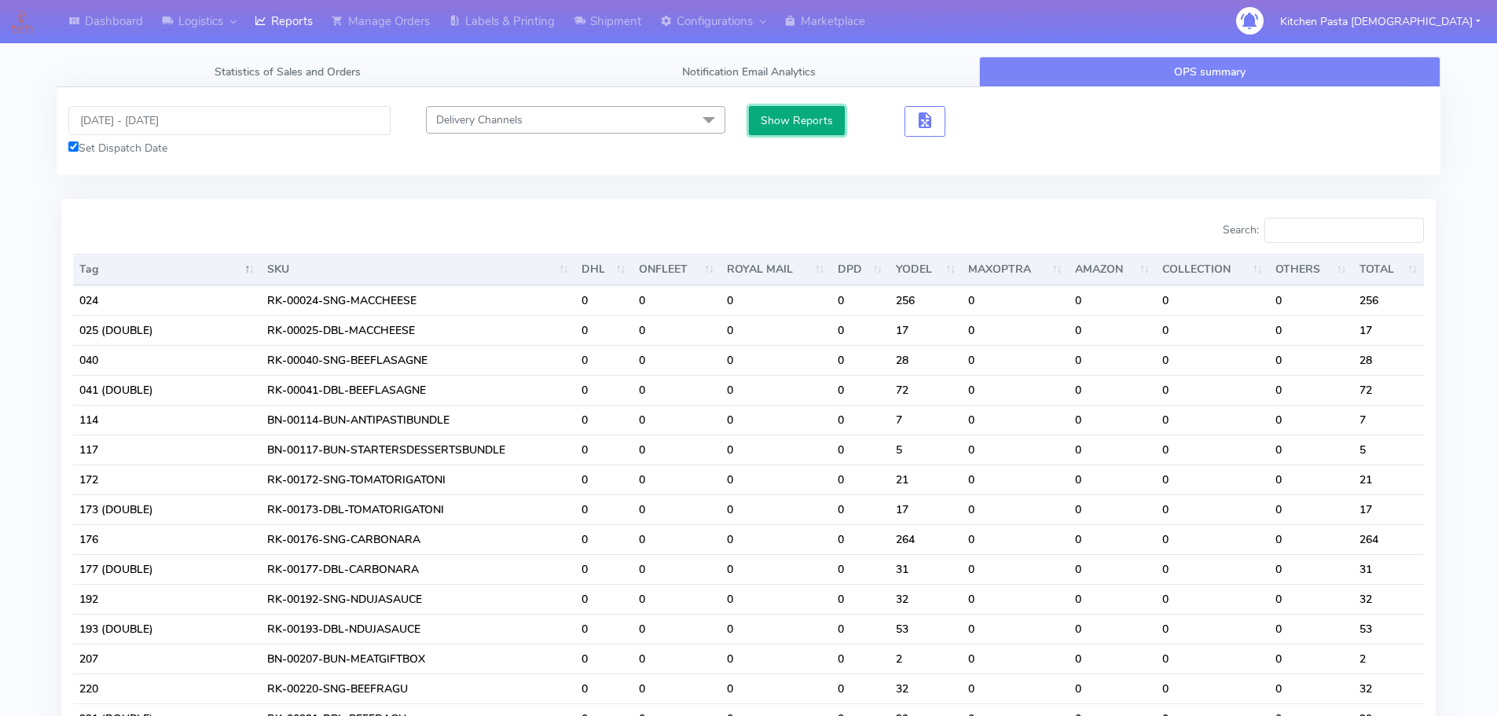
click at [809, 116] on button "Show Reports" at bounding box center [797, 120] width 97 height 29
click at [1345, 230] on input "Search:" at bounding box center [1345, 230] width 160 height 25
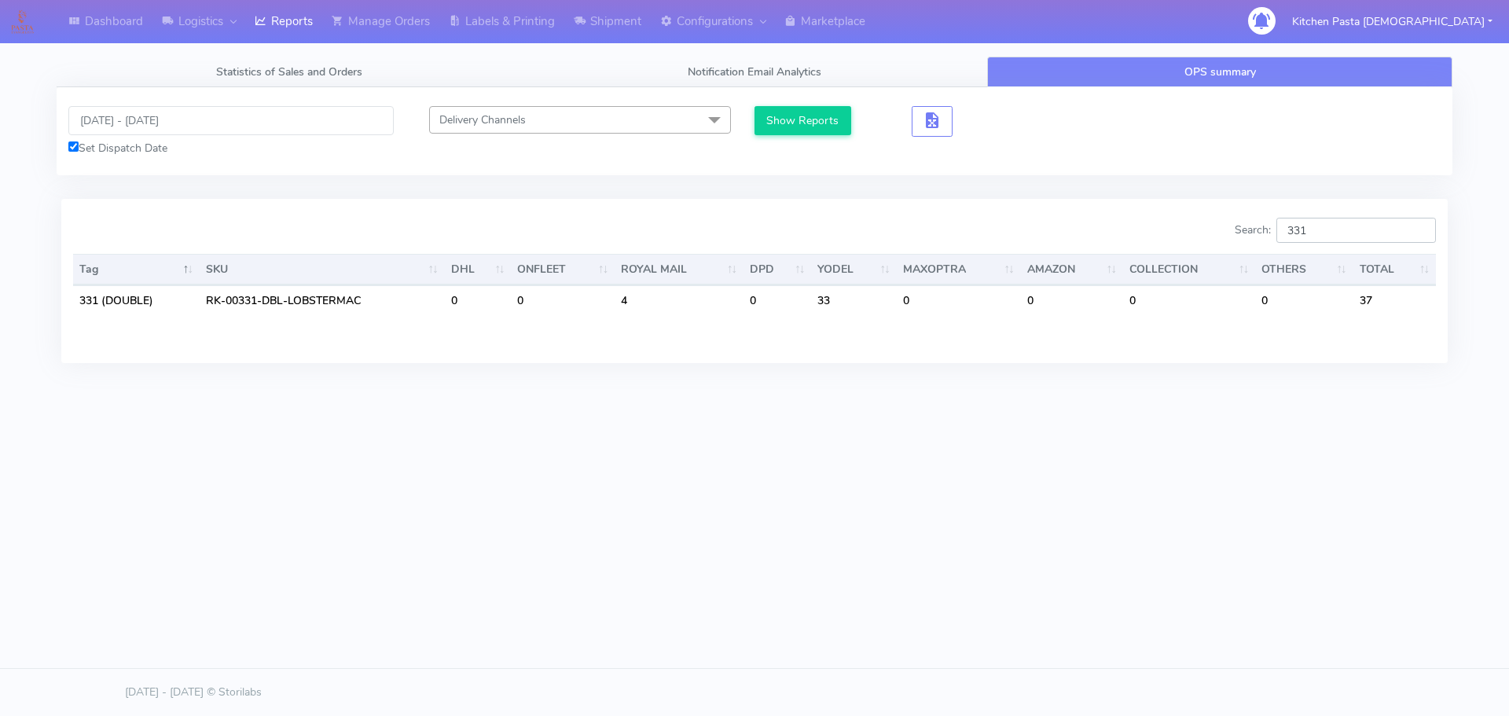
type input "331"
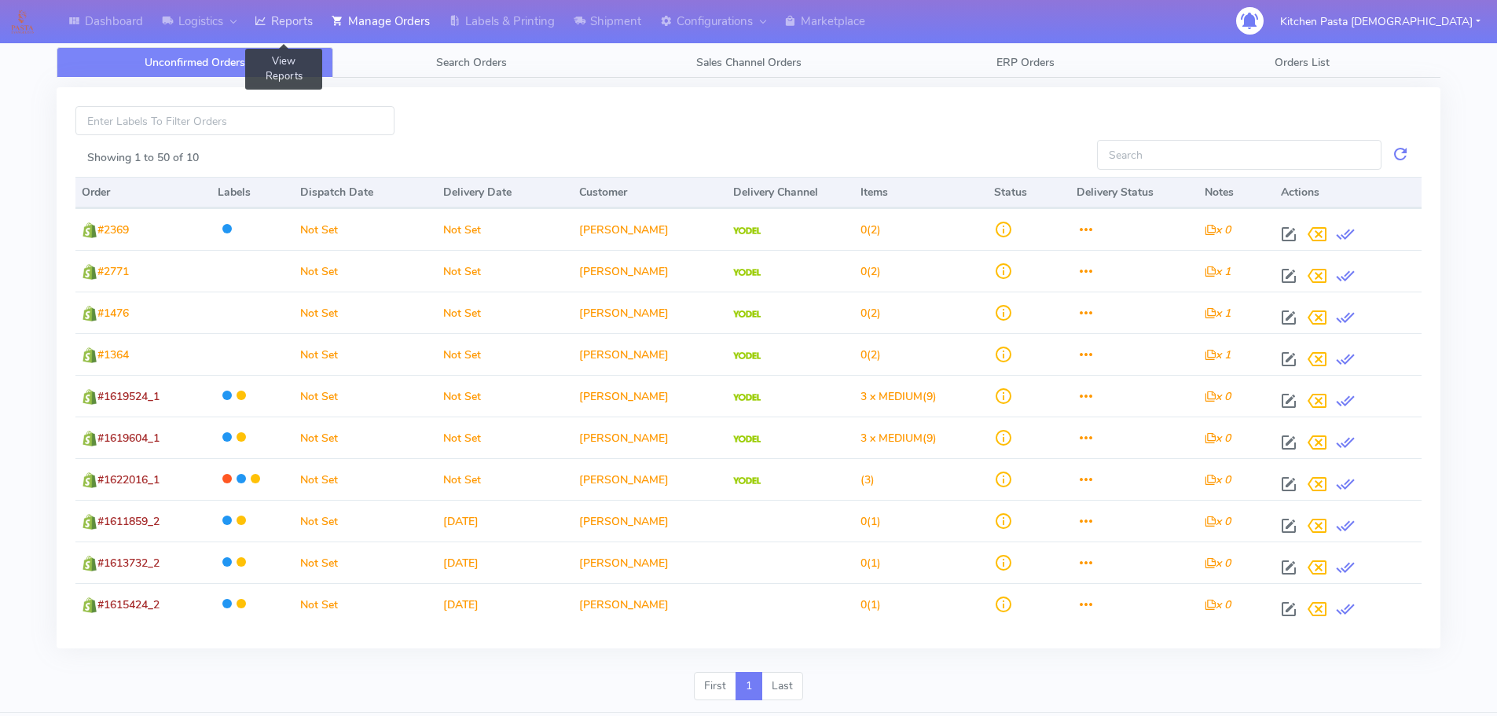
click at [272, 20] on link "Reports" at bounding box center [283, 21] width 77 height 43
